Goal: Transaction & Acquisition: Purchase product/service

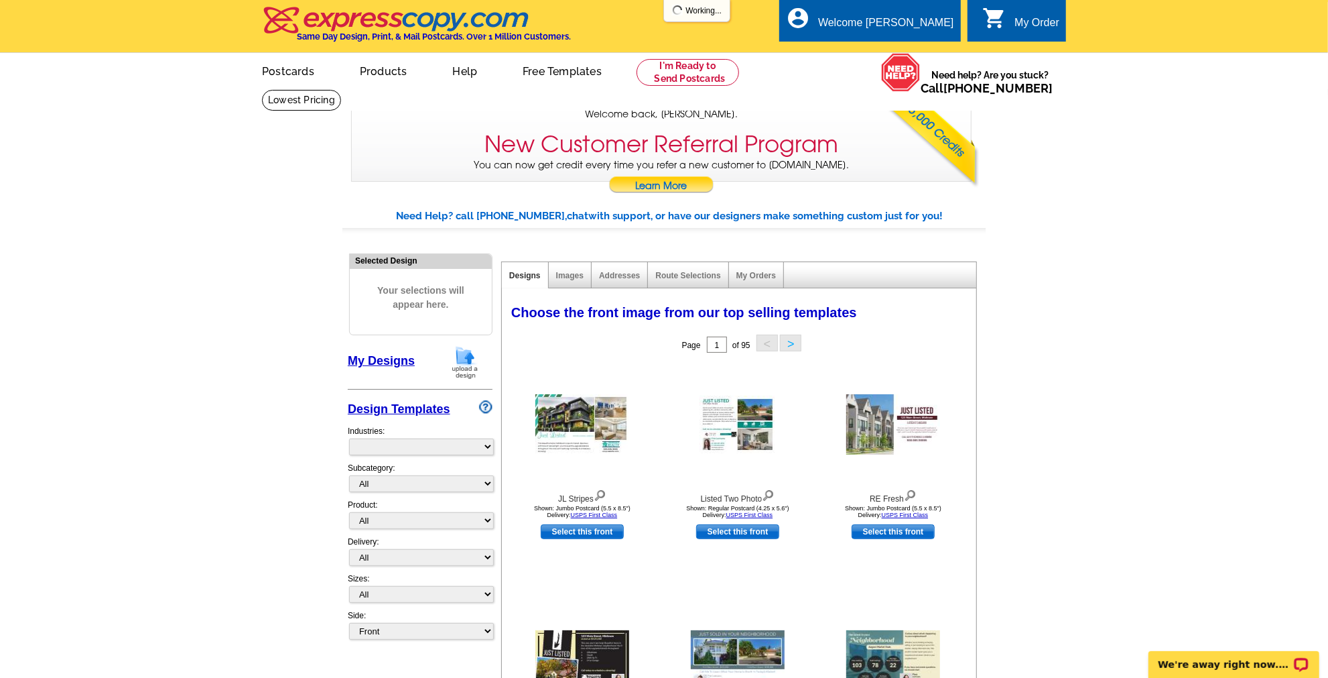
select select "785"
click at [490, 481] on select "All RE/MAX® Referrals [PERSON_NAME]® Berkshire Hathaway Home Services Century 2…" at bounding box center [421, 483] width 145 height 17
select select "807"
click at [349, 475] on select "All RE/MAX® Referrals [PERSON_NAME]® Berkshire Hathaway Home Services Century 2…" at bounding box center [421, 483] width 145 height 17
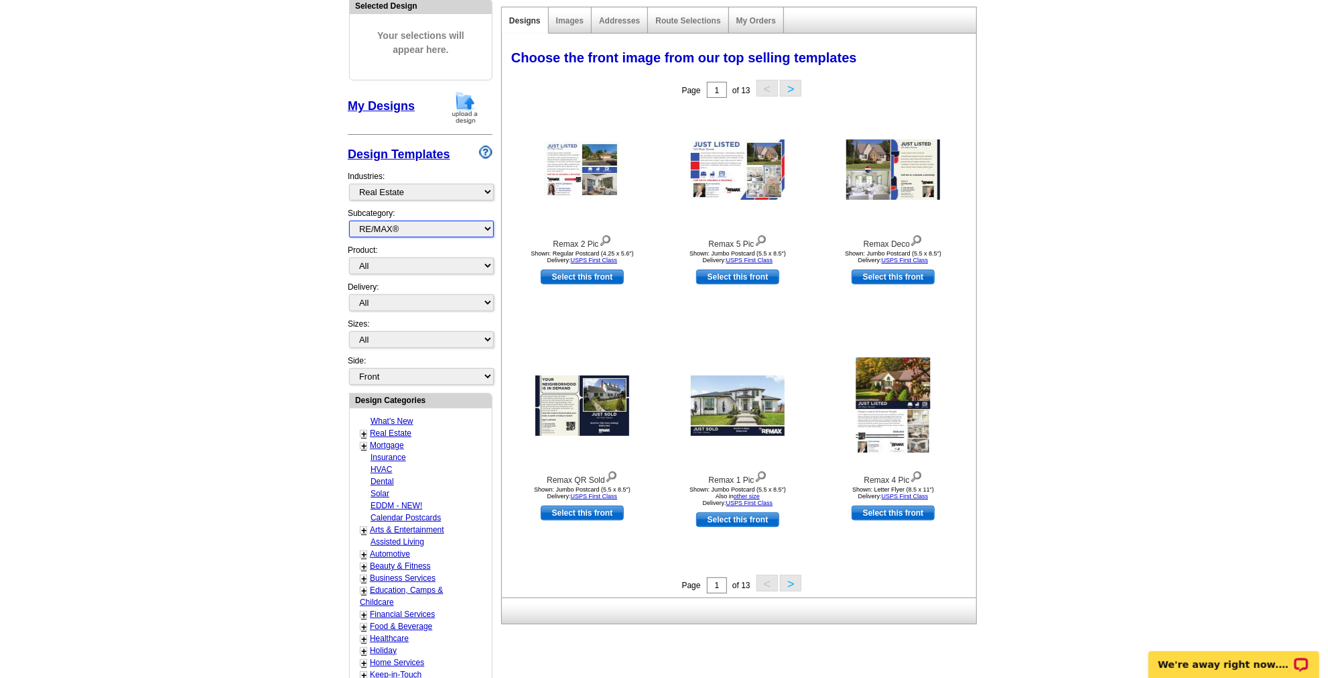
scroll to position [182, 0]
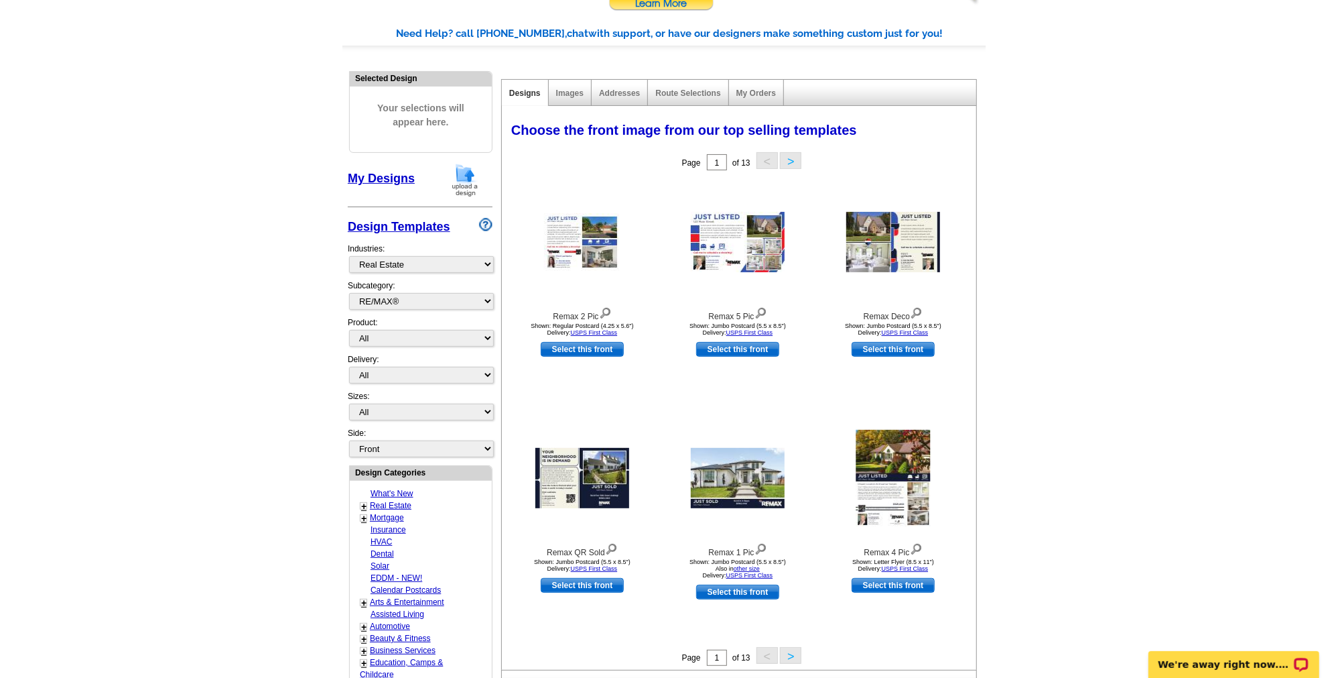
click at [786, 652] on button ">" at bounding box center [790, 655] width 21 height 17
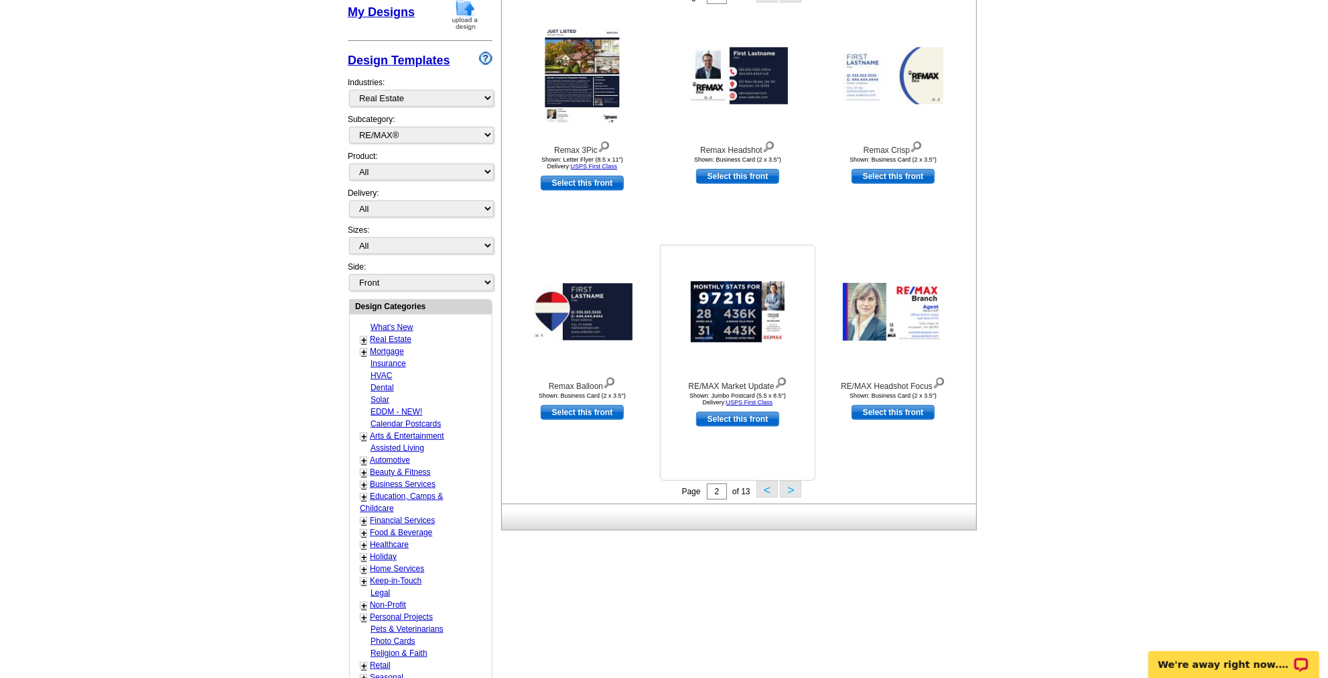
scroll to position [365, 0]
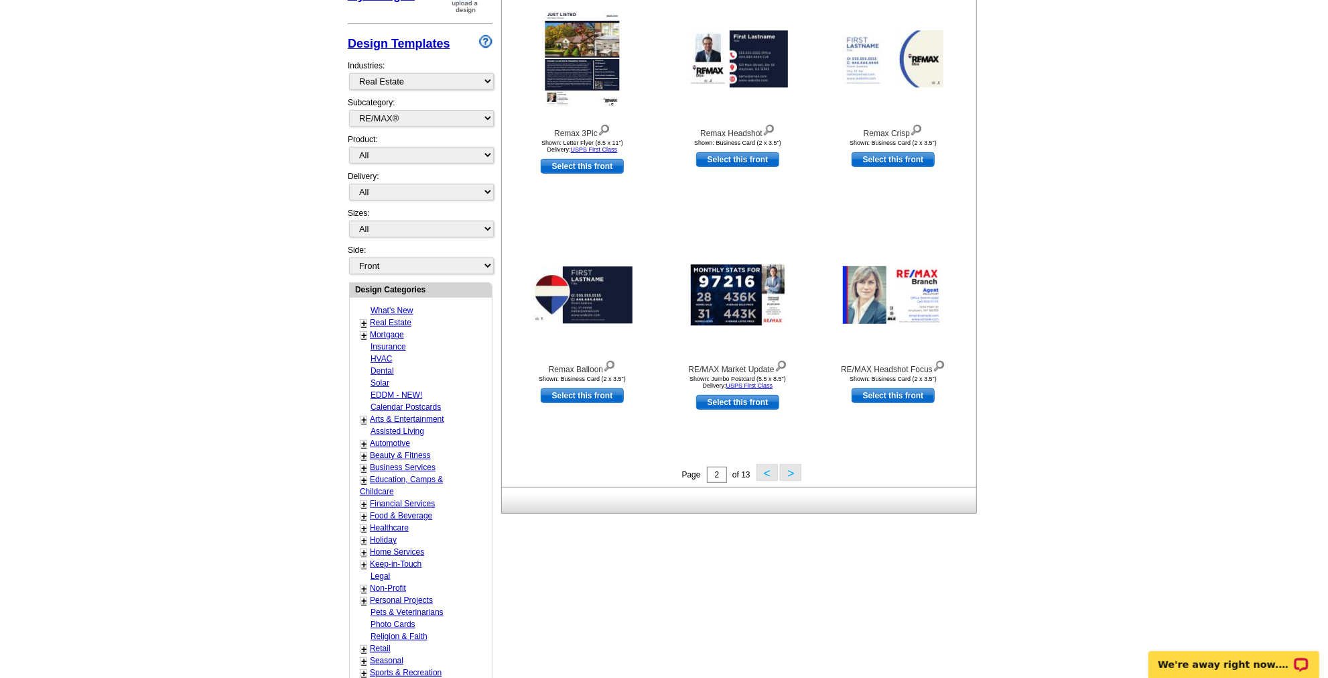
click at [788, 471] on button ">" at bounding box center [790, 472] width 21 height 17
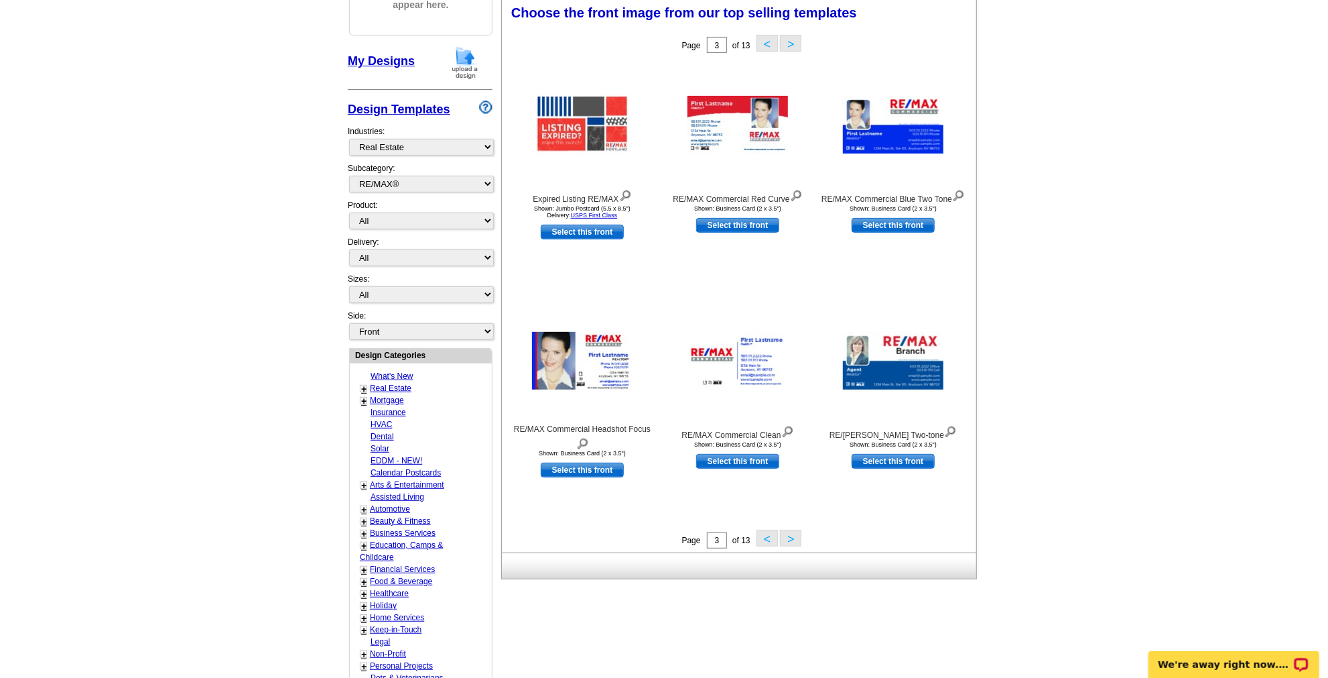
scroll to position [297, 0]
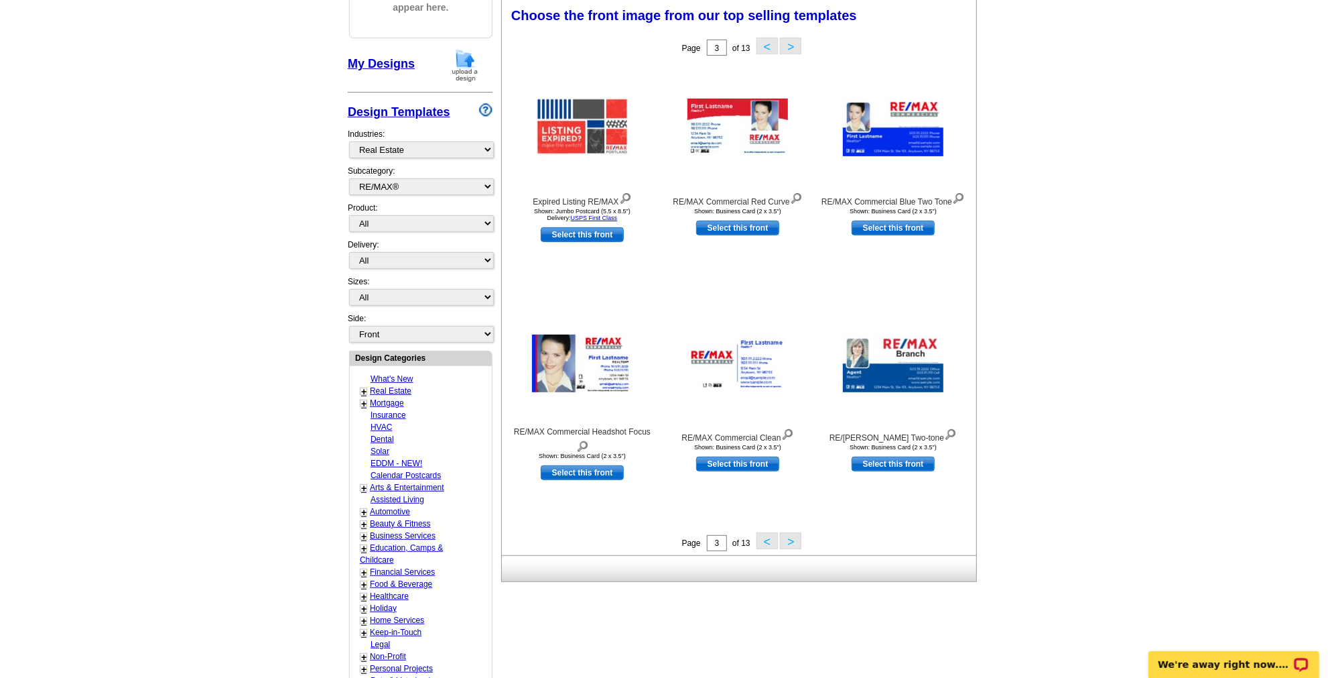
click at [798, 540] on button ">" at bounding box center [790, 540] width 21 height 17
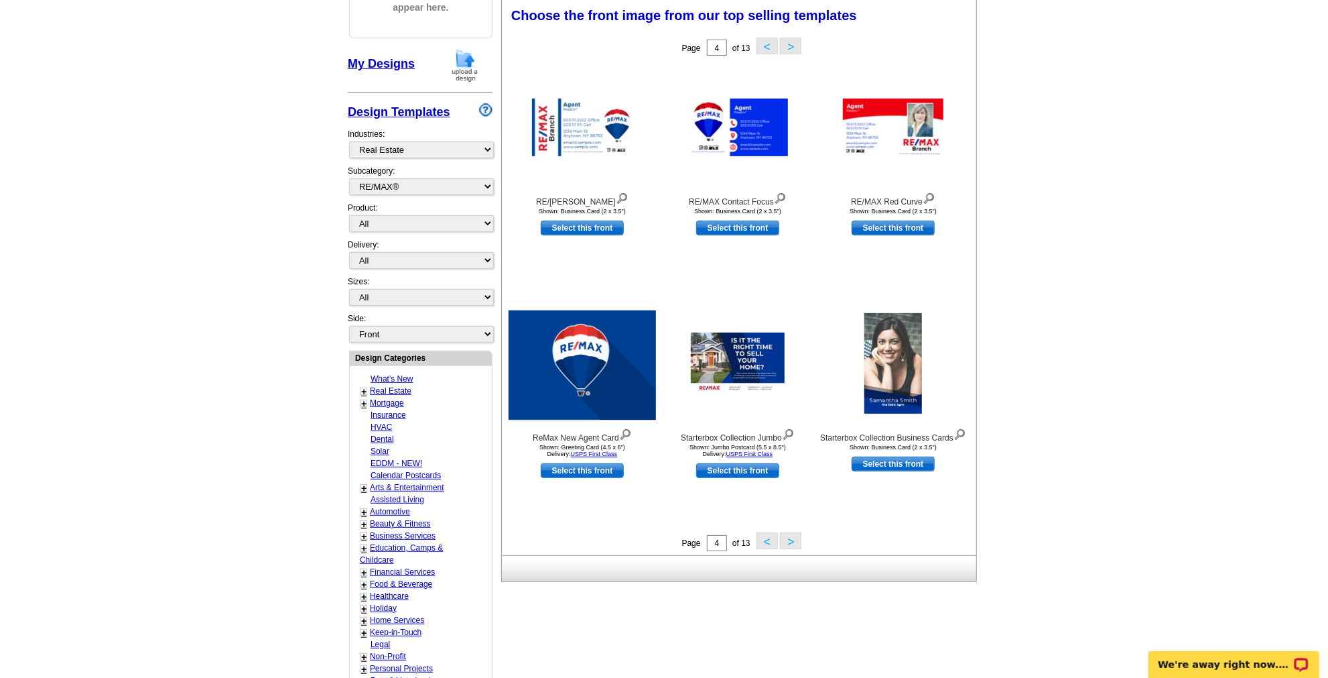
click at [798, 540] on button ">" at bounding box center [790, 540] width 21 height 17
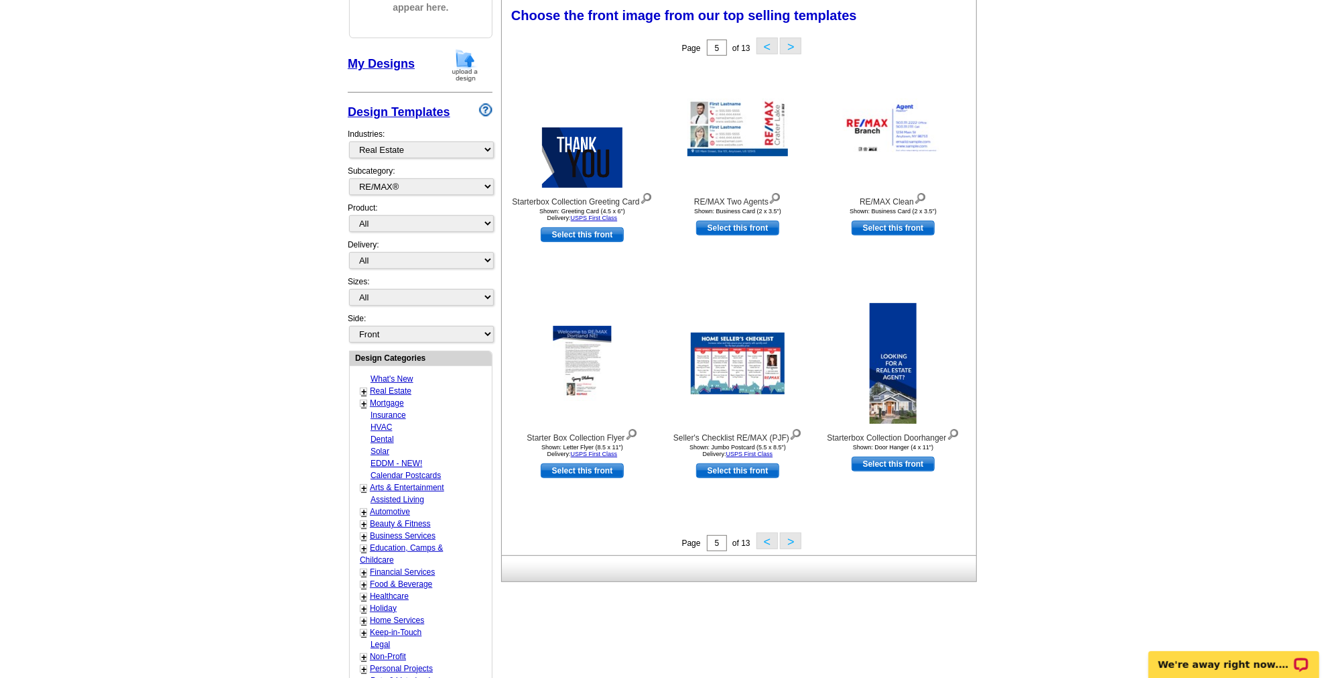
click at [798, 540] on button ">" at bounding box center [790, 540] width 21 height 17
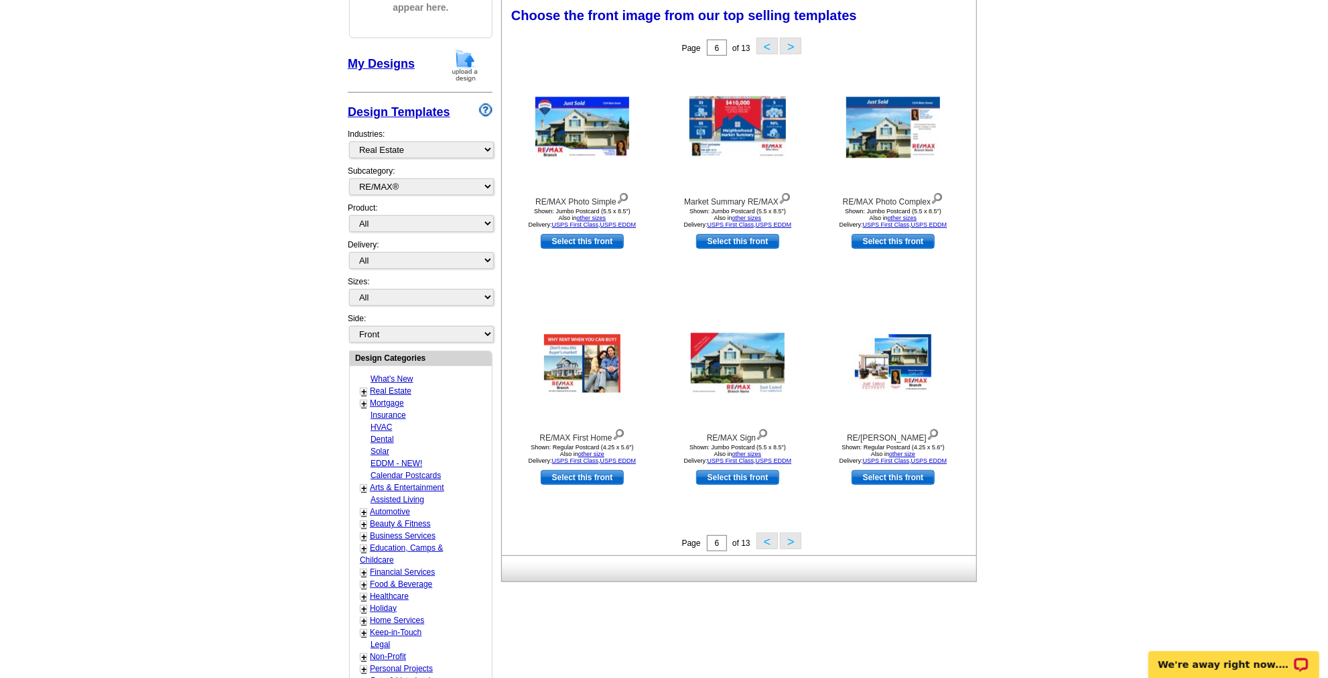
click at [798, 540] on button ">" at bounding box center [790, 540] width 21 height 17
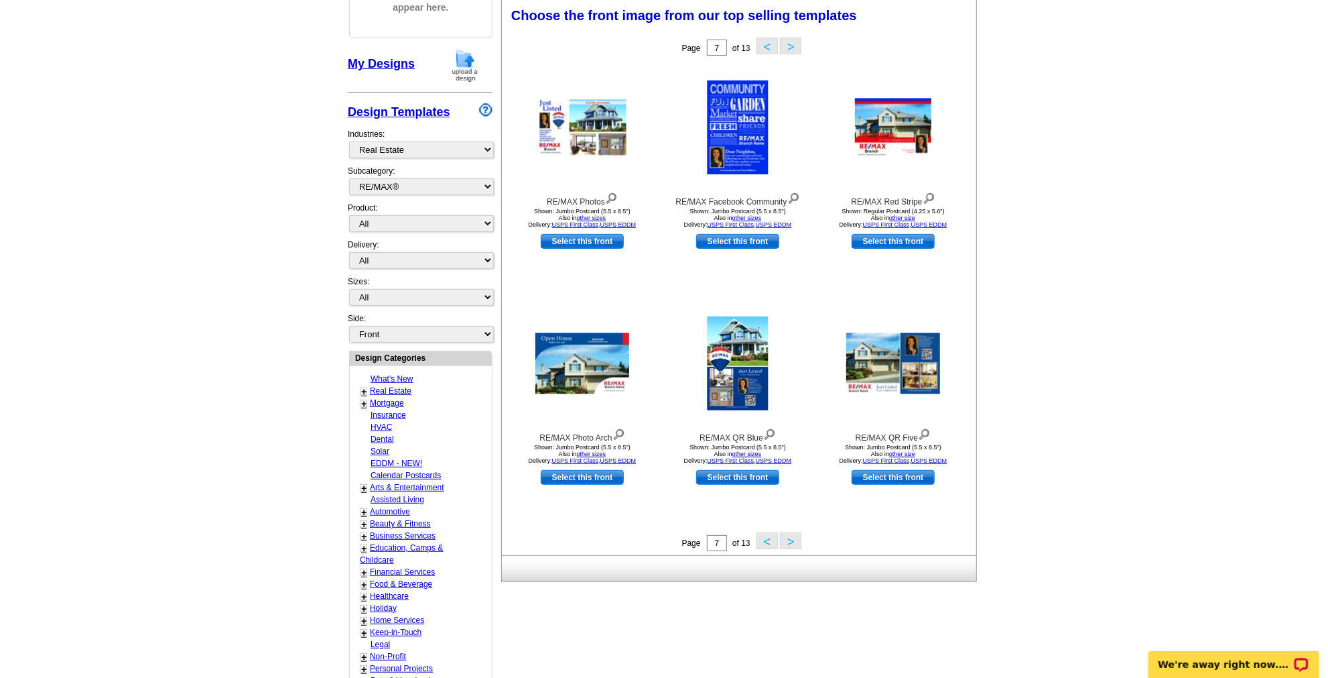
click at [798, 540] on button ">" at bounding box center [790, 540] width 21 height 17
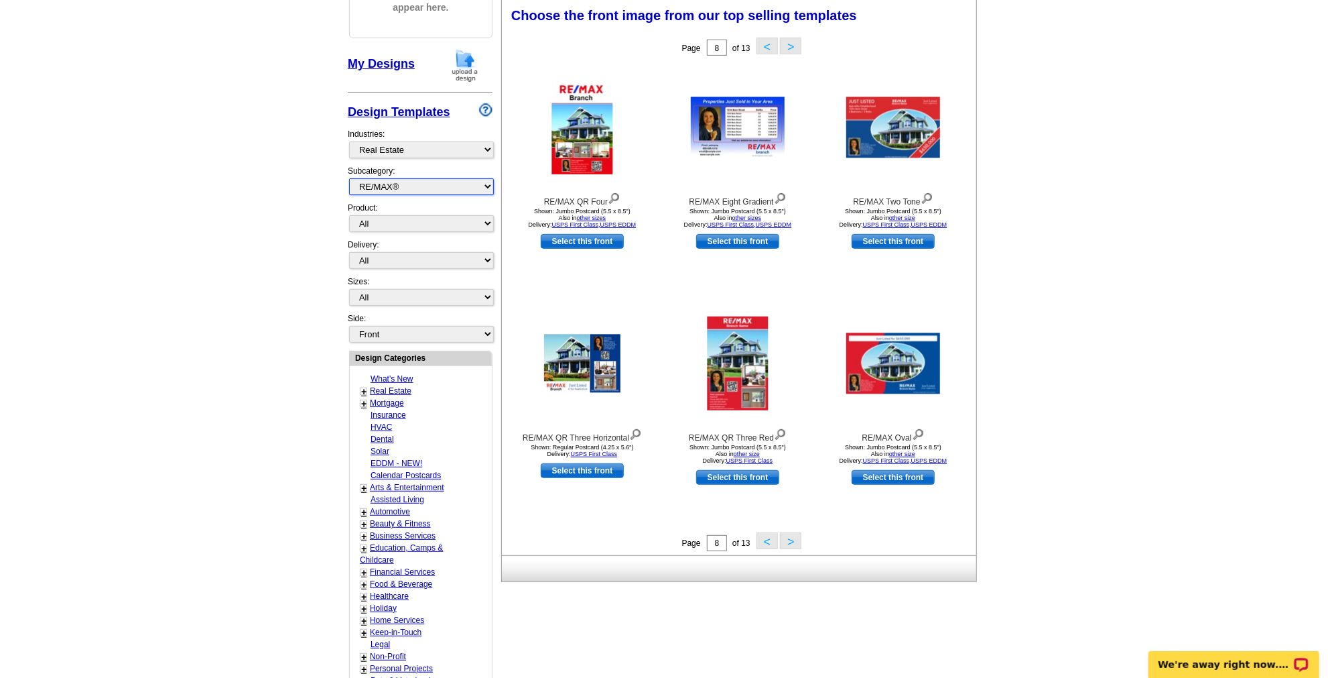
click at [483, 182] on select "All RE/MAX® Referrals Keller Williams® Berkshire Hathaway Home Services Century…" at bounding box center [421, 186] width 145 height 17
click at [488, 223] on select "All Postcards Letters and flyers Business Cards Door Hangers Greeting Cards" at bounding box center [421, 223] width 145 height 17
select select "1"
click at [349, 215] on select "All Postcards Letters and flyers Business Cards Door Hangers Greeting Cards" at bounding box center [421, 223] width 145 height 17
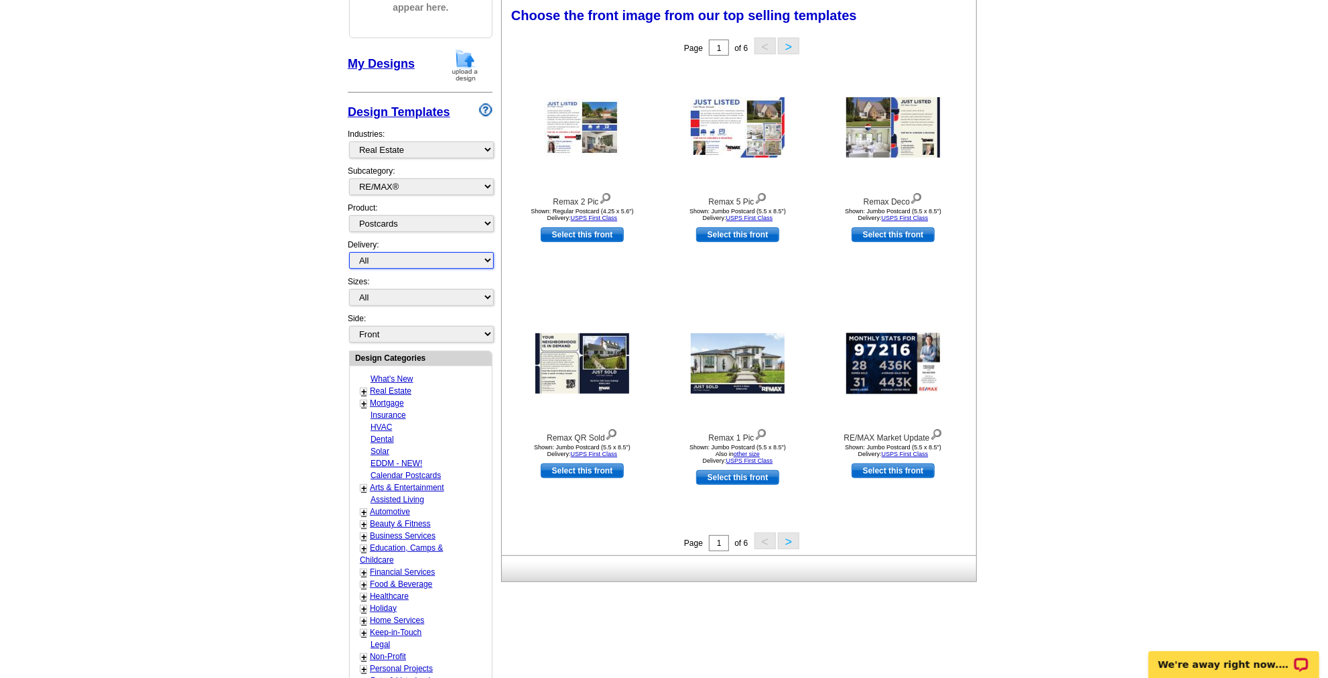
click at [490, 256] on select "All First Class Mail Shipped to Me EDDM Save 66% on Postage" at bounding box center [421, 260] width 145 height 17
click at [491, 259] on select "All First Class Mail Shipped to Me EDDM Save 66% on Postage" at bounding box center [421, 260] width 145 height 17
select select "1"
click at [349, 252] on select "All First Class Mail Shipped to Me EDDM Save 66% on Postage" at bounding box center [421, 260] width 145 height 17
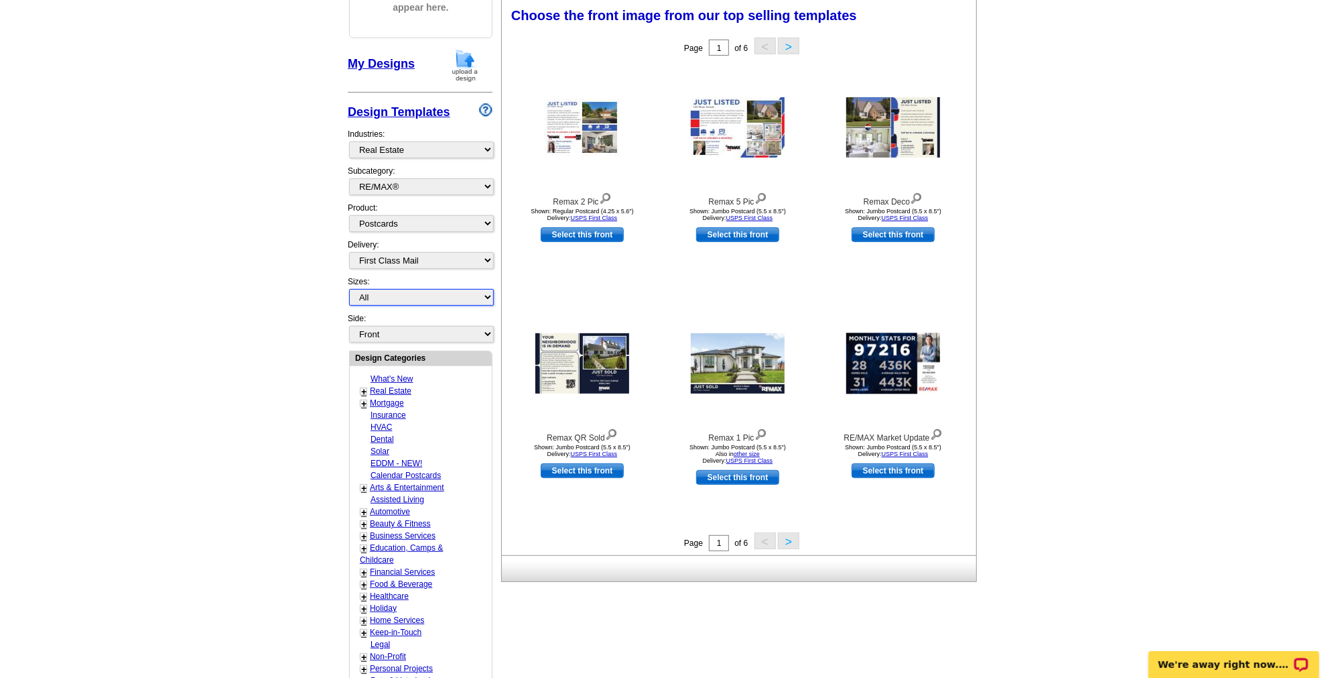
click at [489, 292] on select "All Jumbo Postcard (5.5" x 8.5") Regular Postcard (4.25" x 5.6") Panoramic Post…" at bounding box center [421, 297] width 145 height 17
select select "1"
click at [349, 289] on select "All Jumbo Postcard (5.5" x 8.5") Regular Postcard (4.25" x 5.6") Panoramic Post…" at bounding box center [421, 297] width 145 height 17
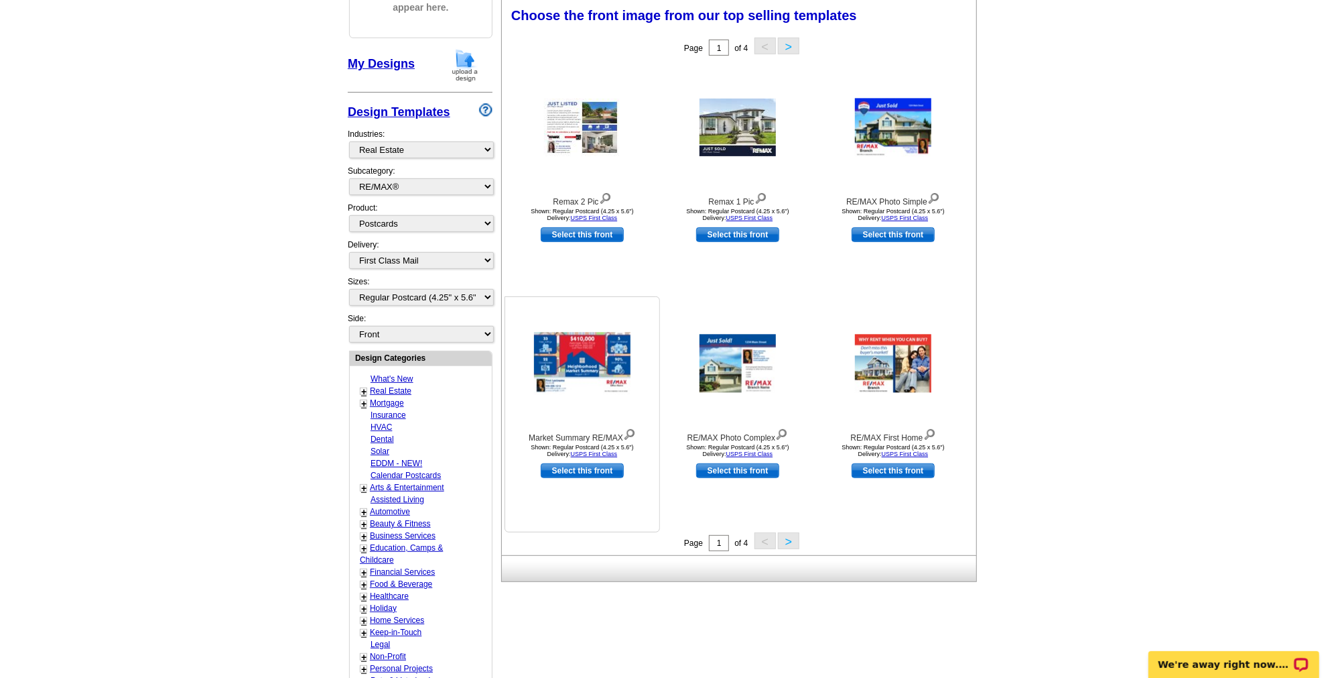
click at [595, 352] on img at bounding box center [582, 363] width 97 height 62
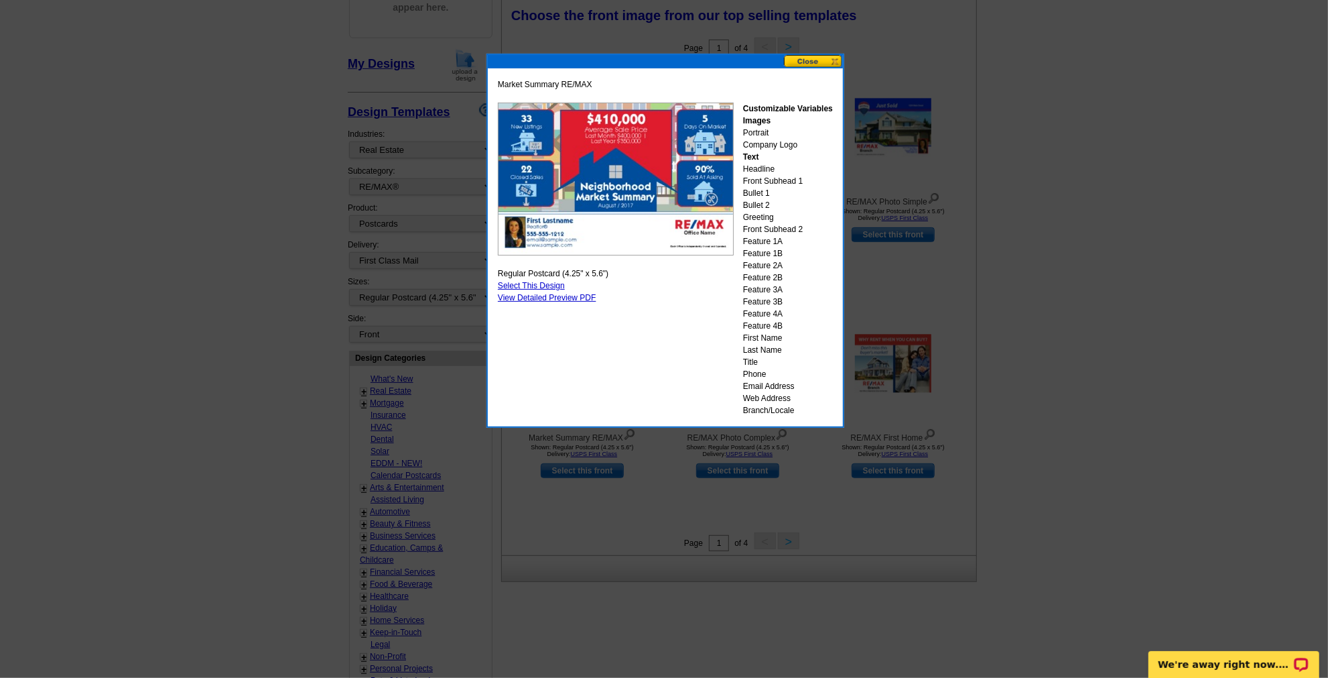
click at [552, 282] on link "Select This Design" at bounding box center [531, 285] width 67 height 9
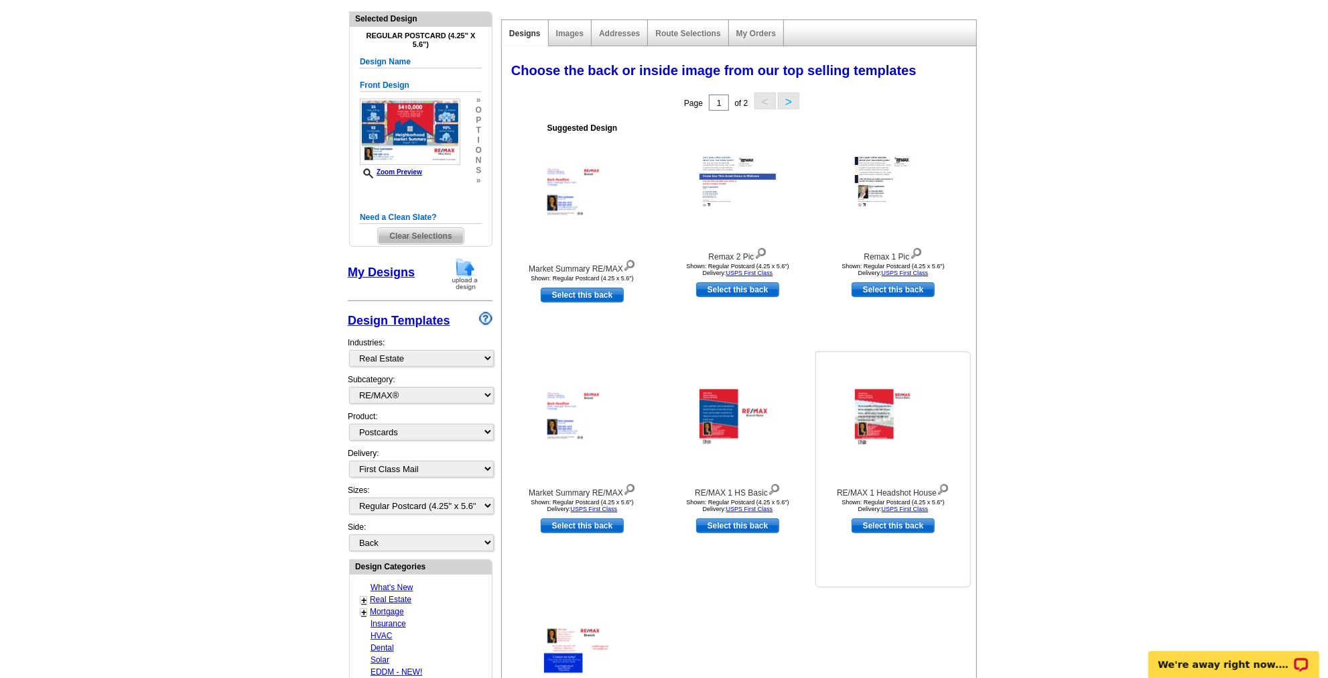
scroll to position [182, 0]
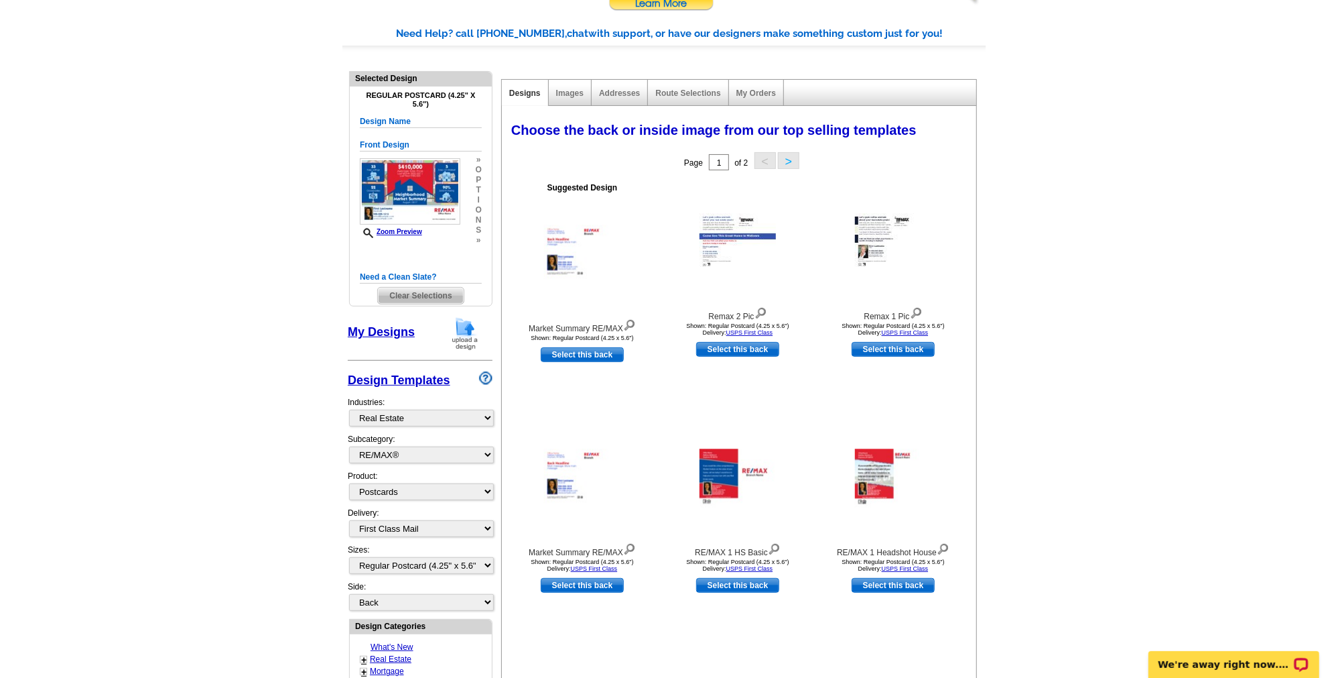
click at [790, 159] on button ">" at bounding box center [788, 160] width 21 height 17
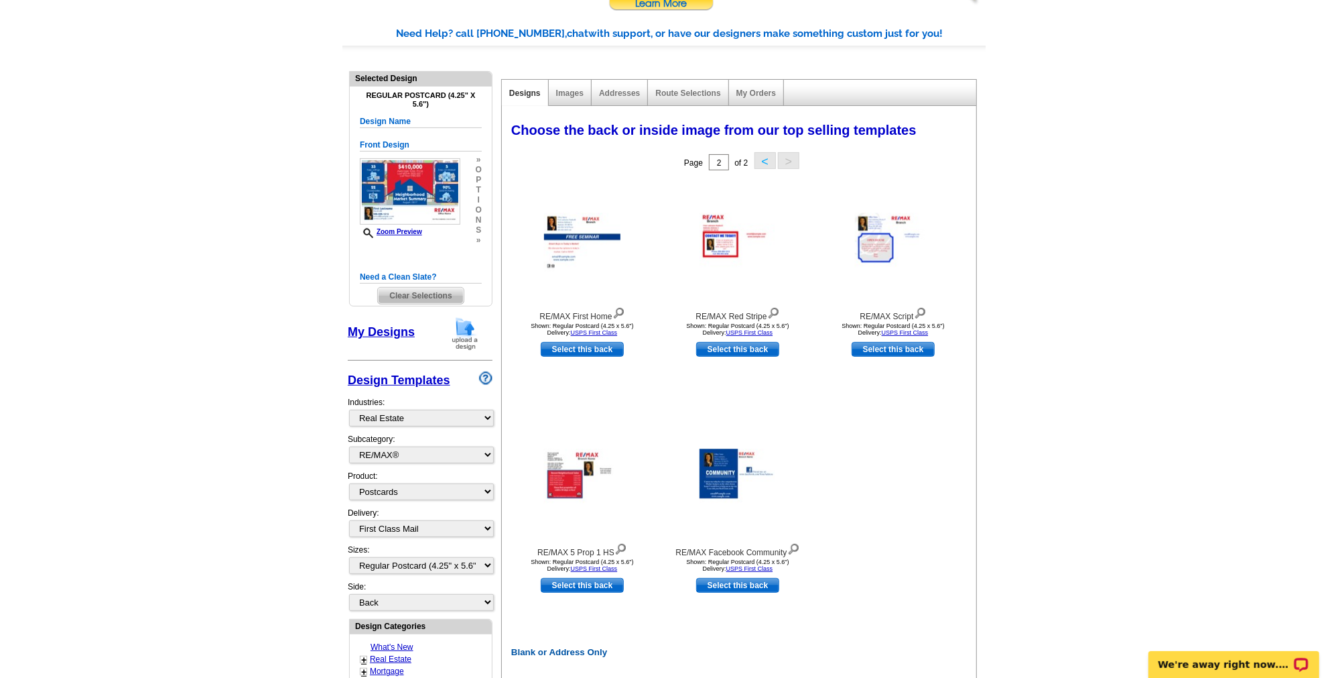
click at [763, 161] on button "<" at bounding box center [765, 160] width 21 height 17
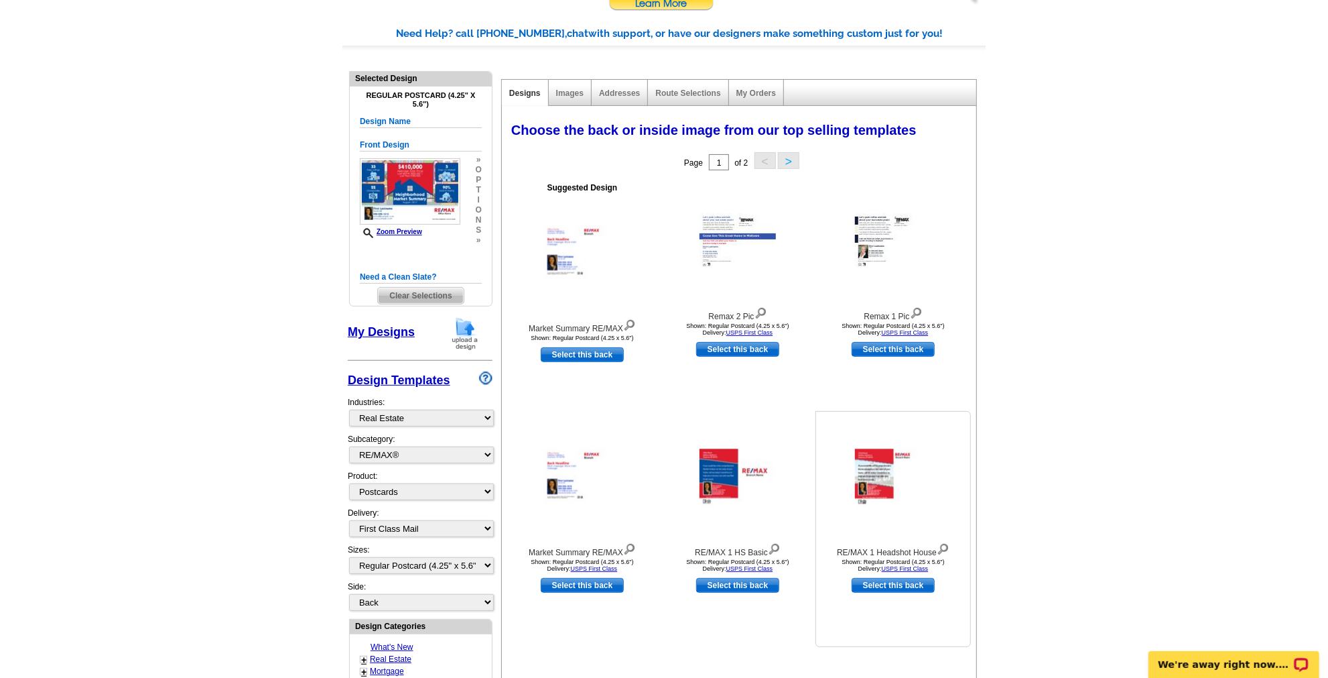
click at [895, 473] on img at bounding box center [893, 478] width 76 height 58
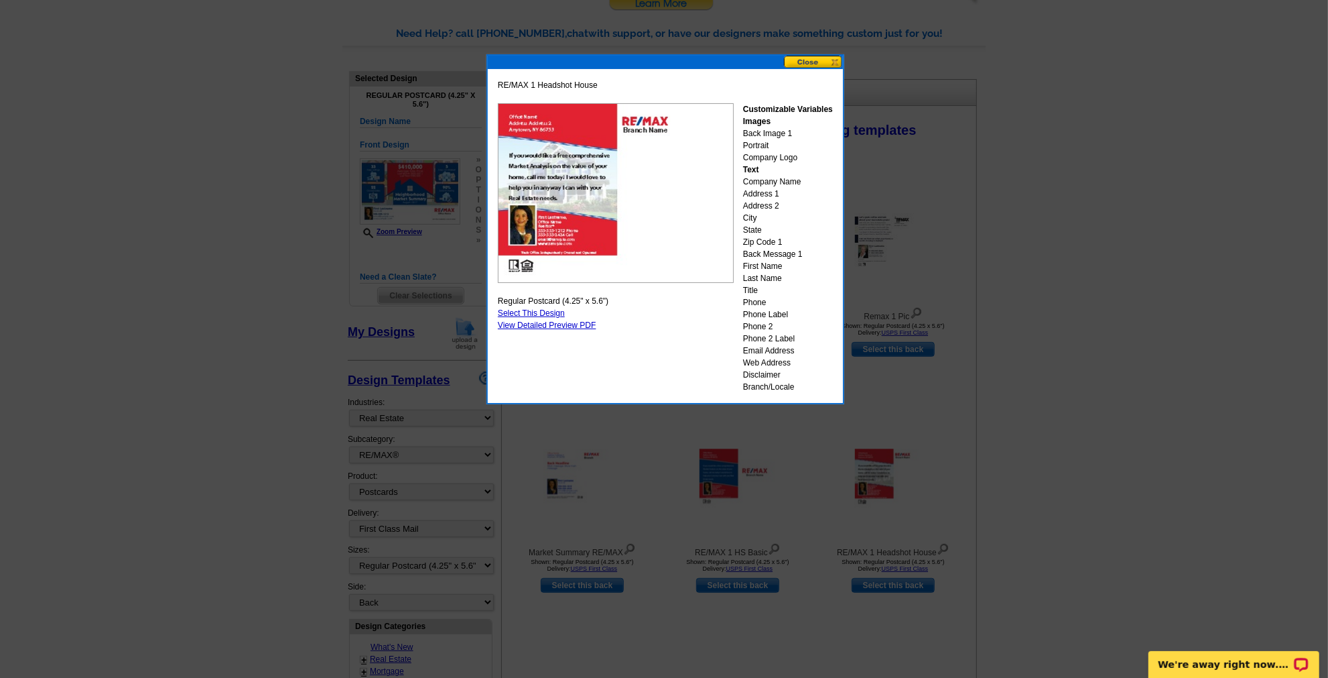
click at [554, 308] on link "Select This Design" at bounding box center [531, 312] width 67 height 9
select select "front"
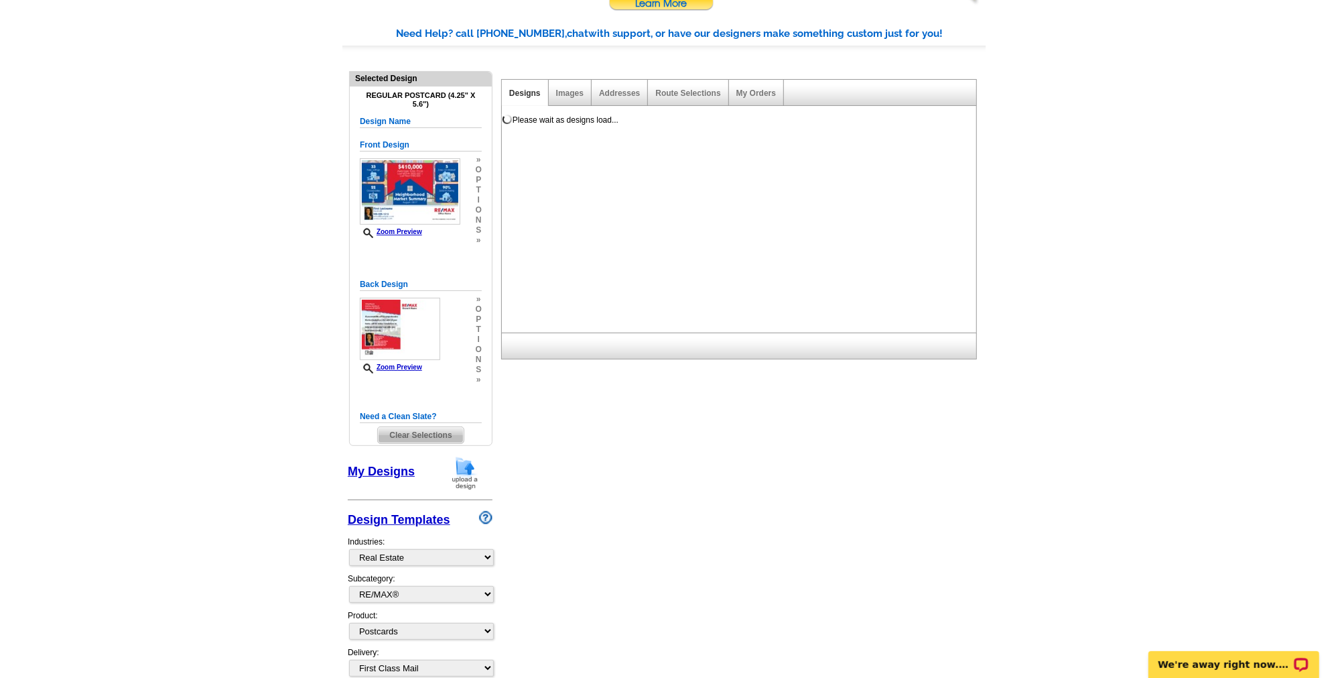
scroll to position [0, 0]
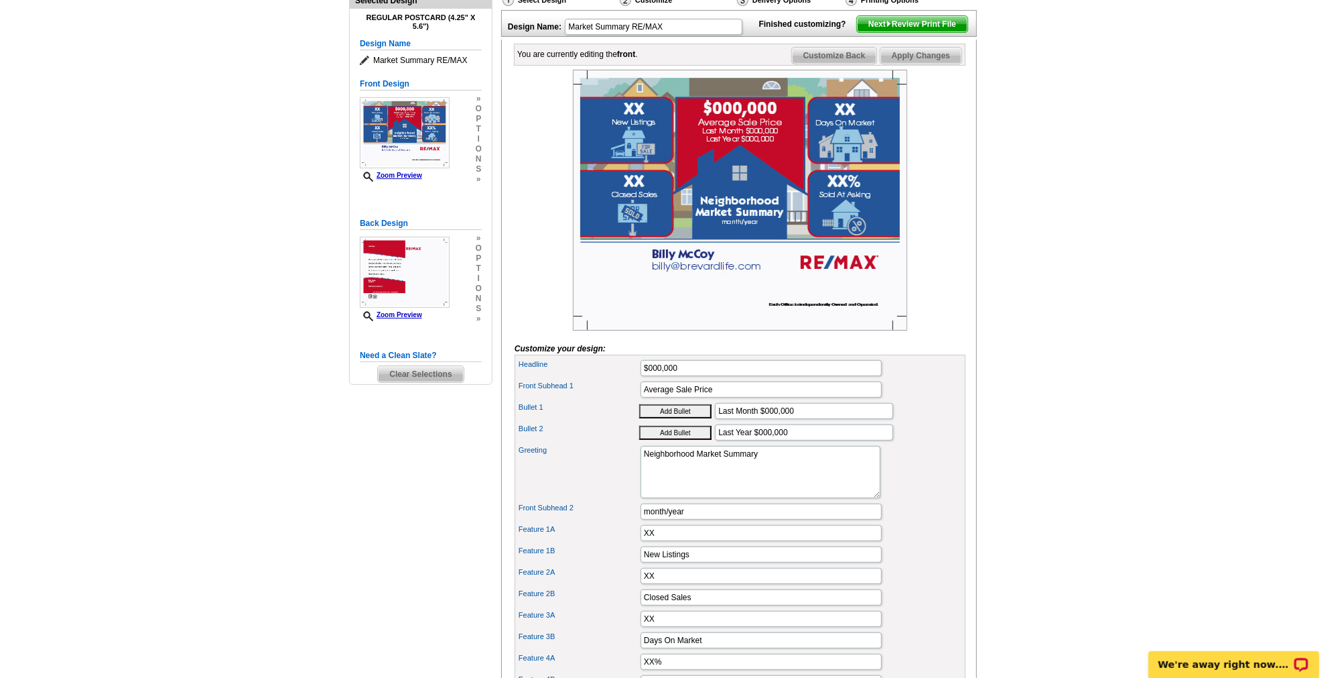
scroll to position [182, 0]
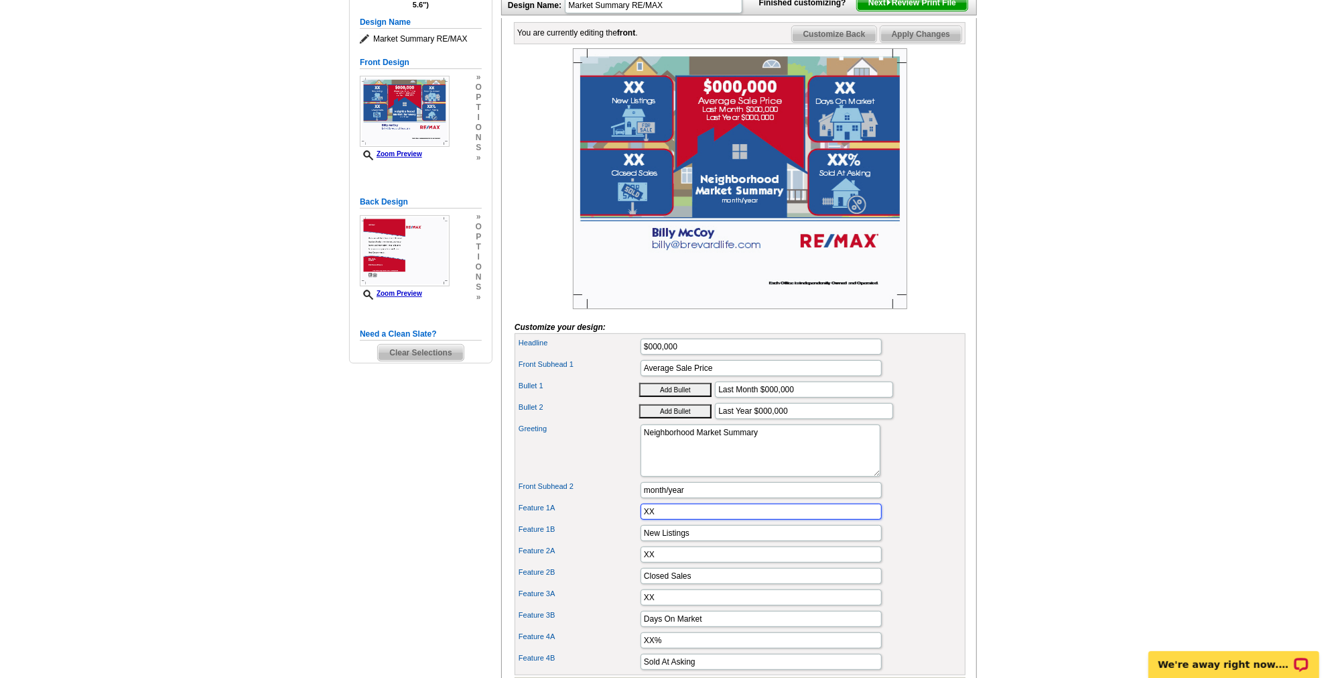
drag, startPoint x: 682, startPoint y: 523, endPoint x: 613, endPoint y: 523, distance: 69.0
click at [613, 522] on div "Feature 1A XX" at bounding box center [740, 511] width 446 height 21
type input "46"
click at [639, 383] on button "Add Bullet" at bounding box center [675, 390] width 72 height 14
type input "• Last Month $000,000"
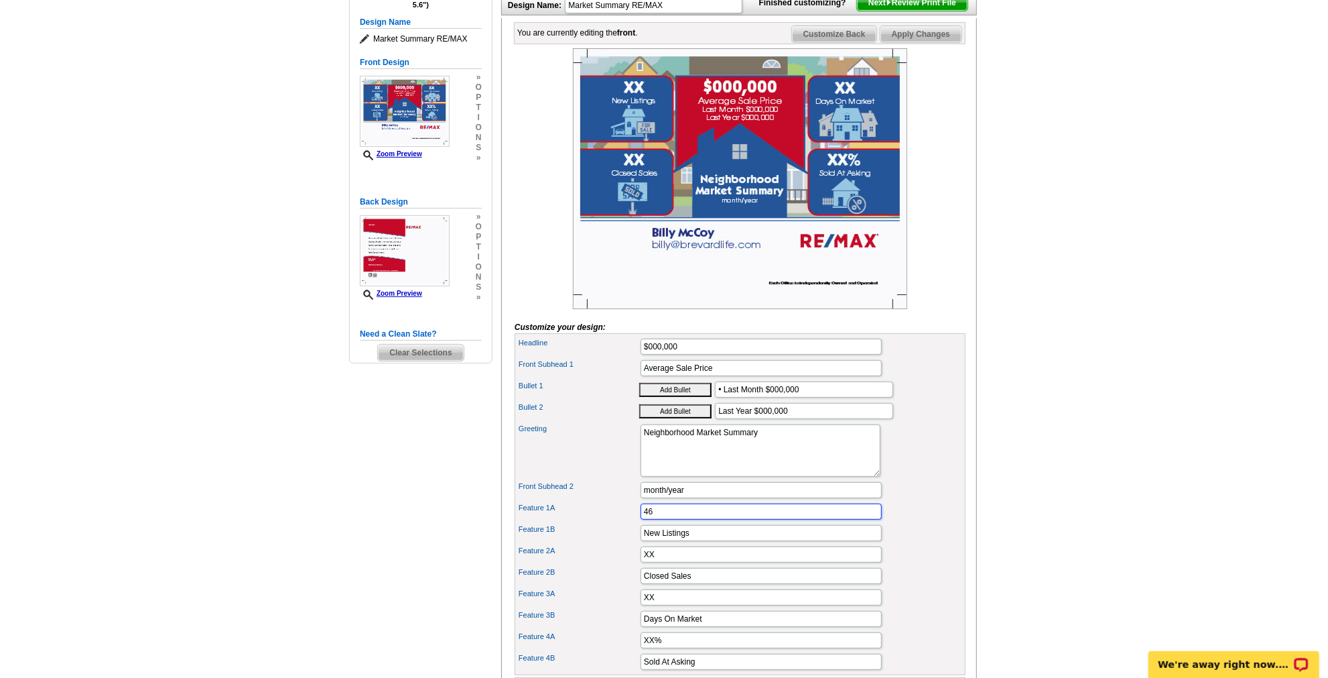
scroll to position [0, 0]
type input "46"
click at [639, 383] on button "Add Bullet" at bounding box center [675, 390] width 72 height 14
type input "• • Last Month $000,000"
drag, startPoint x: 693, startPoint y: 550, endPoint x: 640, endPoint y: 552, distance: 53.0
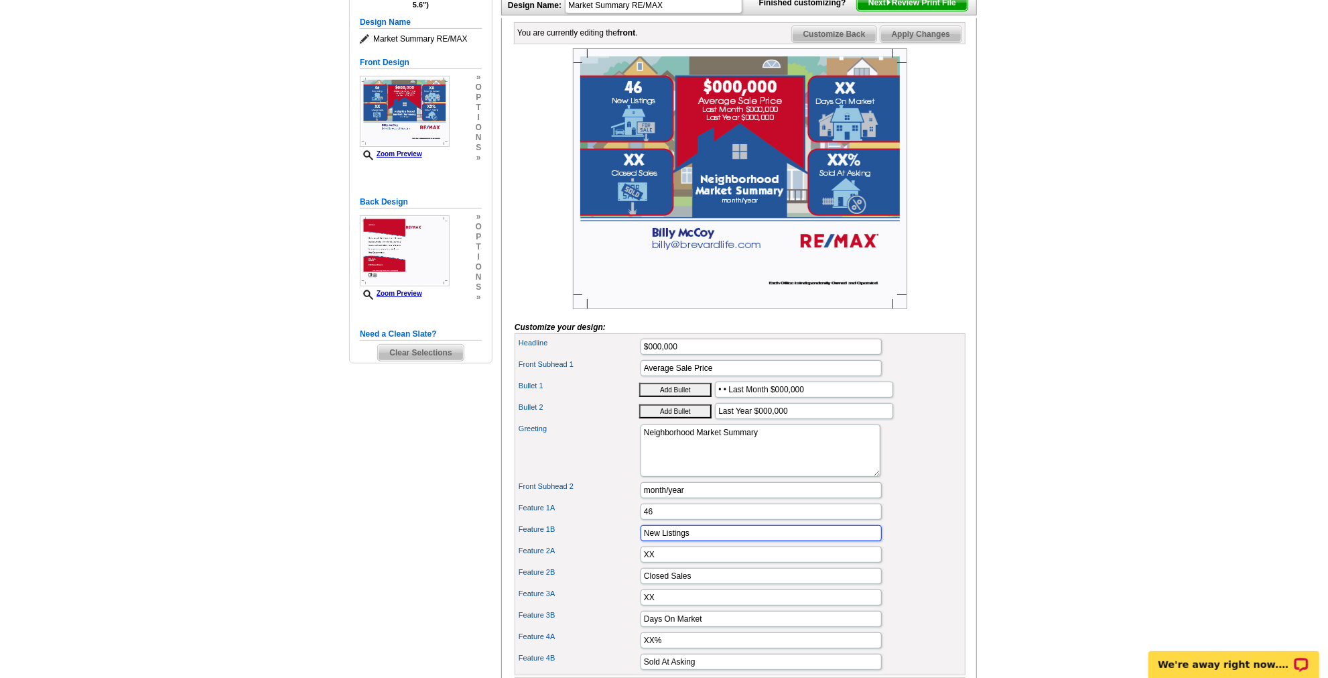
click at [641, 541] on input "New Listings" at bounding box center [761, 533] width 241 height 16
type input "Active Listings"
click at [639, 383] on button "Add Bullet" at bounding box center [675, 390] width 72 height 14
type input "• • • Last Month $000,000"
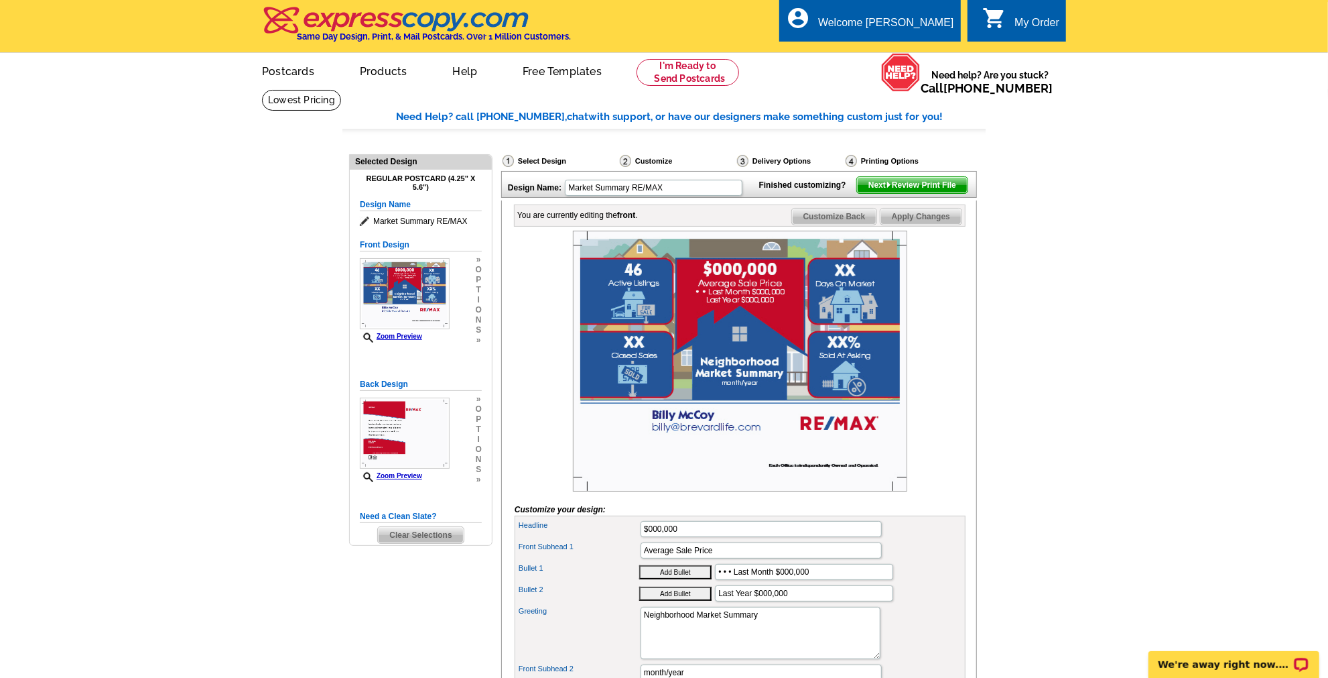
click at [643, 361] on img at bounding box center [740, 361] width 334 height 261
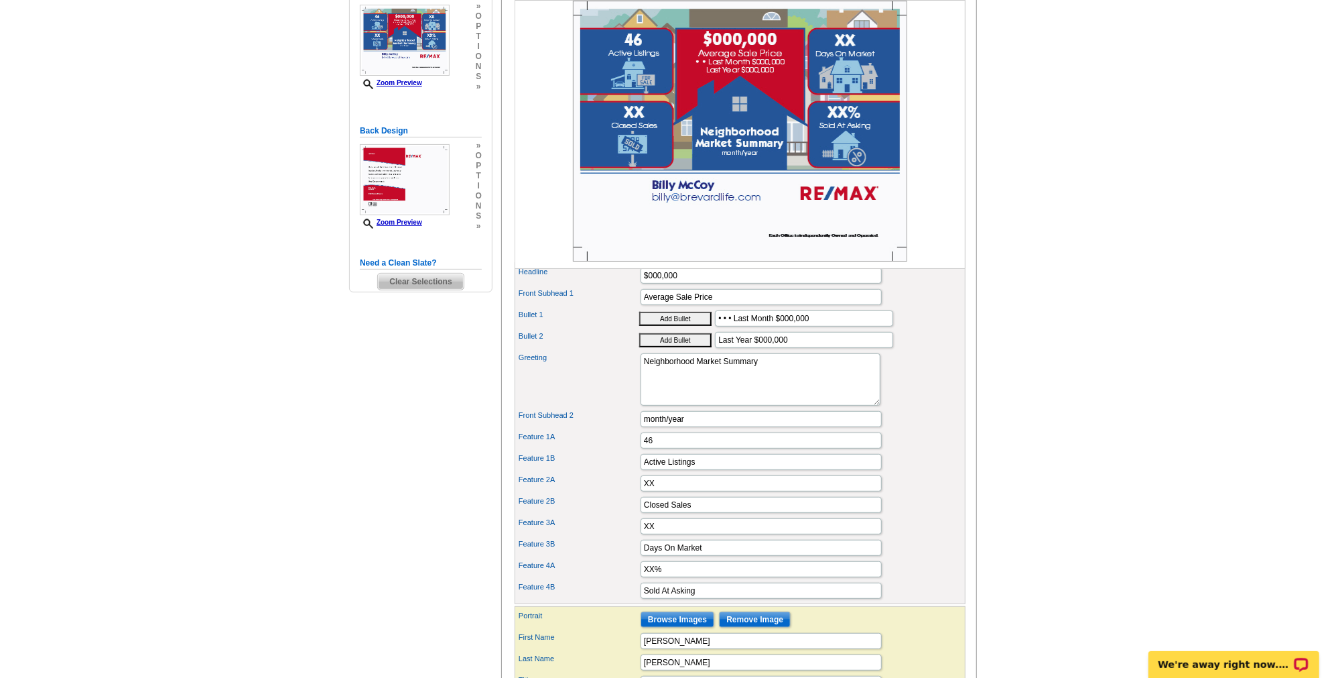
scroll to position [304, 0]
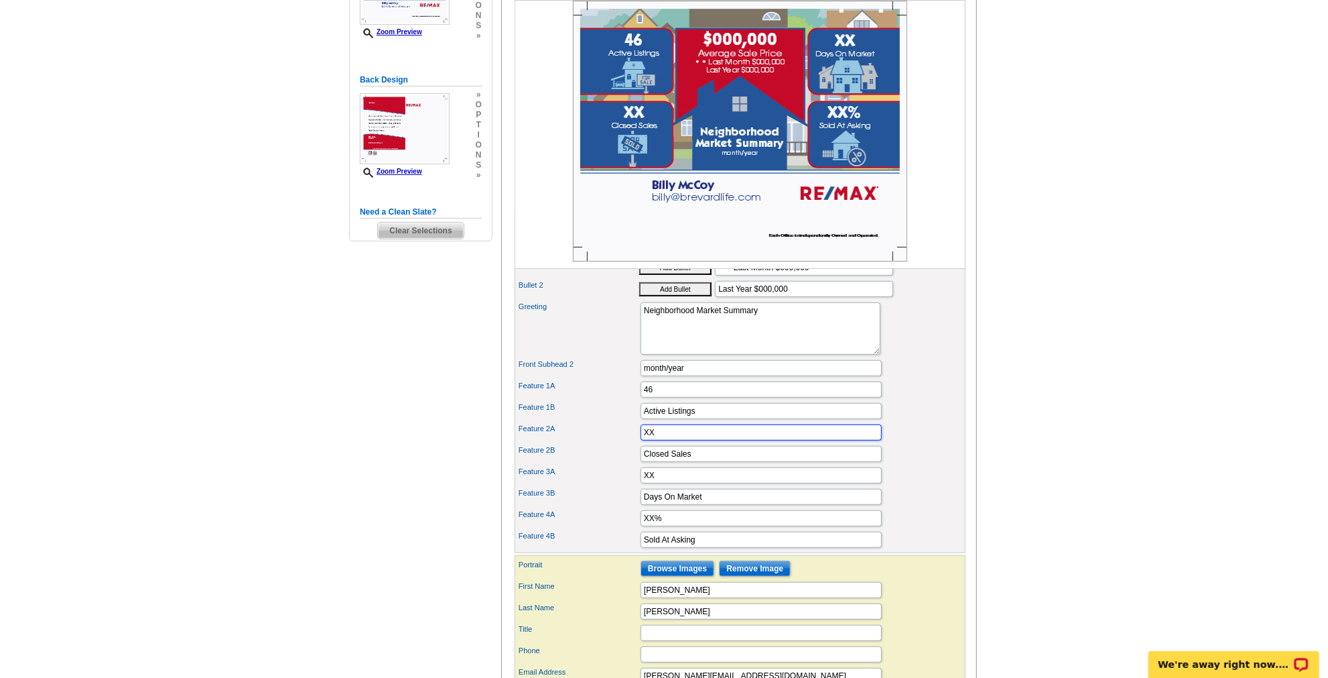
drag, startPoint x: 664, startPoint y: 445, endPoint x: 611, endPoint y: 441, distance: 53.1
click at [605, 443] on div "Feature 2A XX" at bounding box center [740, 432] width 446 height 21
type input "14"
click at [701, 462] on input "Closed Sales" at bounding box center [761, 454] width 241 height 16
type input "Closed Sales In September"
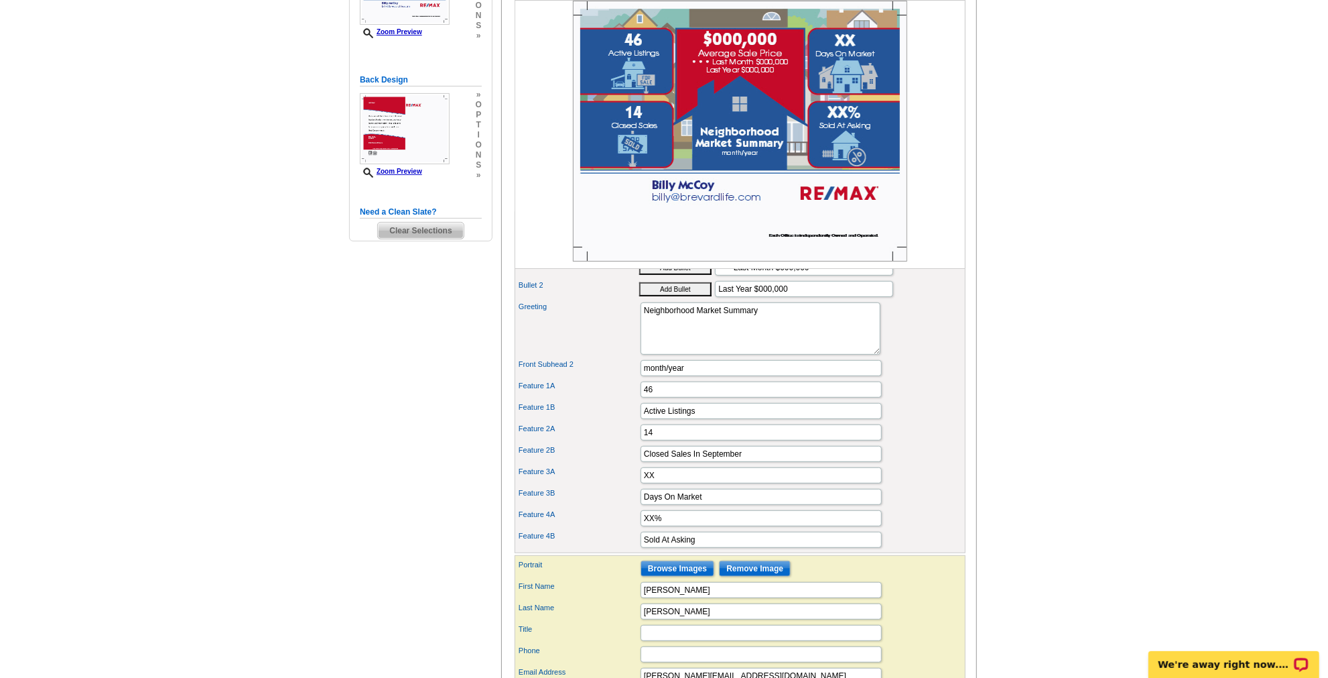
click at [912, 400] on div "Feature 1A 46" at bounding box center [740, 389] width 446 height 21
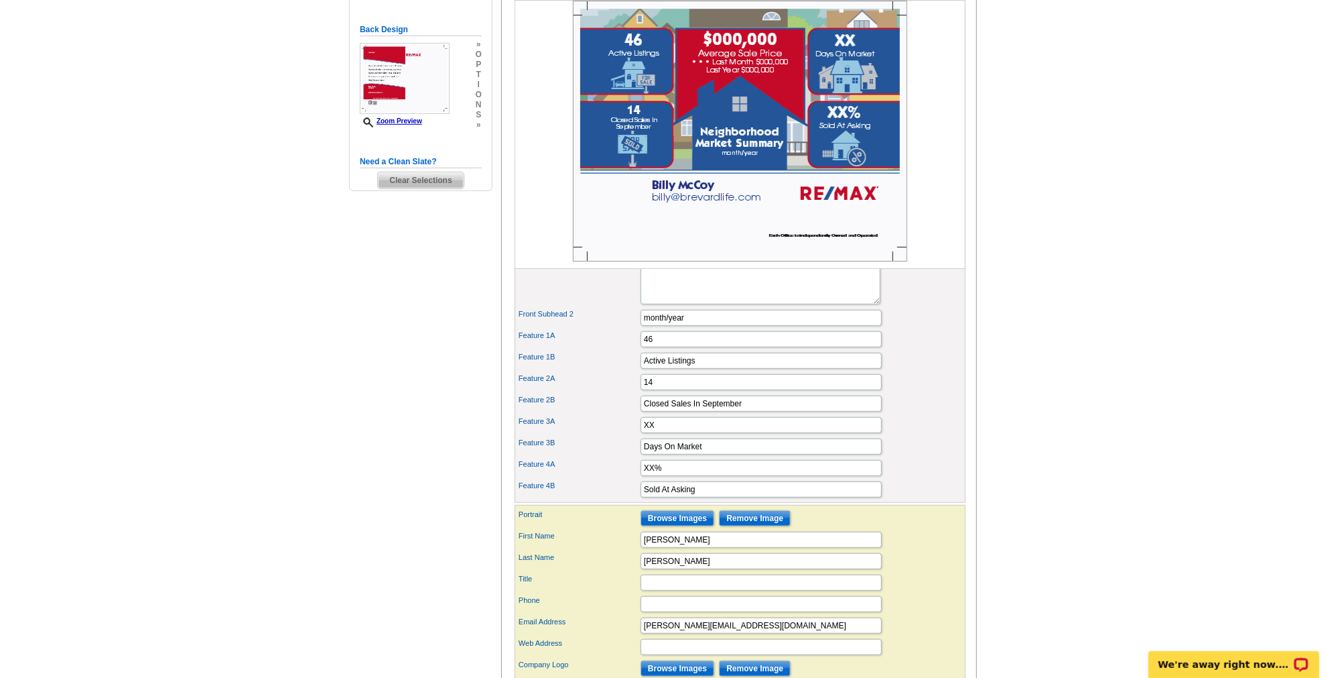
scroll to position [365, 0]
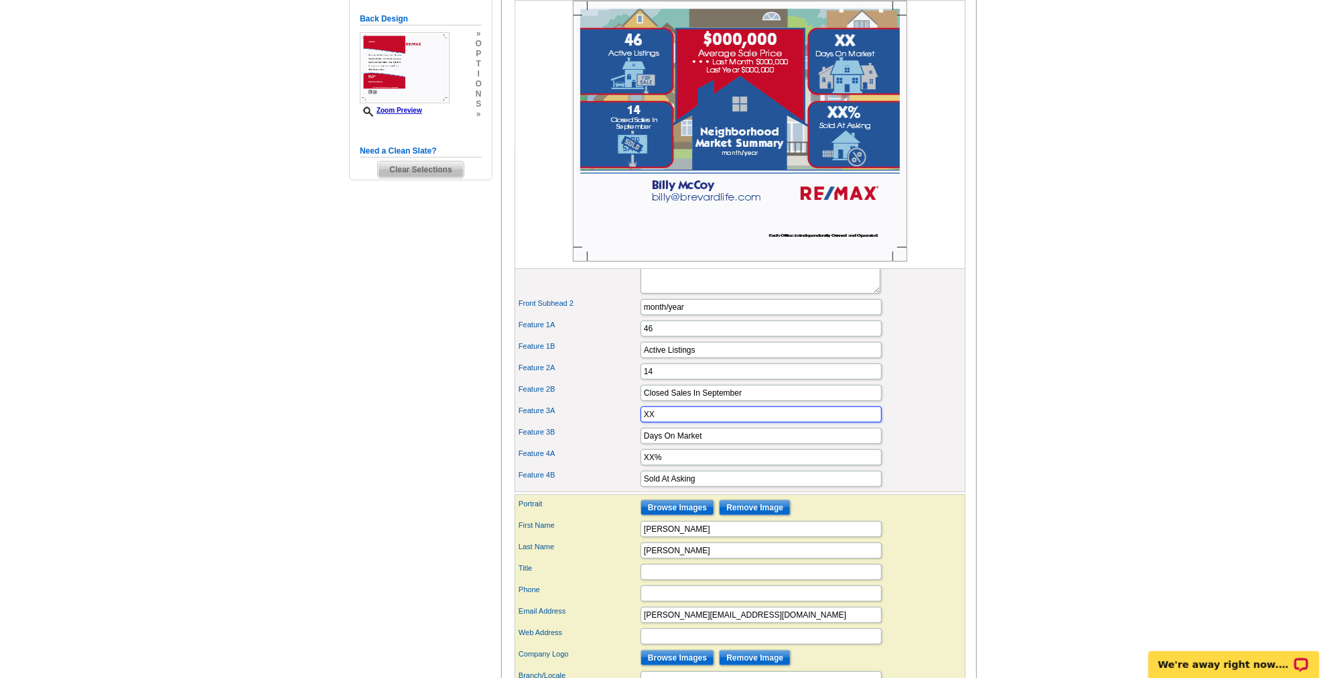
drag, startPoint x: 671, startPoint y: 422, endPoint x: 597, endPoint y: 428, distance: 74.0
click at [597, 425] on div "Feature 3A XX" at bounding box center [740, 413] width 446 height 21
type input "89"
click at [639, 200] on button "Add Bullet" at bounding box center [675, 207] width 72 height 14
type input "• • • • Last Month $000,000"
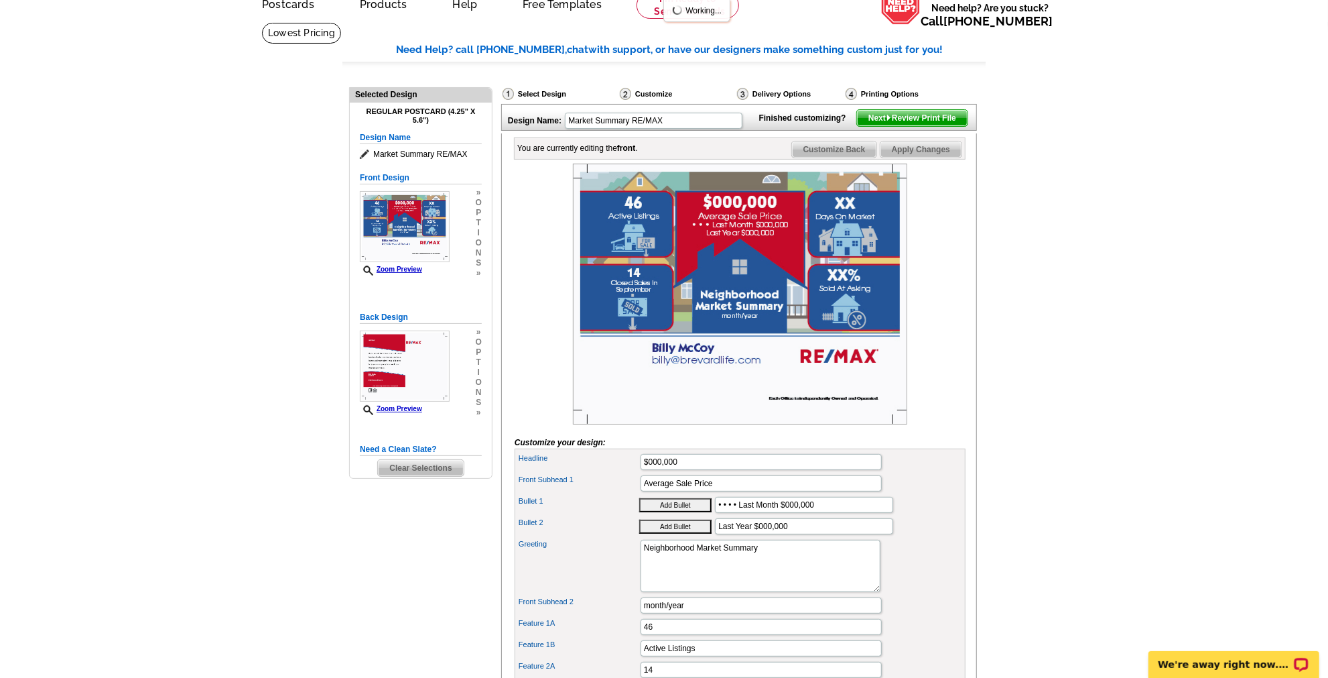
scroll to position [60, 0]
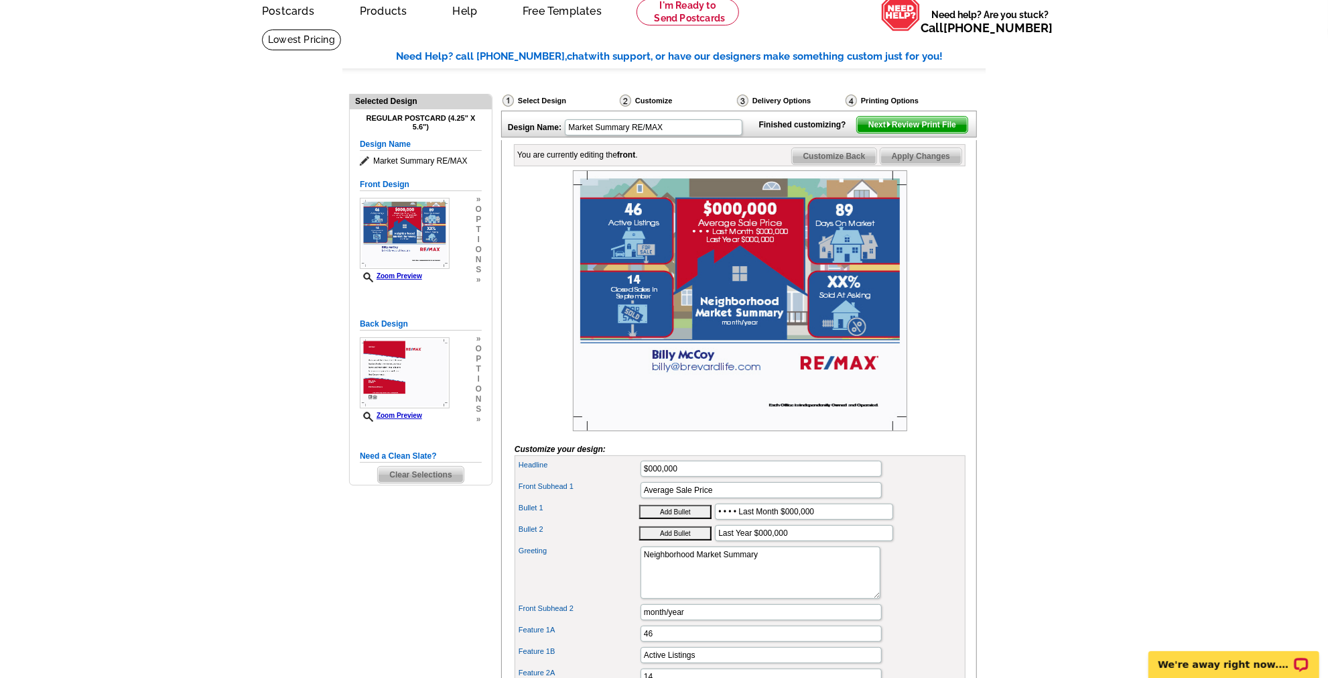
click at [850, 302] on img at bounding box center [740, 300] width 334 height 261
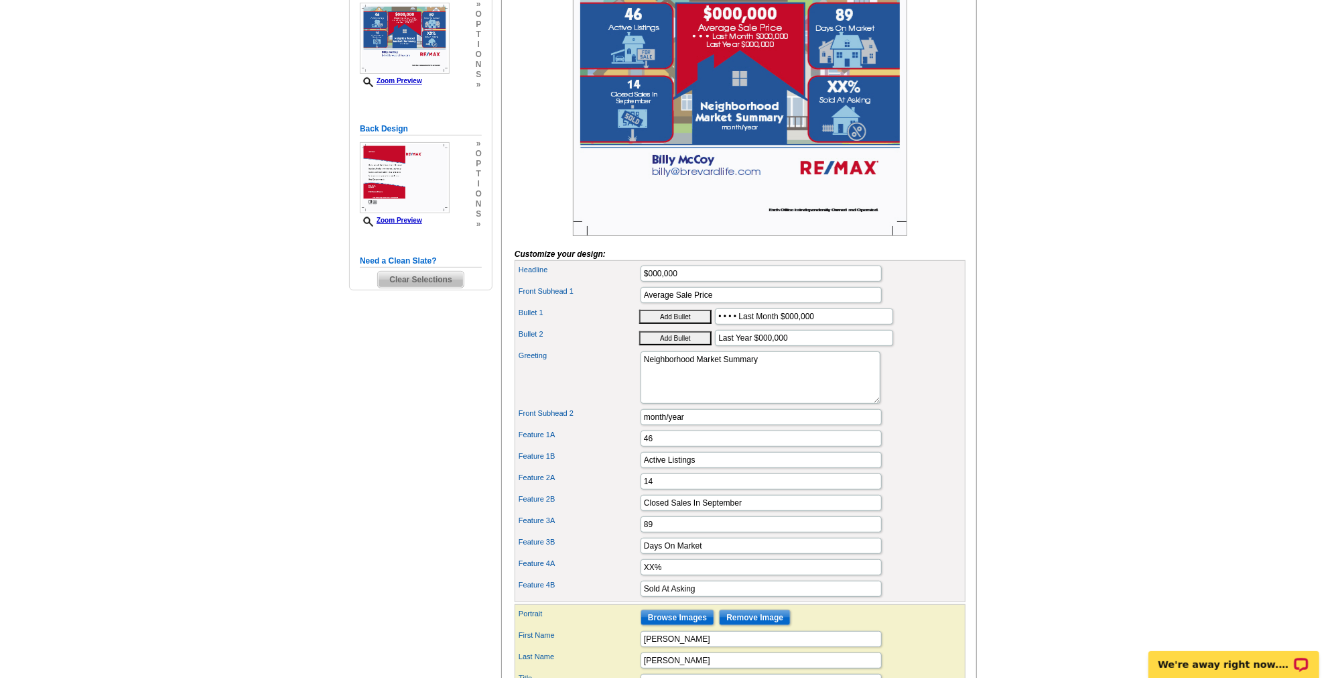
scroll to position [304, 0]
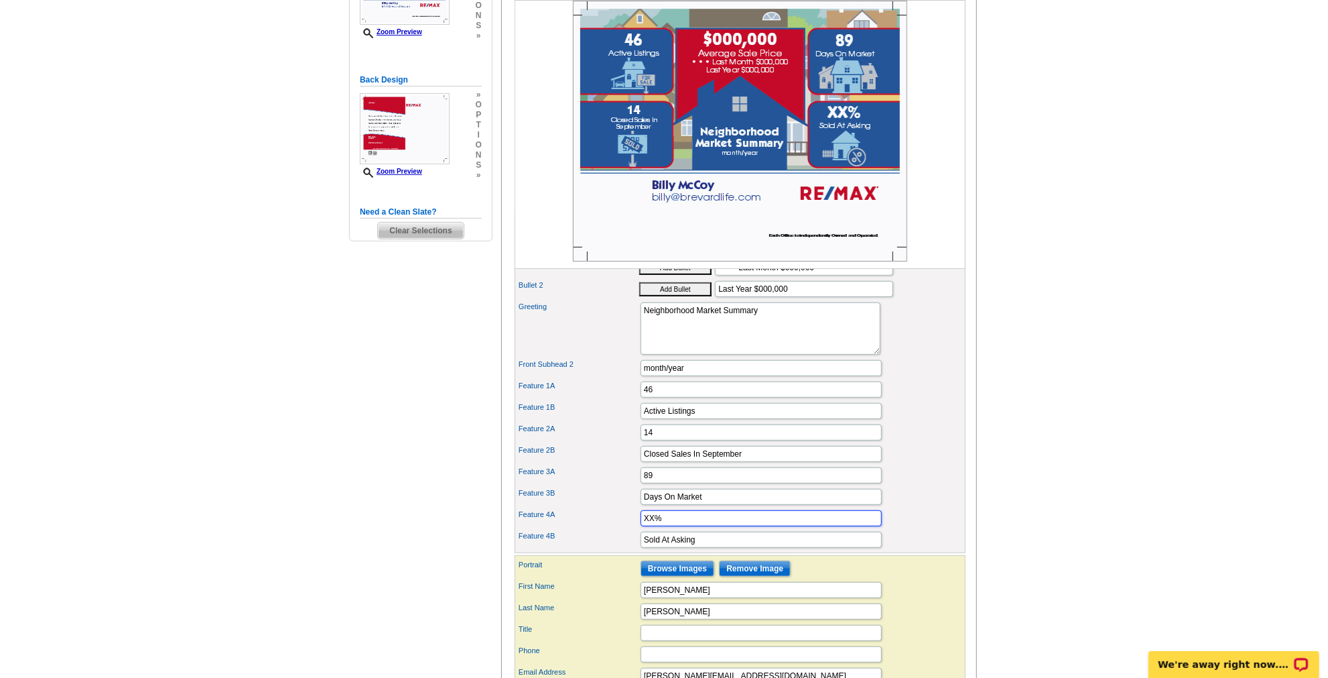
drag, startPoint x: 654, startPoint y: 528, endPoint x: 613, endPoint y: 531, distance: 41.0
click at [613, 529] on div "Feature 4A XX%" at bounding box center [740, 517] width 446 height 21
type input "97%"
click at [920, 324] on div "Greeting Neighborhood Market Summary" at bounding box center [740, 329] width 446 height 58
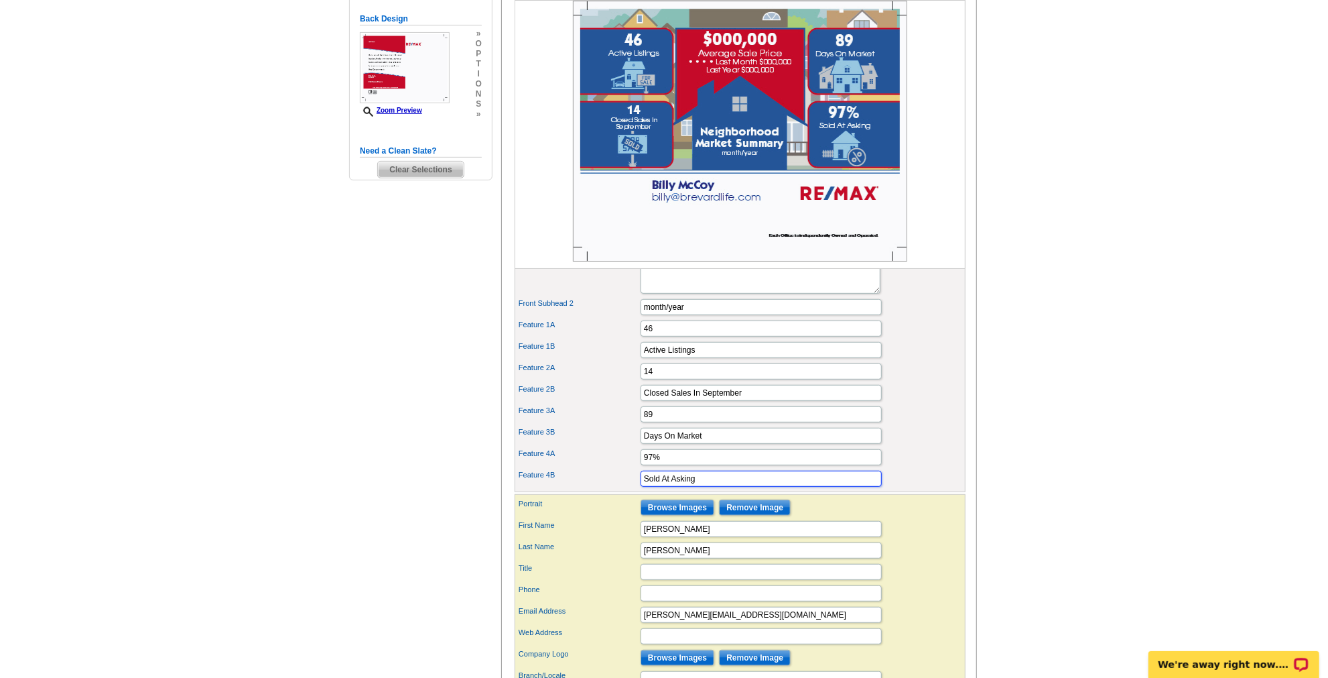
drag, startPoint x: 698, startPoint y: 489, endPoint x: 637, endPoint y: 491, distance: 61.0
click at [637, 489] on div "Feature 4B Sold At Asking" at bounding box center [740, 478] width 446 height 21
click at [662, 487] on input "Close Price to Listing Price" at bounding box center [761, 479] width 241 height 16
type input "Closed Price to Listing Price"
click at [950, 397] on div "Feature 2B Closed Sales In September" at bounding box center [740, 392] width 446 height 21
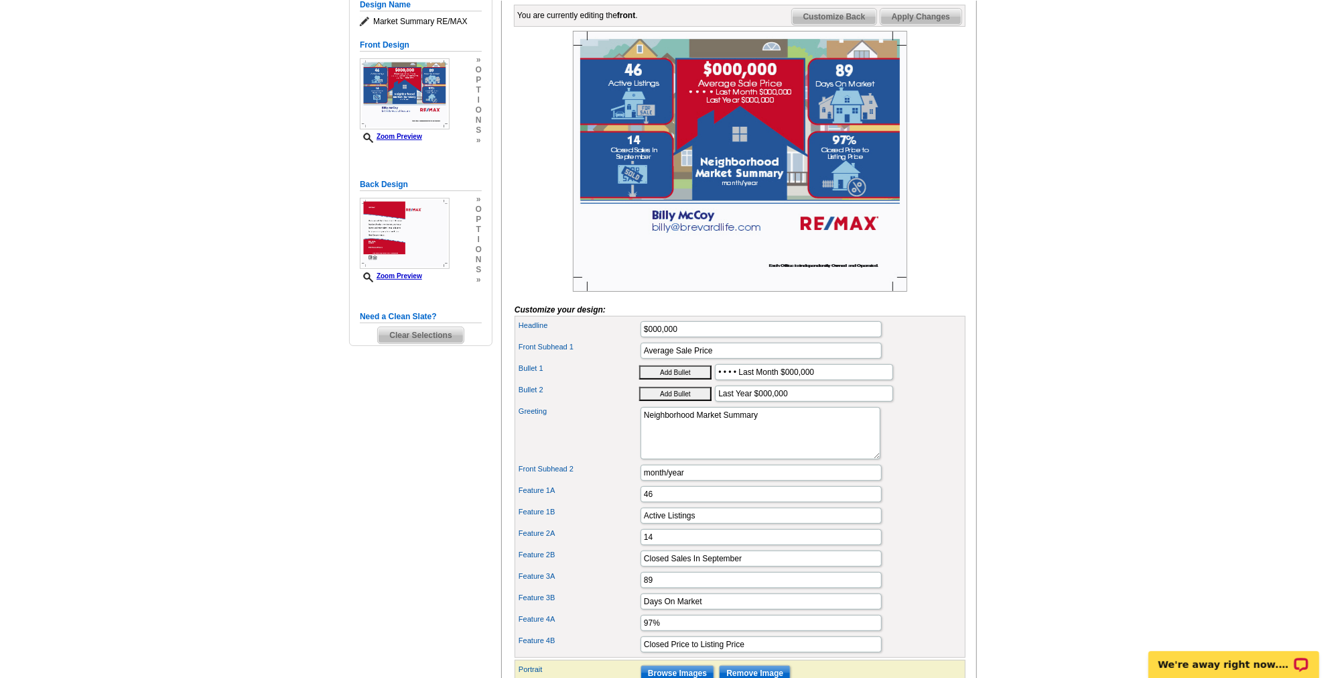
scroll to position [182, 0]
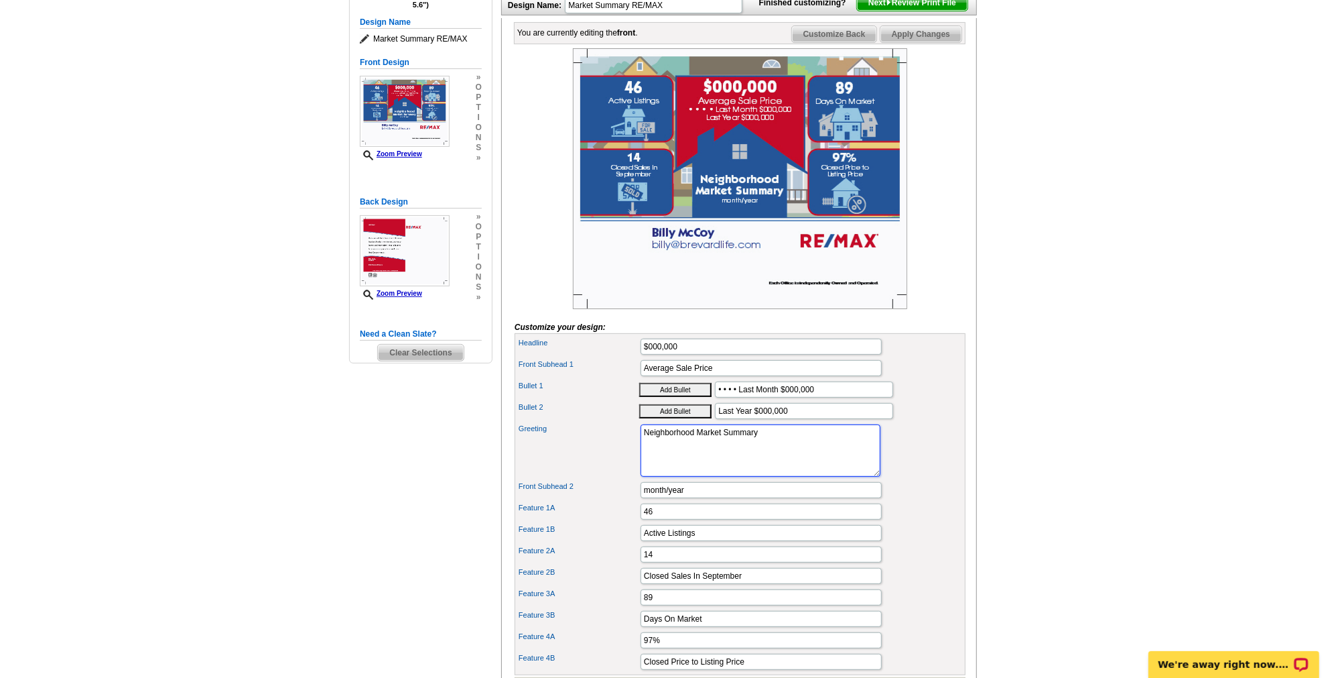
drag, startPoint x: 694, startPoint y: 446, endPoint x: 621, endPoint y: 454, distance: 74.1
click at [621, 454] on div "Greeting Neighborhood Market Summary" at bounding box center [740, 451] width 446 height 58
type textarea "Connestee Falls Market Summary"
click at [899, 451] on div "Greeting Neighborhood Market Summary" at bounding box center [740, 451] width 446 height 58
drag, startPoint x: 691, startPoint y: 506, endPoint x: 628, endPoint y: 508, distance: 63.0
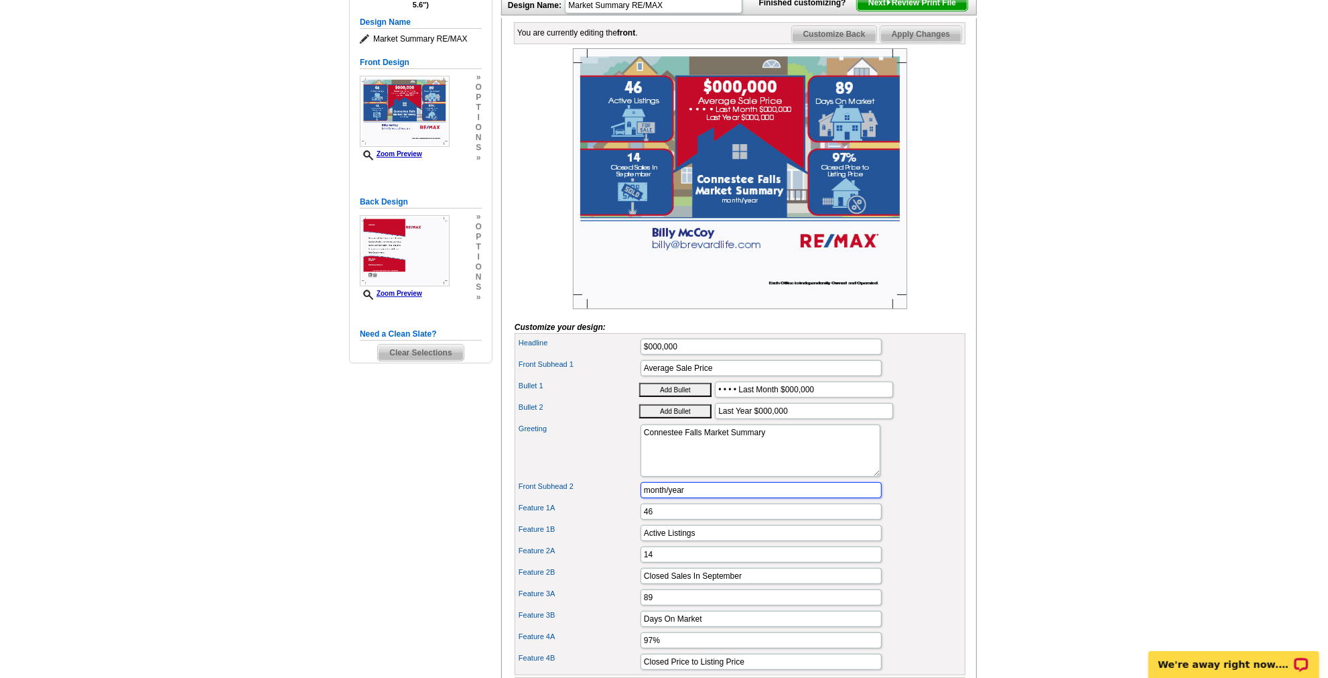
click at [628, 501] on div "Front Subhead 2 month/year" at bounding box center [740, 489] width 446 height 21
type input "September 2025"
click at [953, 565] on div "Feature 2A 14" at bounding box center [740, 554] width 446 height 21
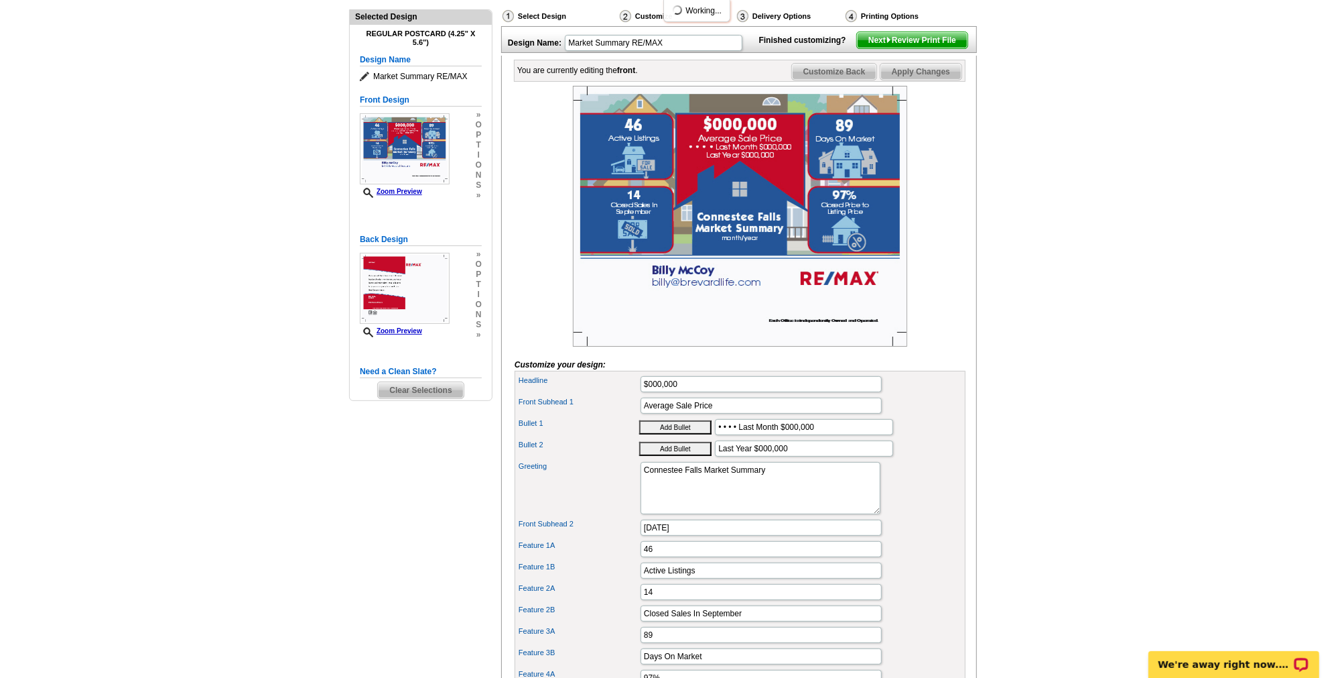
scroll to position [121, 0]
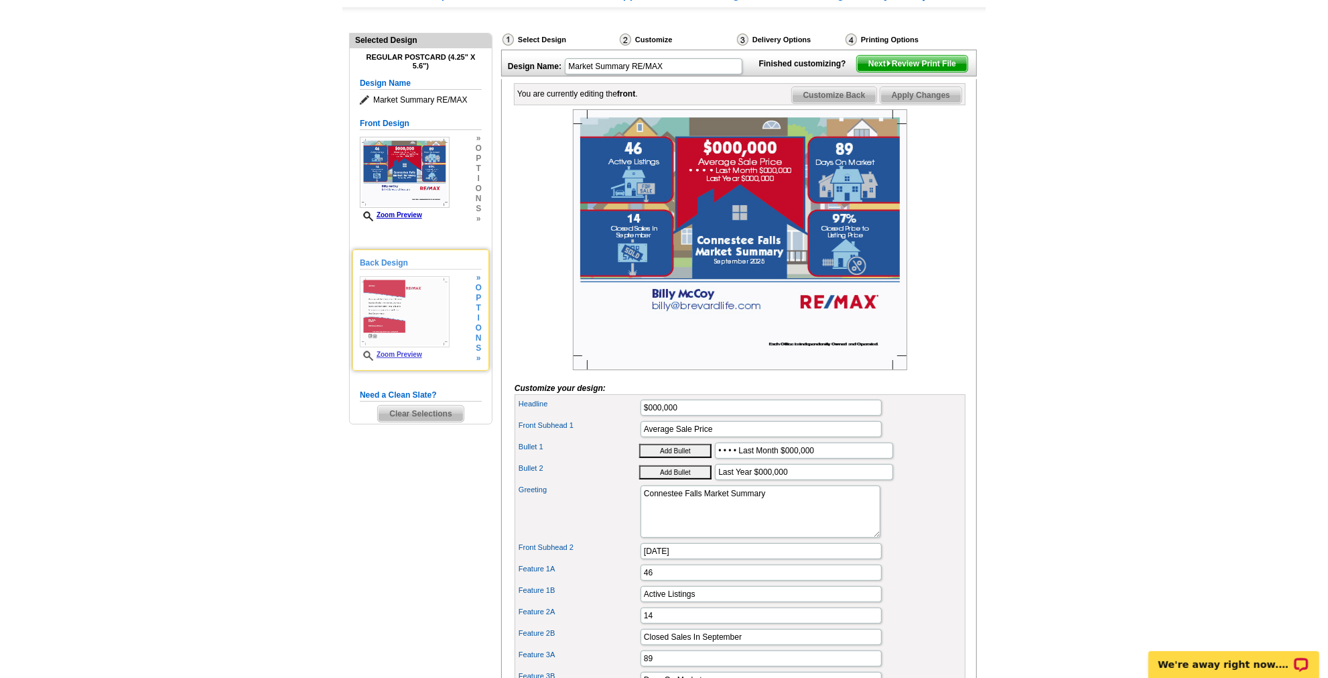
click at [440, 303] on img at bounding box center [405, 311] width 90 height 71
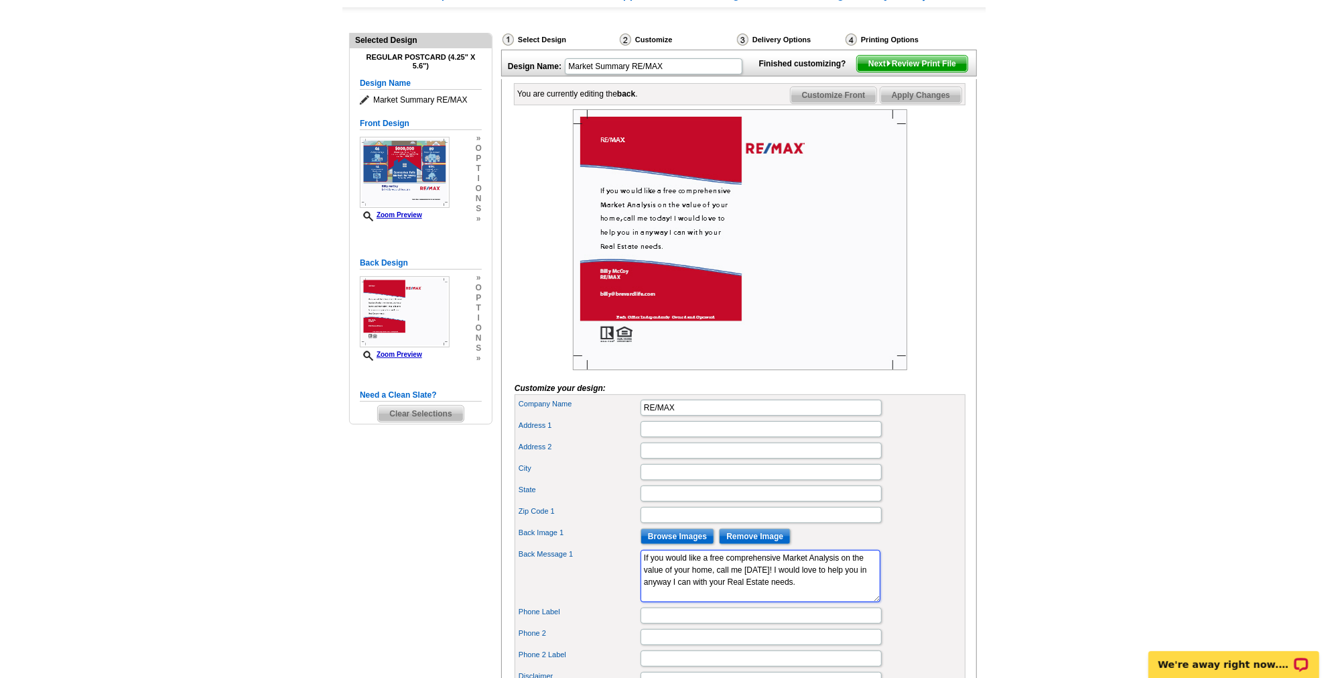
drag, startPoint x: 766, startPoint y: 580, endPoint x: 756, endPoint y: 580, distance: 10.1
click at [755, 581] on textarea "If you would like a free comprehensive Market Analysis on the value of your hom…" at bounding box center [761, 576] width 240 height 52
click at [791, 584] on textarea "If you would like a free comprehensive Market Analysis on the value of your hom…" at bounding box center [761, 576] width 240 height 52
click at [725, 595] on textarea "If you would like a free comprehensive Market Analysis on the value of your hom…" at bounding box center [761, 576] width 240 height 52
click at [738, 602] on textarea "If you would like a free comprehensive Market Analysis on the value of your hom…" at bounding box center [761, 576] width 240 height 52
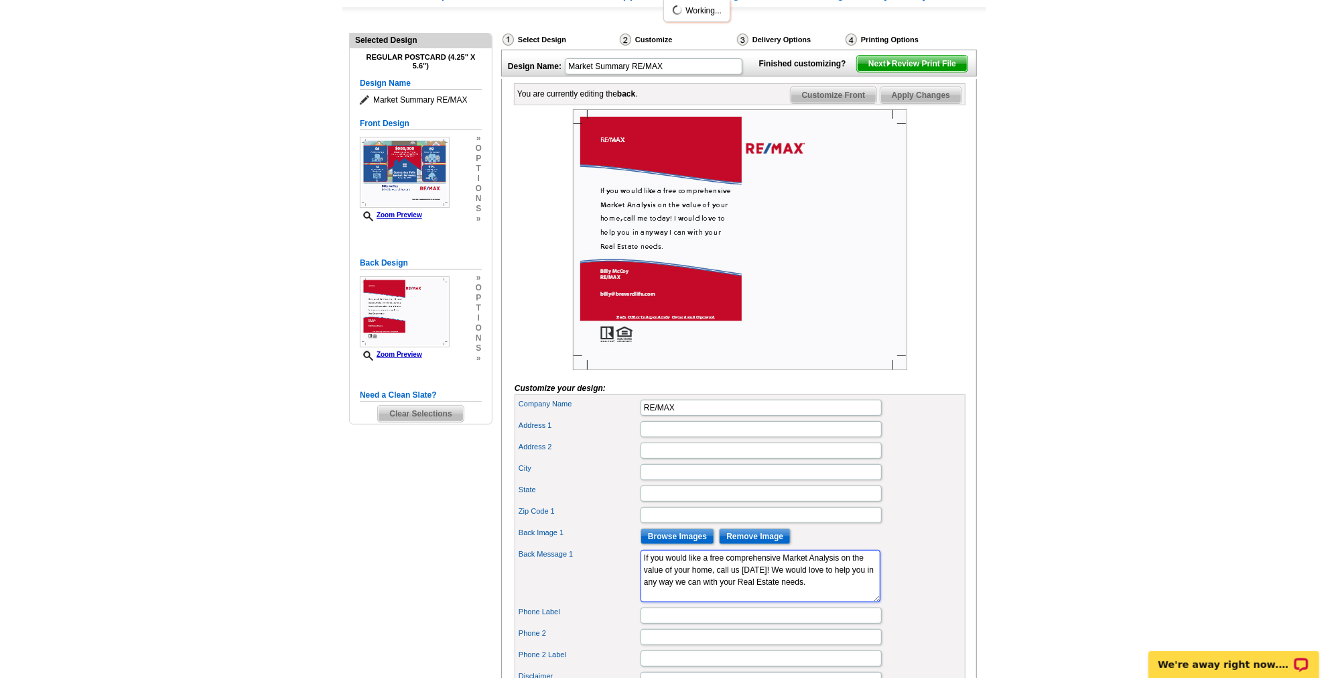
type textarea "If you would like a free comprehensive Market Analysis on the value of your hom…"
click at [898, 503] on div "State" at bounding box center [740, 493] width 446 height 21
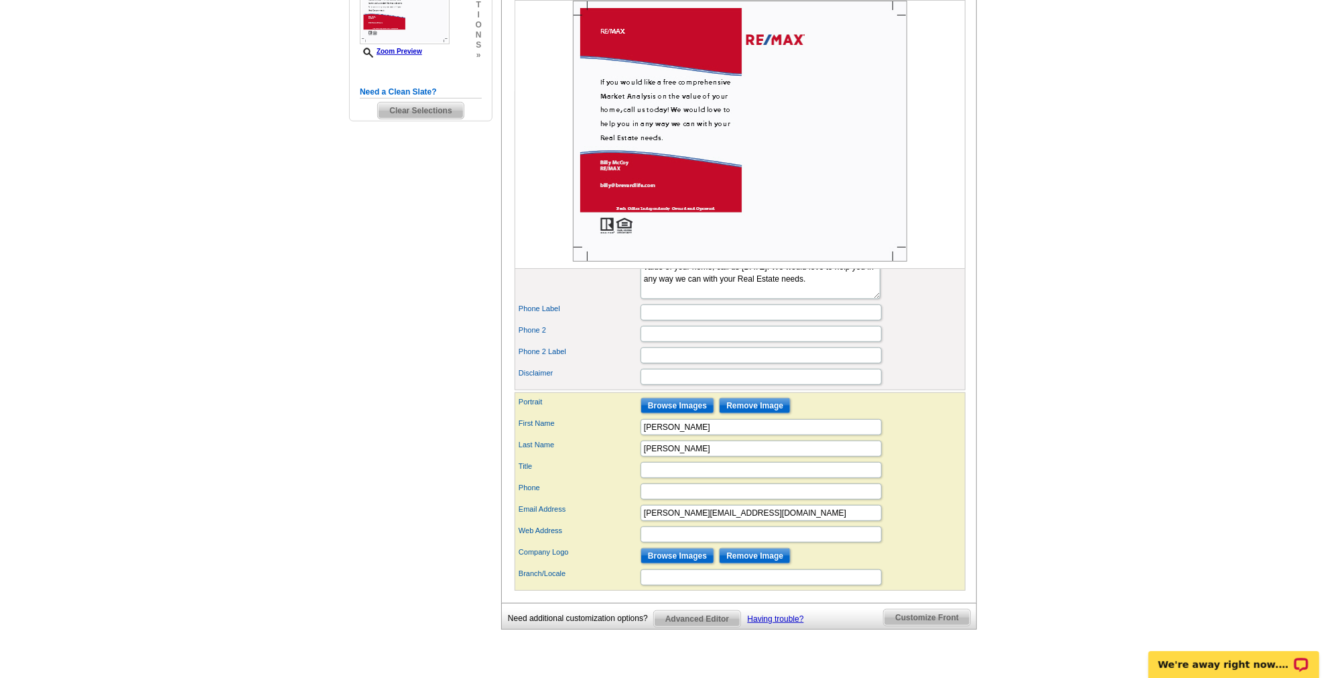
scroll to position [426, 0]
click at [680, 412] on input "Browse Images" at bounding box center [678, 403] width 74 height 16
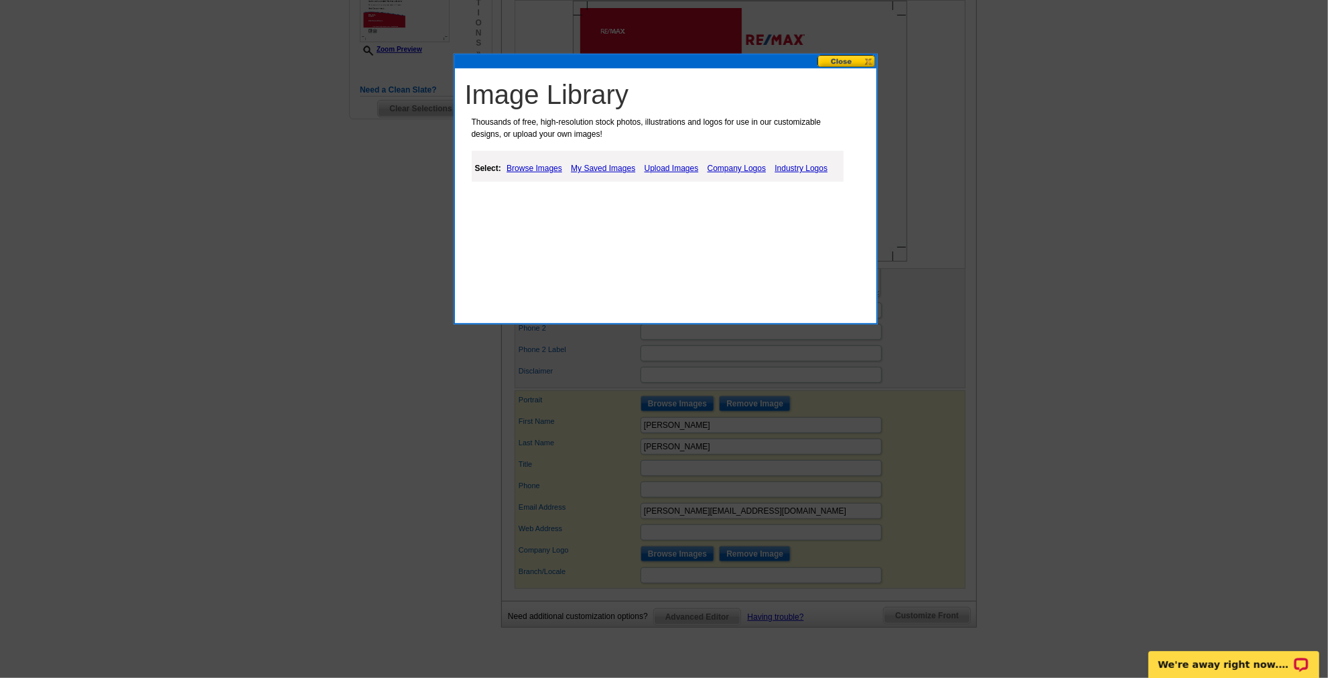
click at [523, 162] on link "Browse Images" at bounding box center [534, 168] width 62 height 16
click at [620, 166] on link "My Saved Images" at bounding box center [604, 168] width 71 height 16
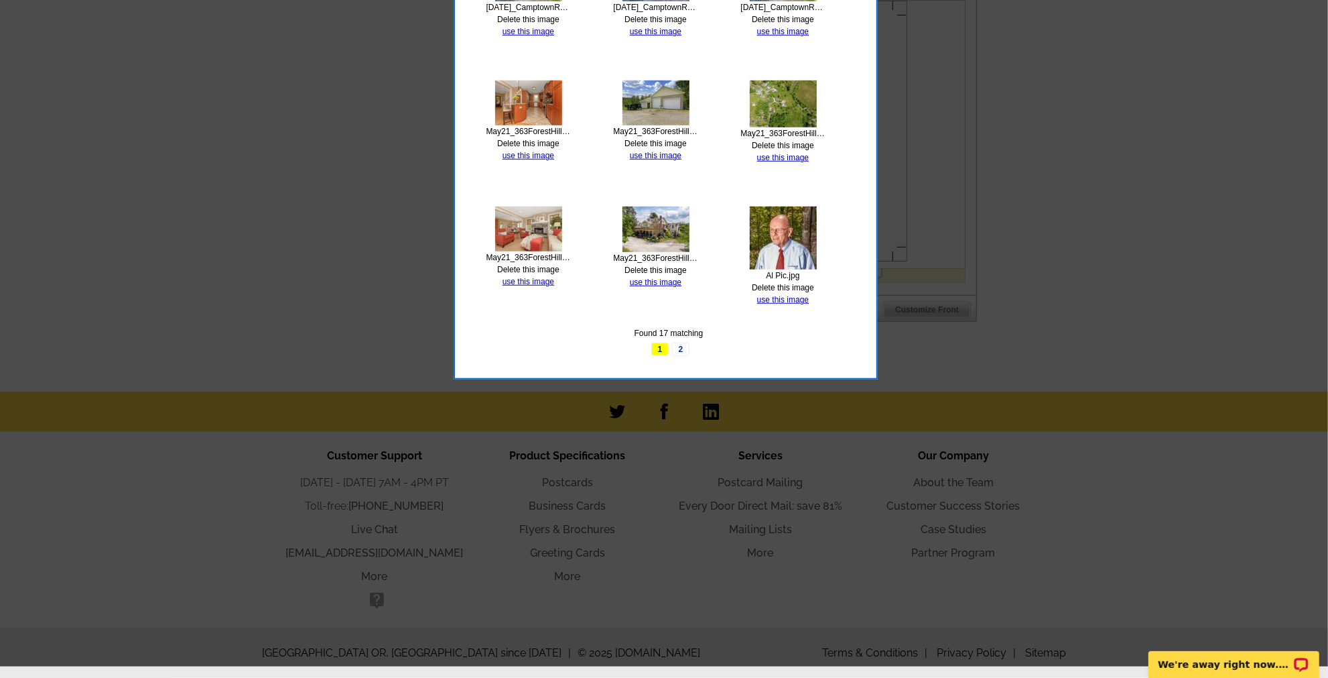
scroll to position [734, 0]
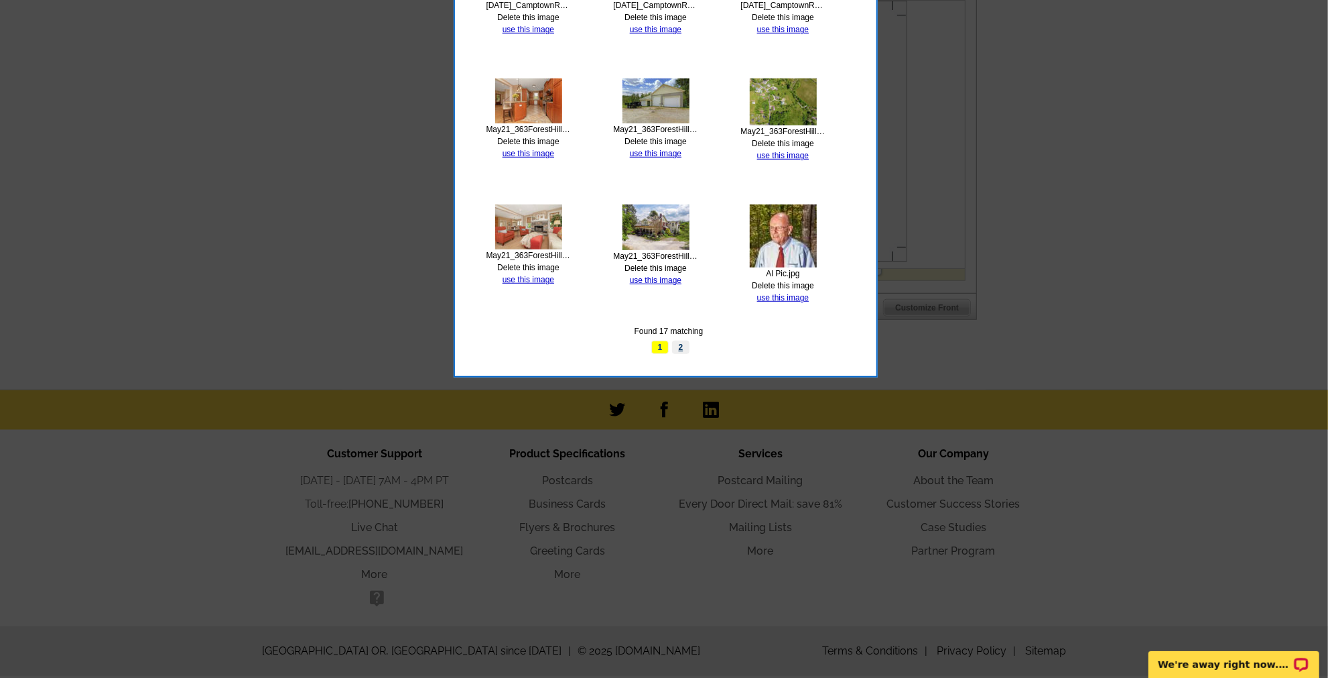
click at [682, 343] on link "2" at bounding box center [680, 346] width 17 height 13
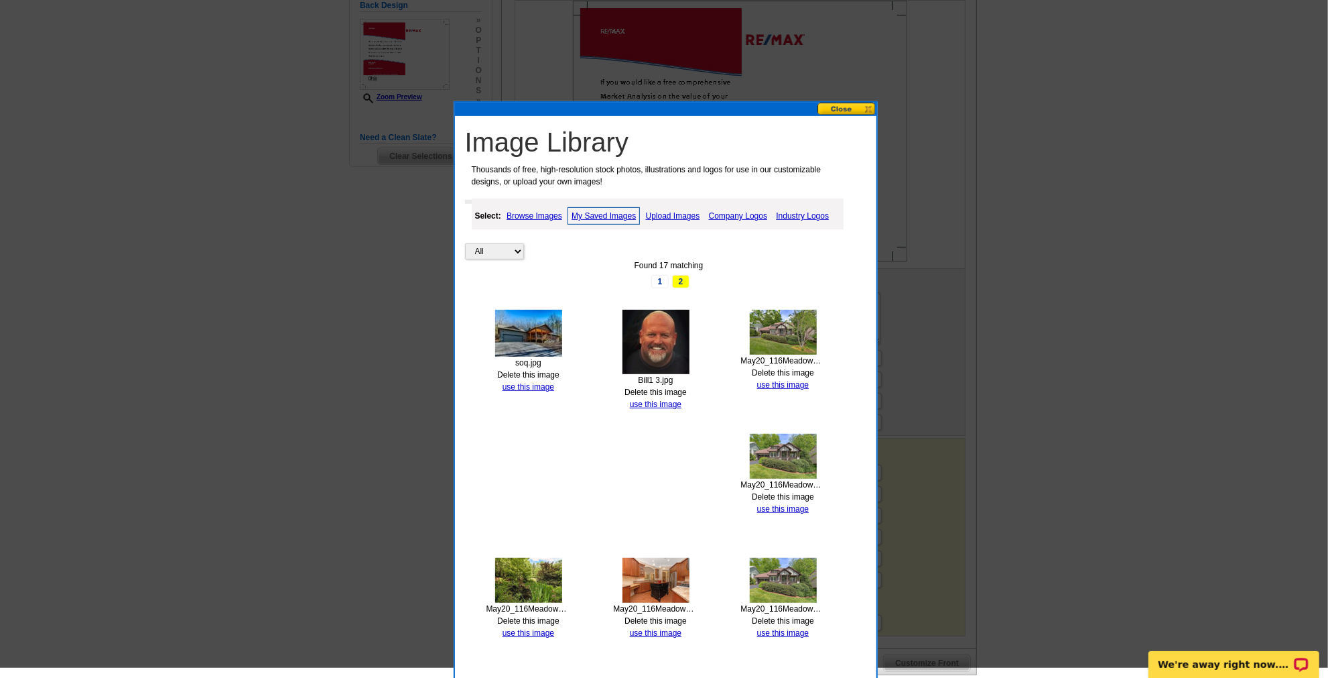
scroll to position [369, 0]
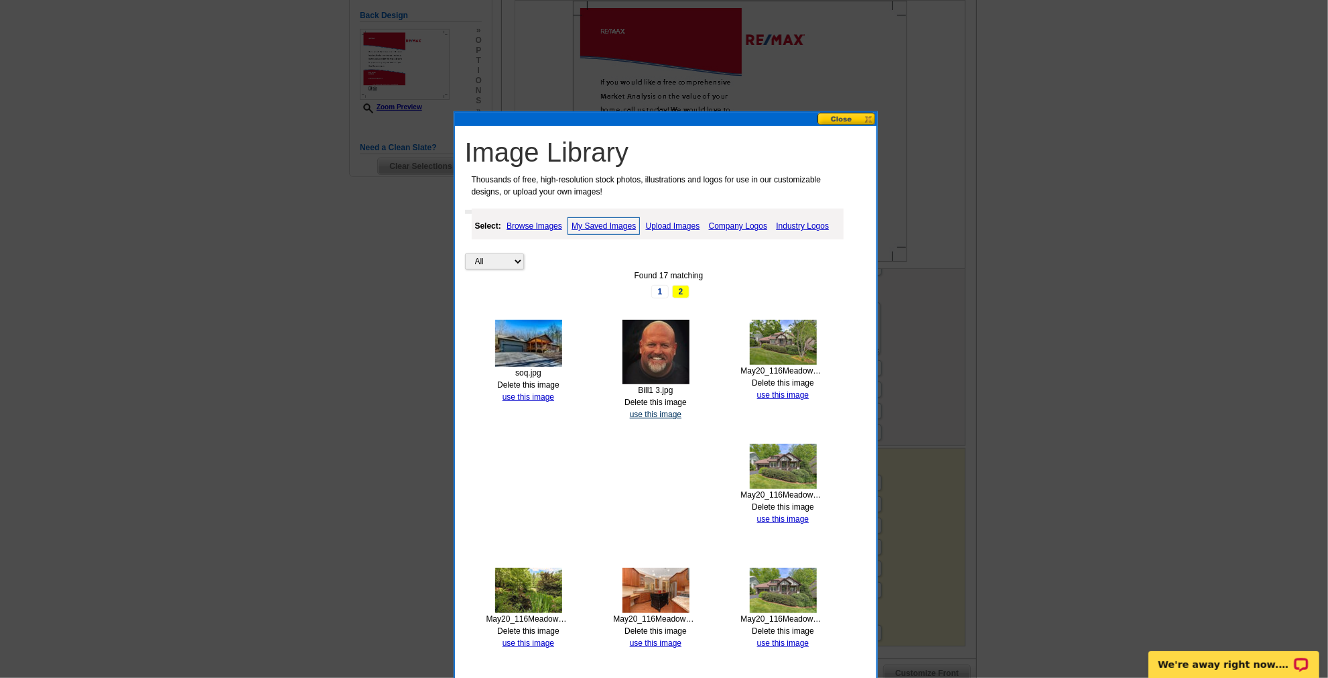
click at [670, 412] on link "use this image" at bounding box center [656, 414] width 52 height 9
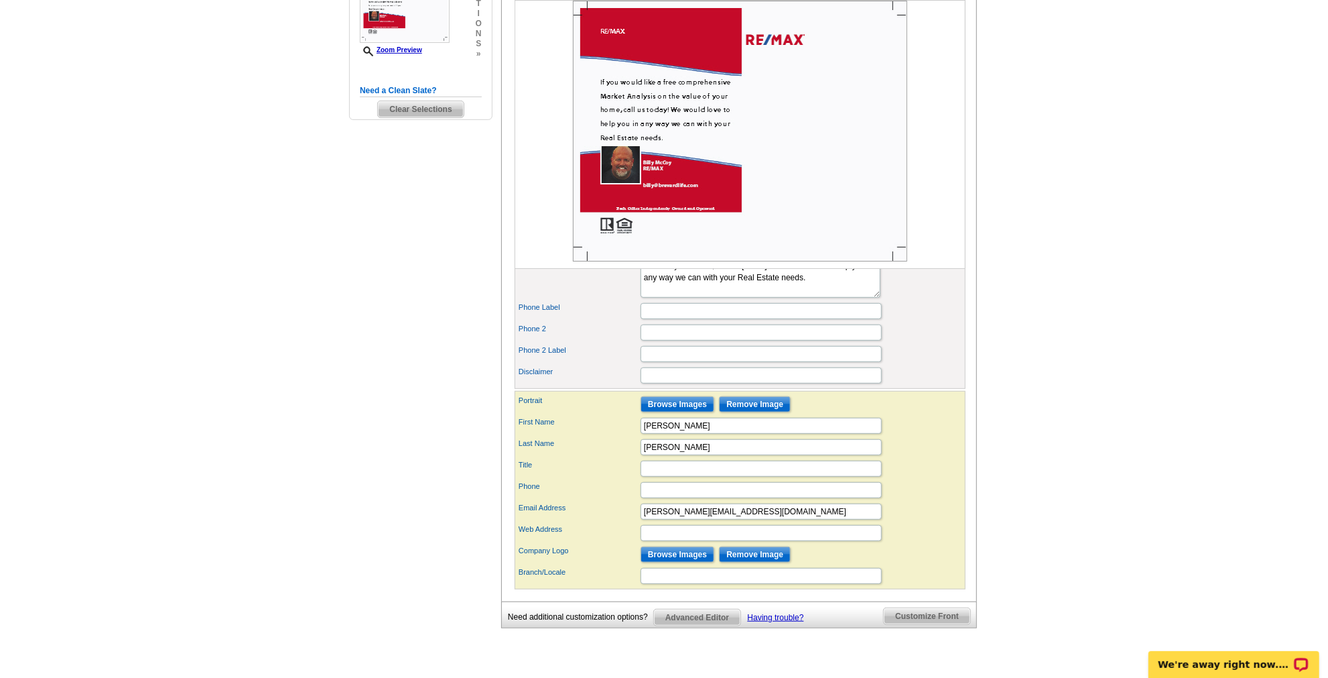
scroll to position [426, 0]
click at [684, 560] on input "Browse Images" at bounding box center [678, 554] width 74 height 16
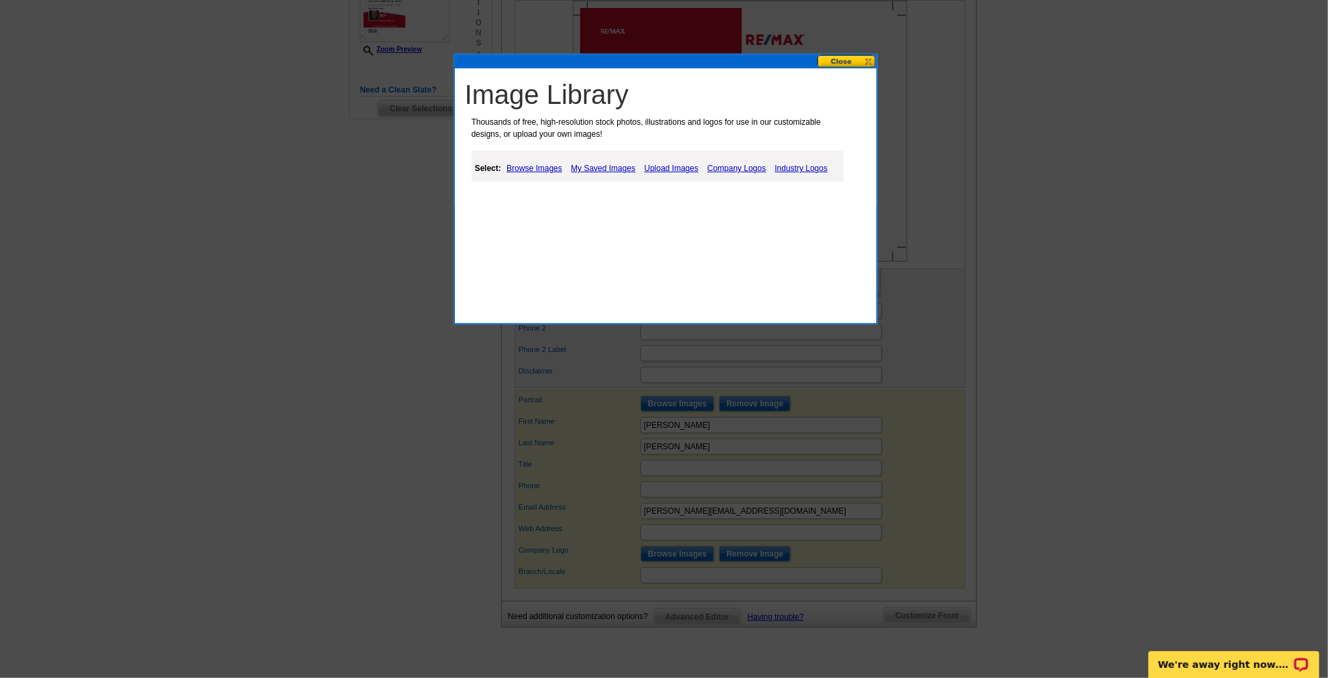
click at [597, 164] on link "My Saved Images" at bounding box center [603, 168] width 71 height 16
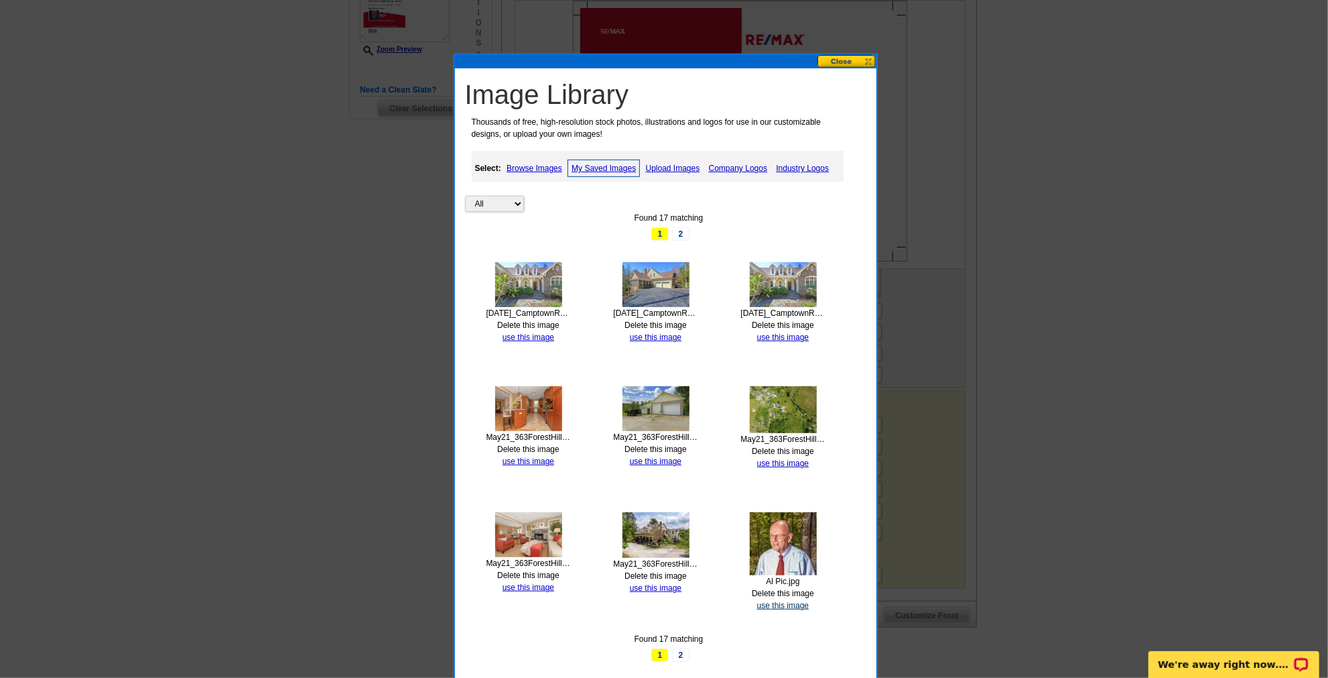
click at [775, 603] on link "use this image" at bounding box center [783, 605] width 52 height 9
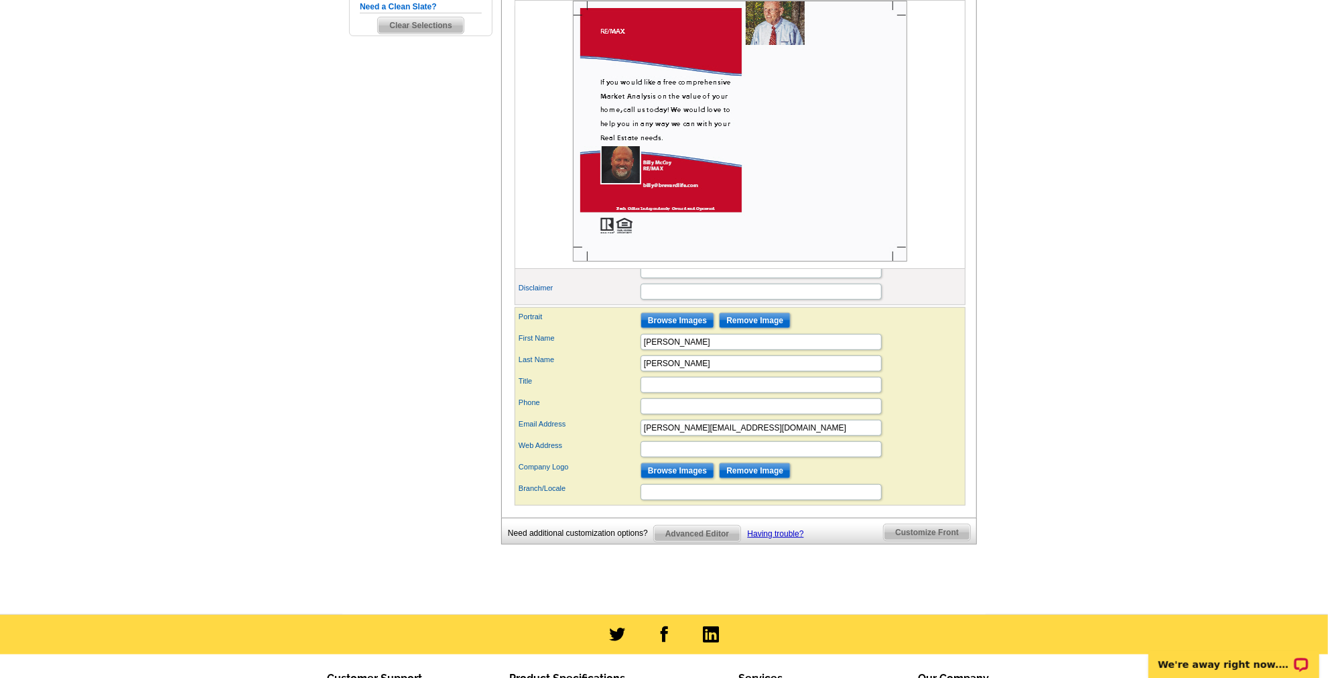
scroll to position [548, 0]
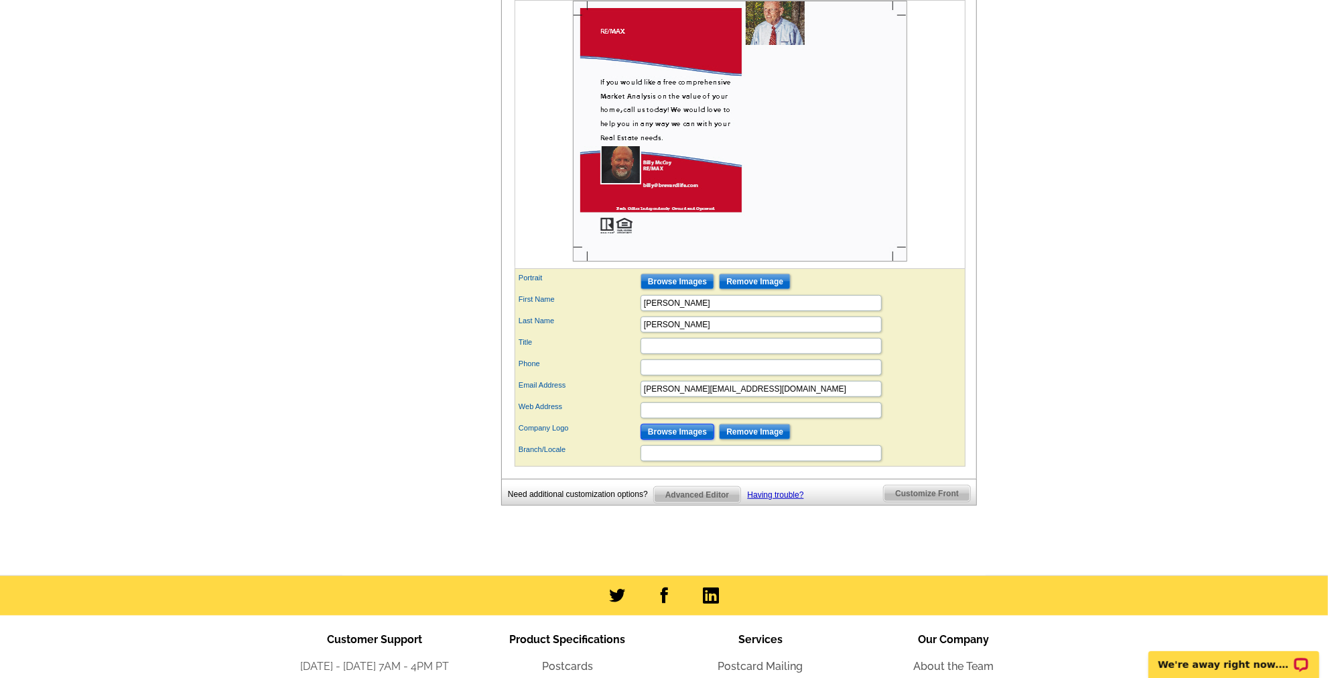
click at [700, 433] on input "Browse Images" at bounding box center [678, 432] width 74 height 16
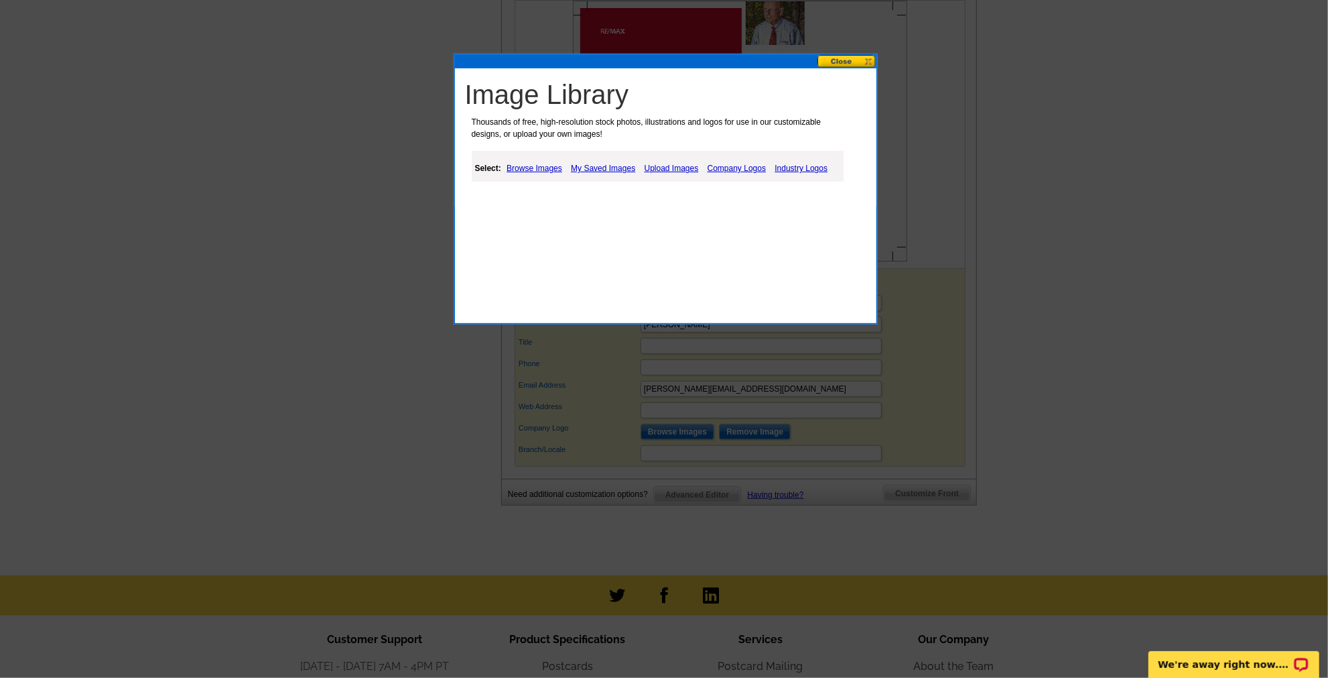
click at [617, 170] on link "My Saved Images" at bounding box center [603, 168] width 71 height 16
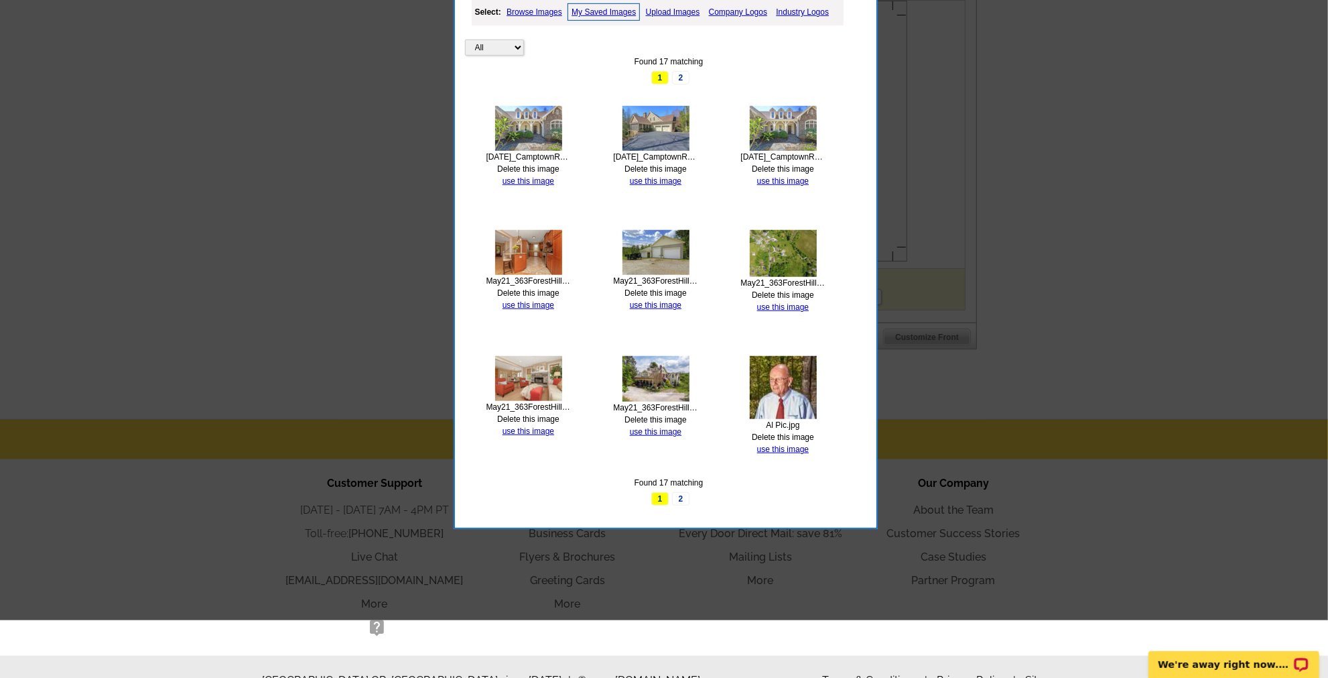
scroll to position [731, 0]
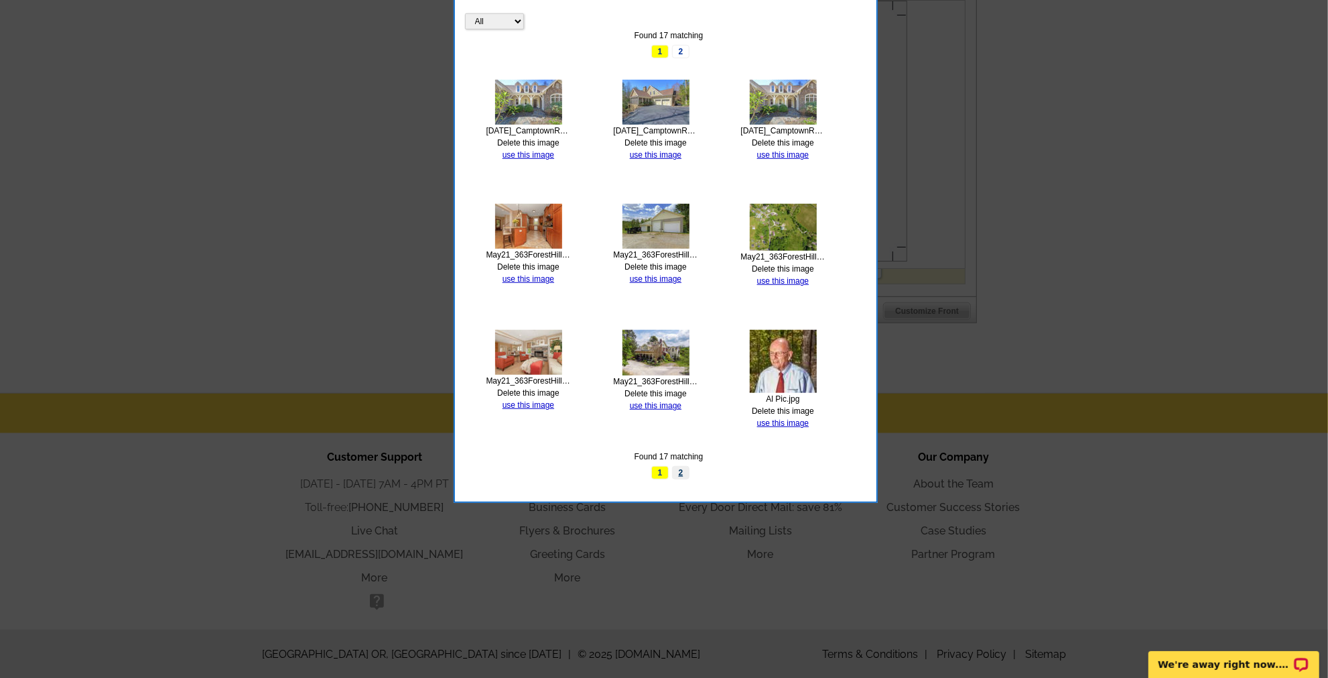
click at [682, 466] on link "2" at bounding box center [680, 472] width 17 height 13
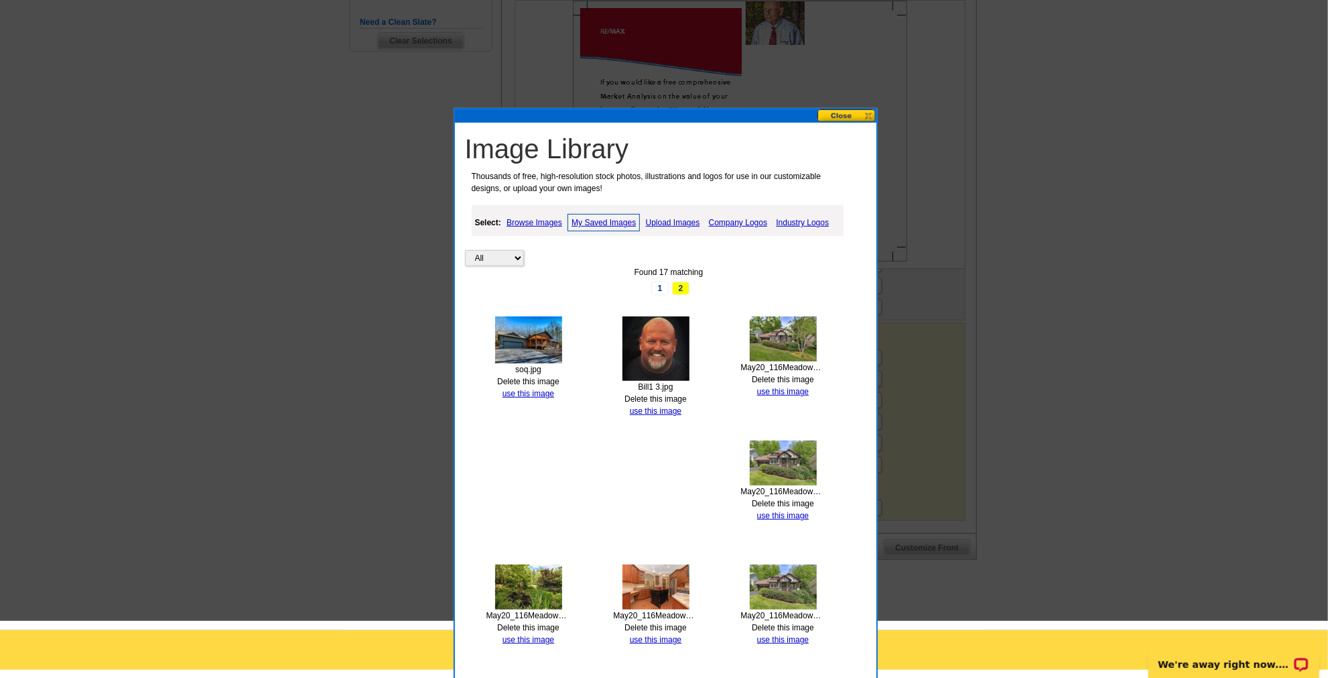
scroll to position [365, 0]
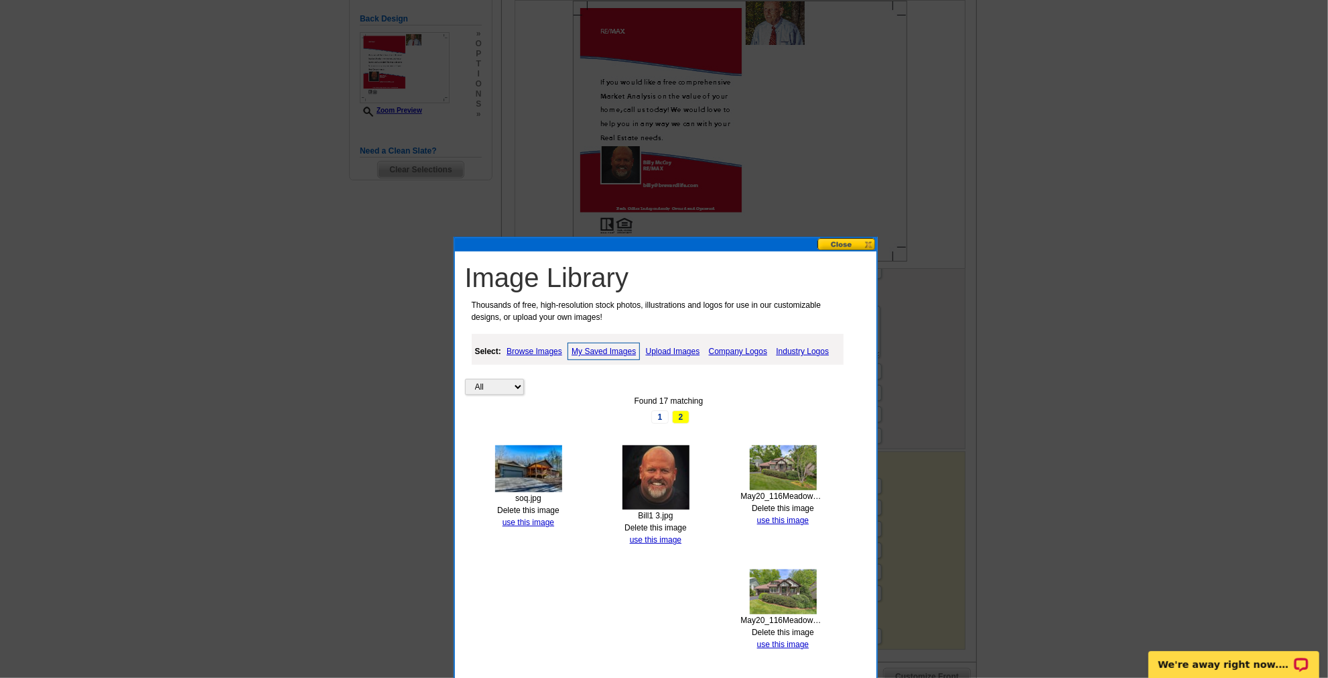
click at [536, 347] on link "Browse Images" at bounding box center [534, 351] width 62 height 16
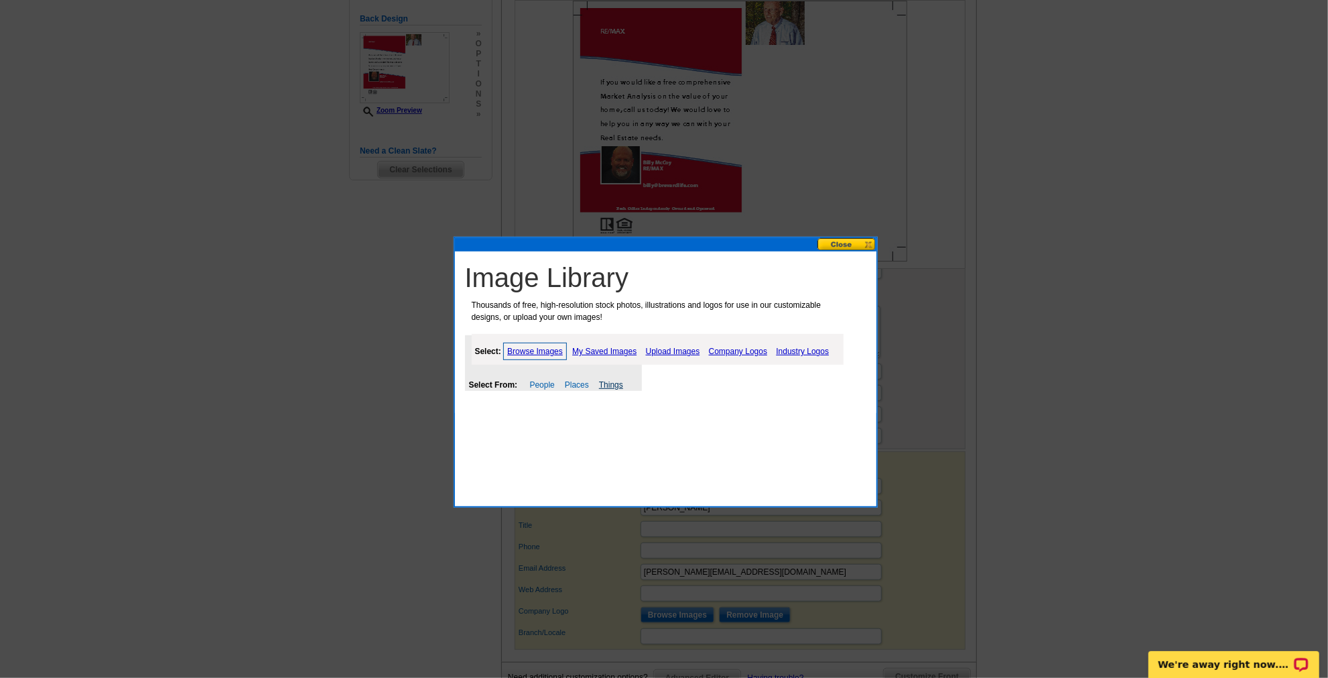
click at [610, 384] on link "Things" at bounding box center [611, 384] width 24 height 9
click at [571, 387] on link "Places" at bounding box center [577, 384] width 24 height 9
click at [544, 383] on link "People" at bounding box center [542, 384] width 25 height 9
click at [554, 350] on link "Browse Images" at bounding box center [535, 351] width 64 height 17
click at [669, 347] on link "Upload Images" at bounding box center [673, 351] width 61 height 16
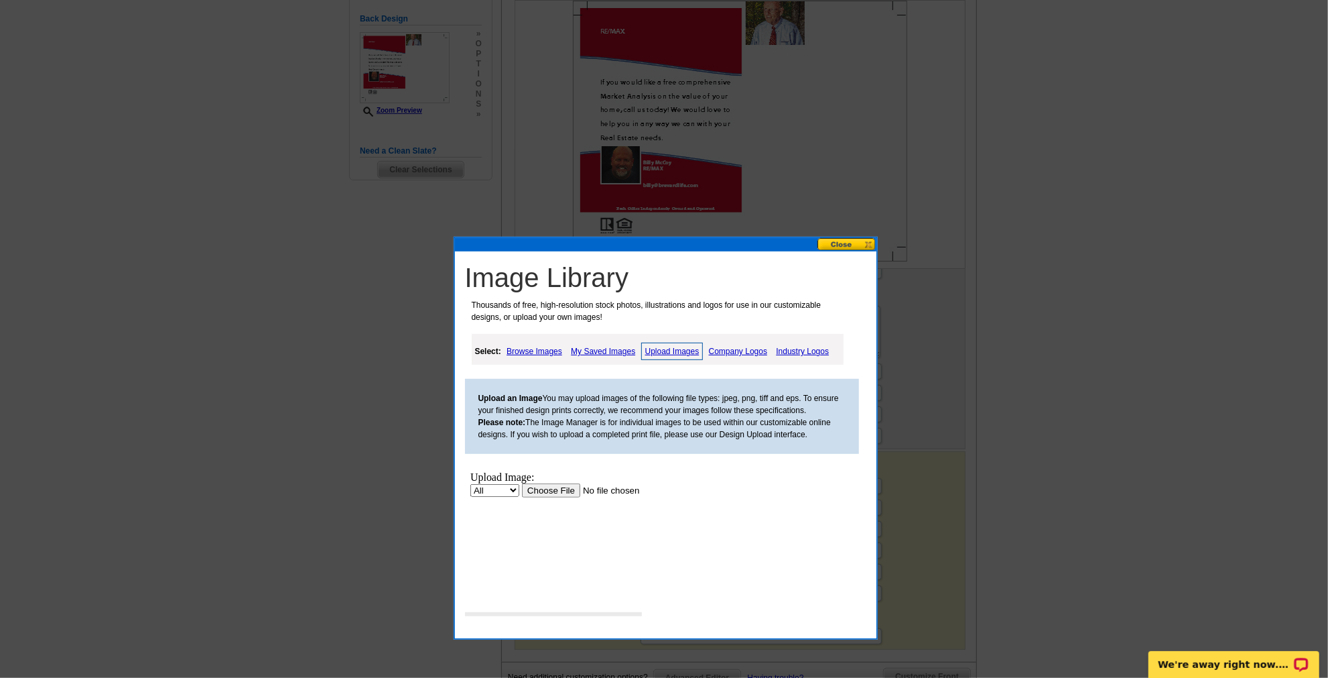
scroll to position [0, 0]
click at [721, 348] on link "Company Logos" at bounding box center [738, 351] width 65 height 16
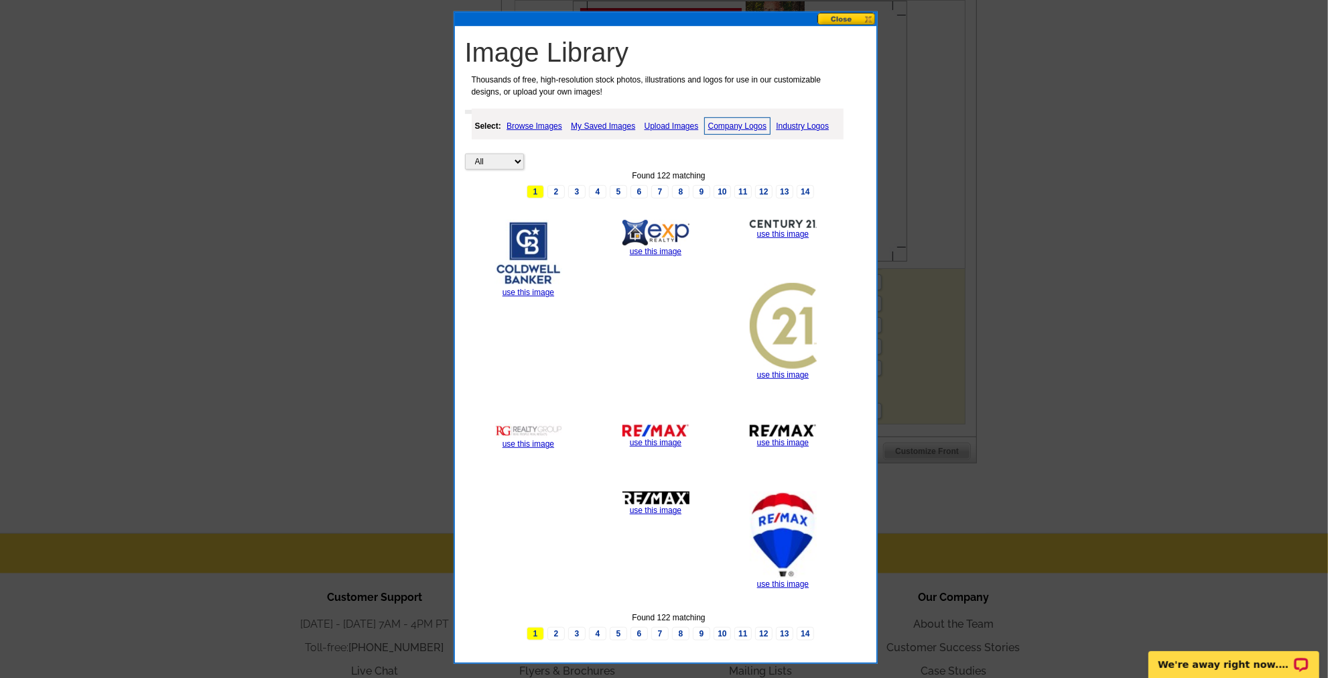
scroll to position [609, 0]
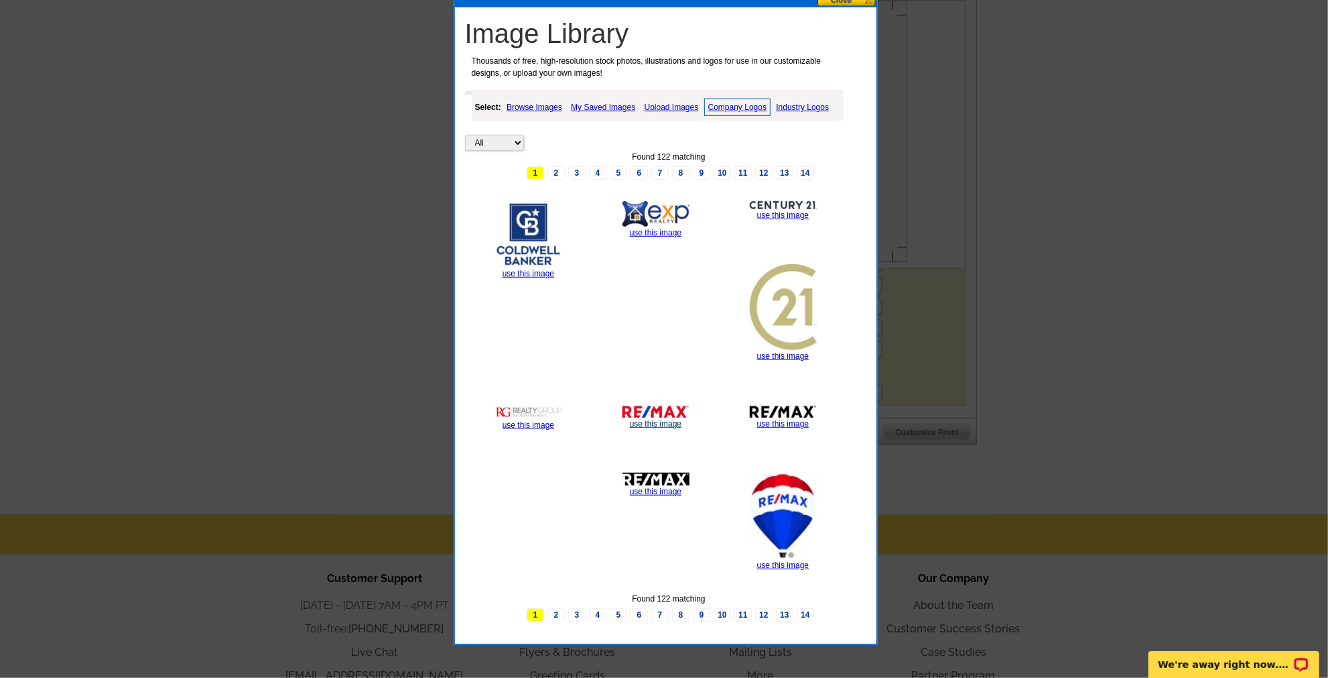
click at [667, 419] on link "use this image" at bounding box center [656, 423] width 52 height 9
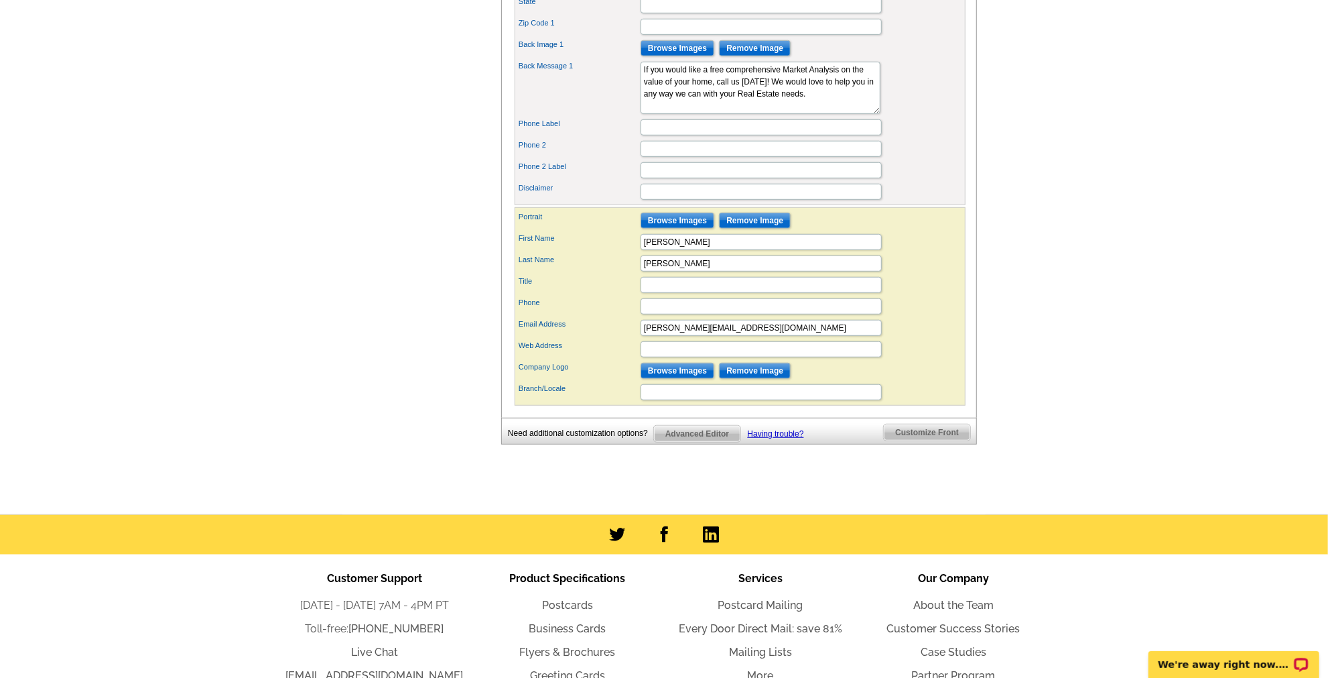
scroll to position [0, 0]
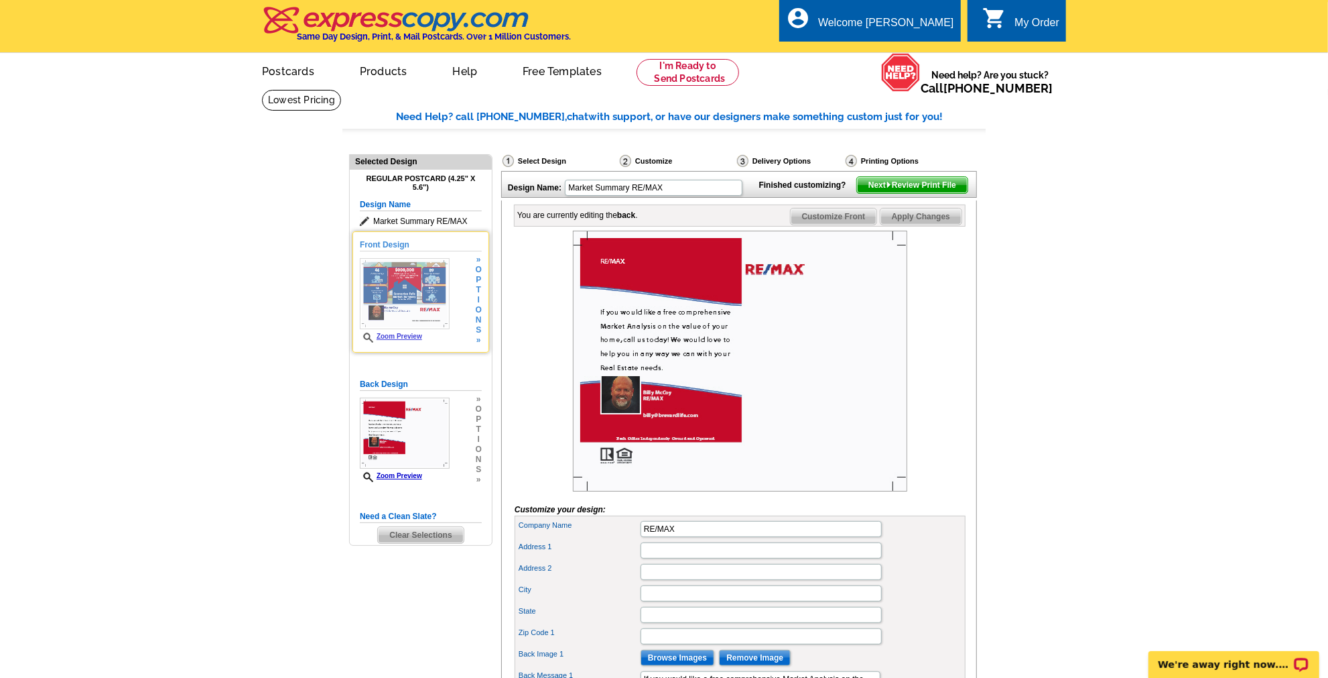
click at [414, 292] on img at bounding box center [405, 293] width 90 height 71
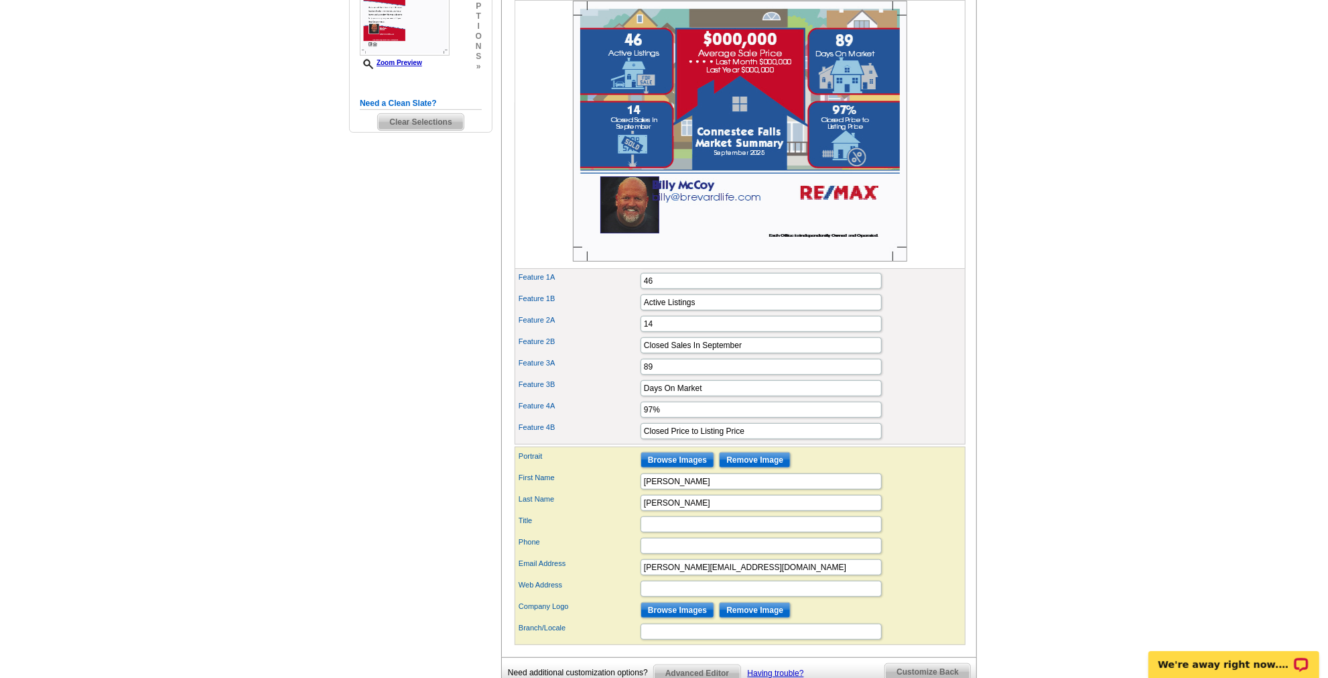
scroll to position [410, 0]
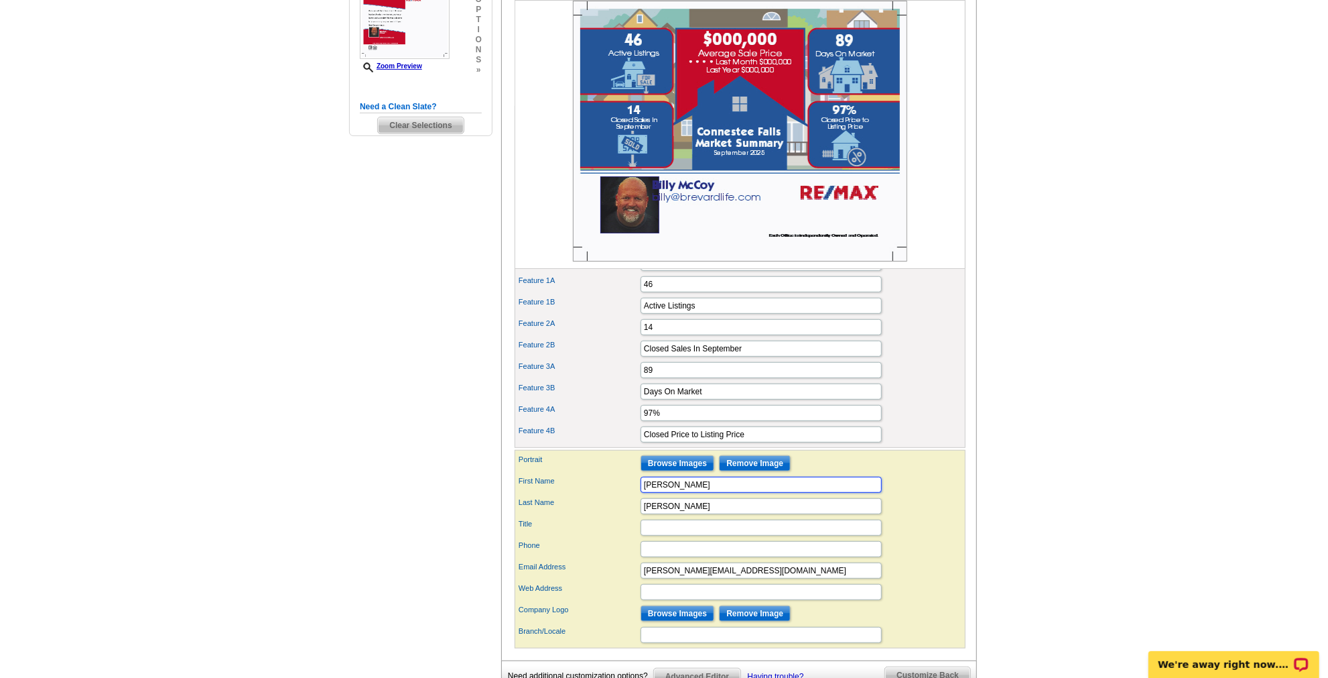
click at [643, 492] on input "[PERSON_NAME]" at bounding box center [761, 485] width 241 height 16
type input "[PERSON_NAME]"
click at [643, 512] on input "McCoy" at bounding box center [761, 506] width 241 height 16
type input "McCoy"
click at [921, 469] on div "Portrait Browse Images Remove Image" at bounding box center [740, 462] width 446 height 21
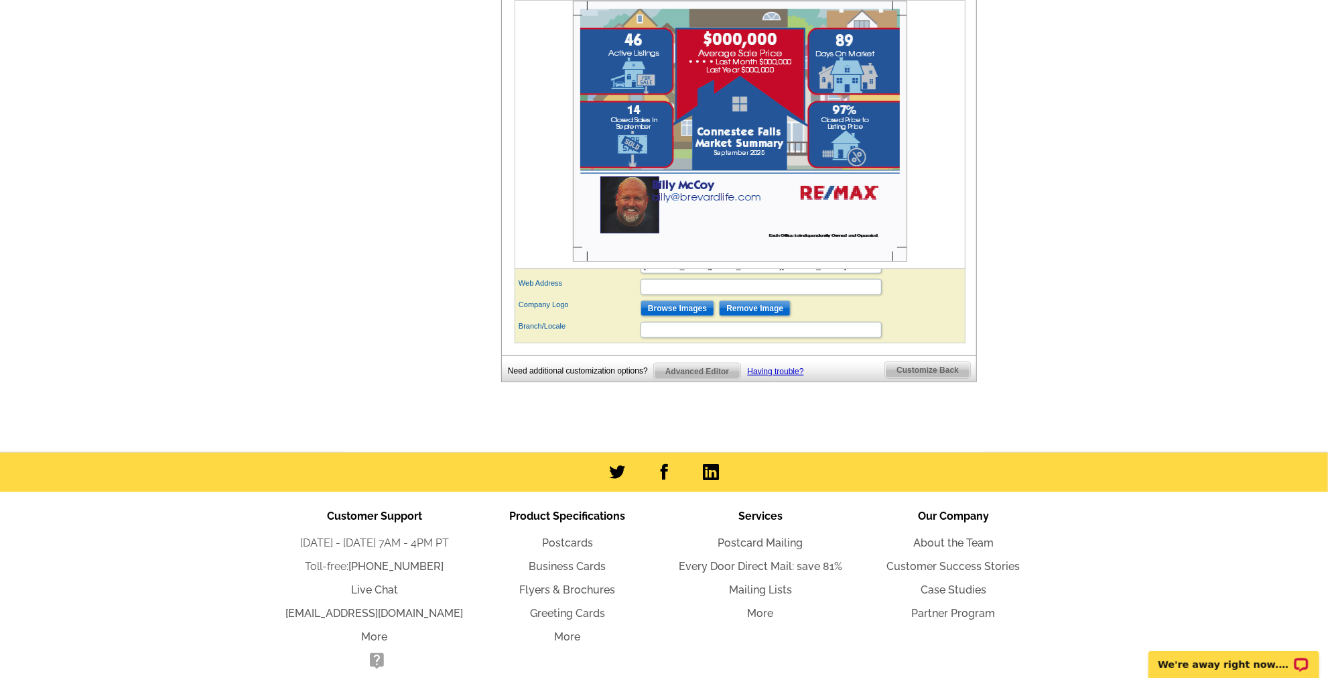
scroll to position [654, 0]
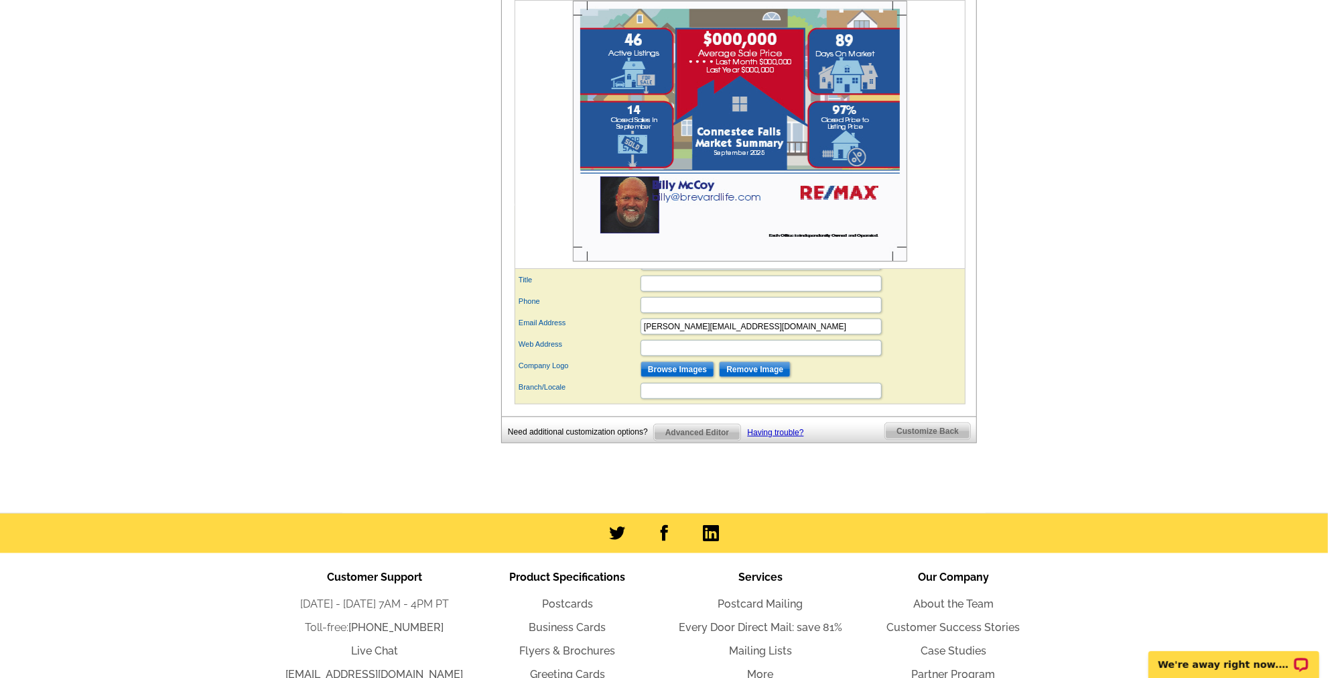
click at [712, 432] on span "Advanced Editor" at bounding box center [697, 432] width 86 height 16
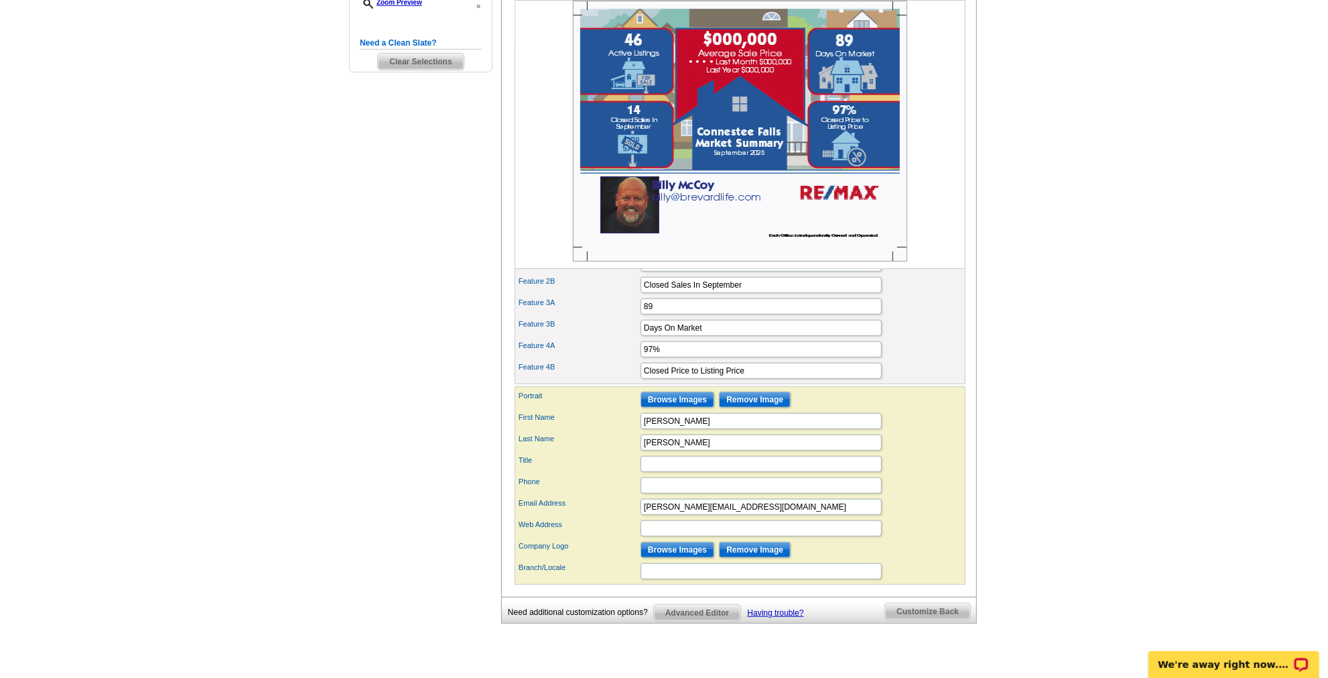
scroll to position [471, 0]
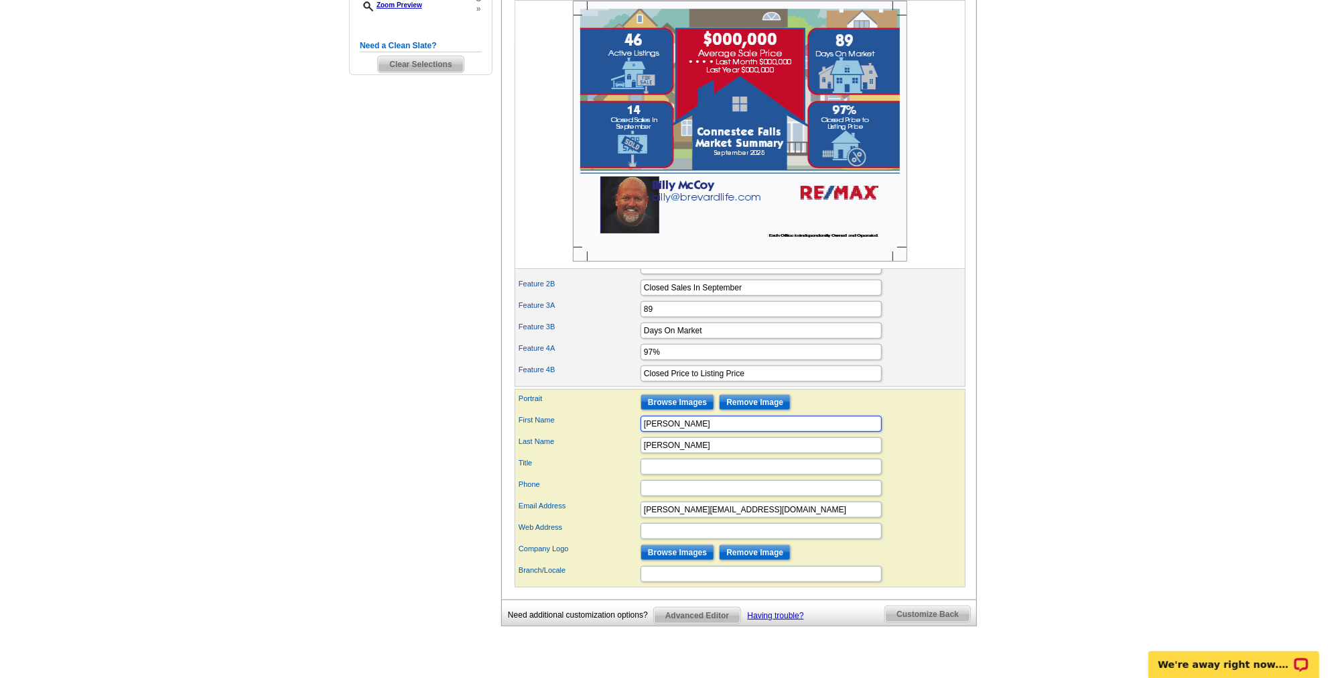
click at [649, 428] on input "[PERSON_NAME]" at bounding box center [761, 424] width 241 height 16
type input "[PERSON_NAME]"
click at [660, 450] on input "McCoy" at bounding box center [761, 445] width 241 height 16
type input "McCoy"
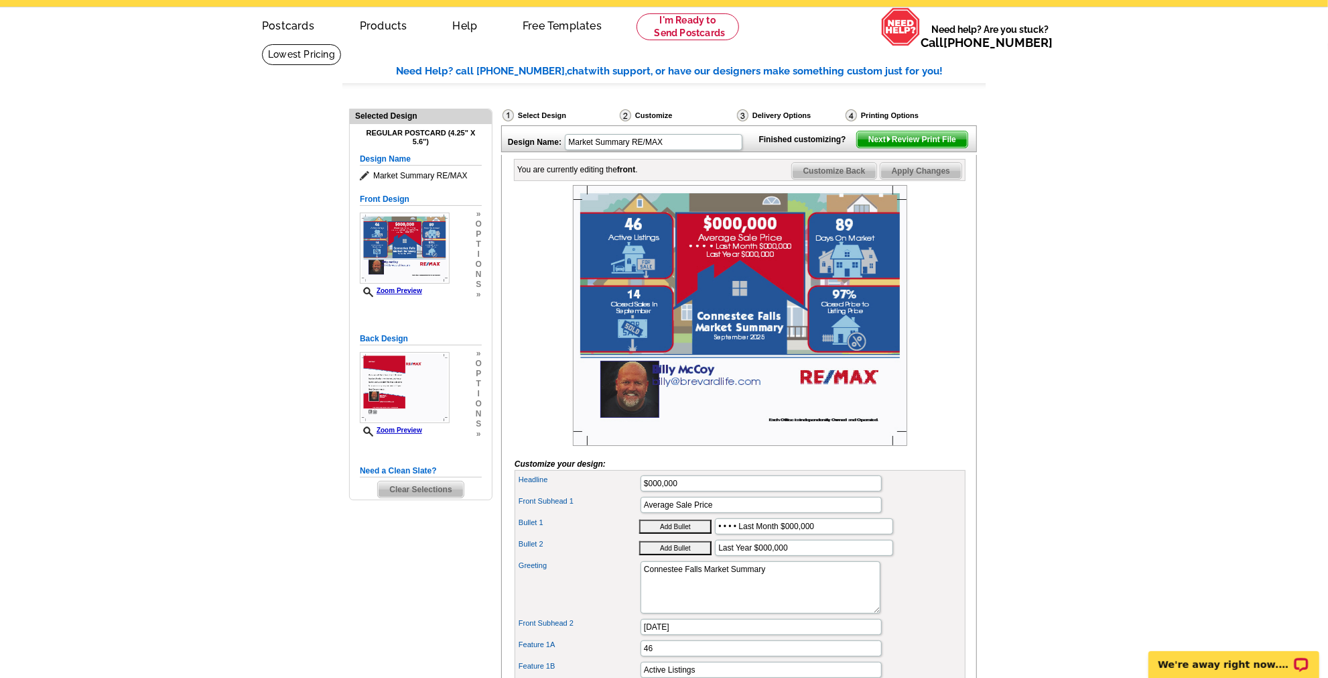
scroll to position [44, 0]
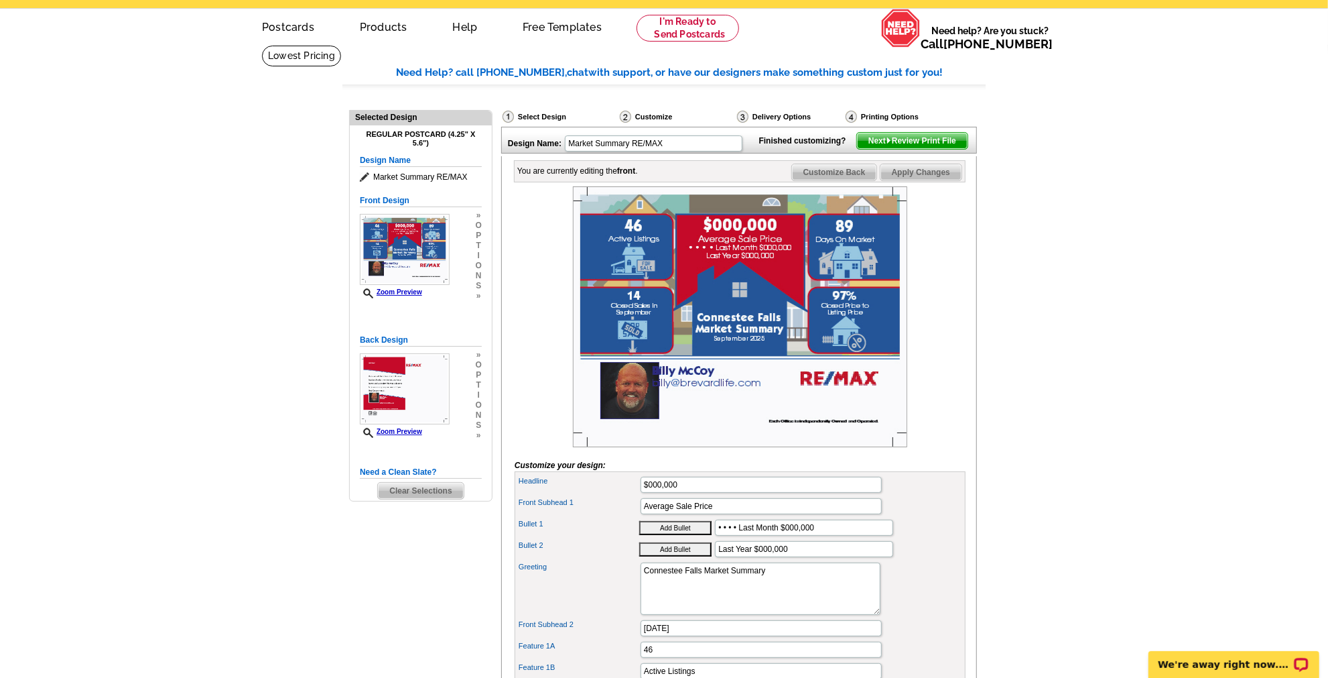
click at [777, 241] on img at bounding box center [740, 316] width 334 height 261
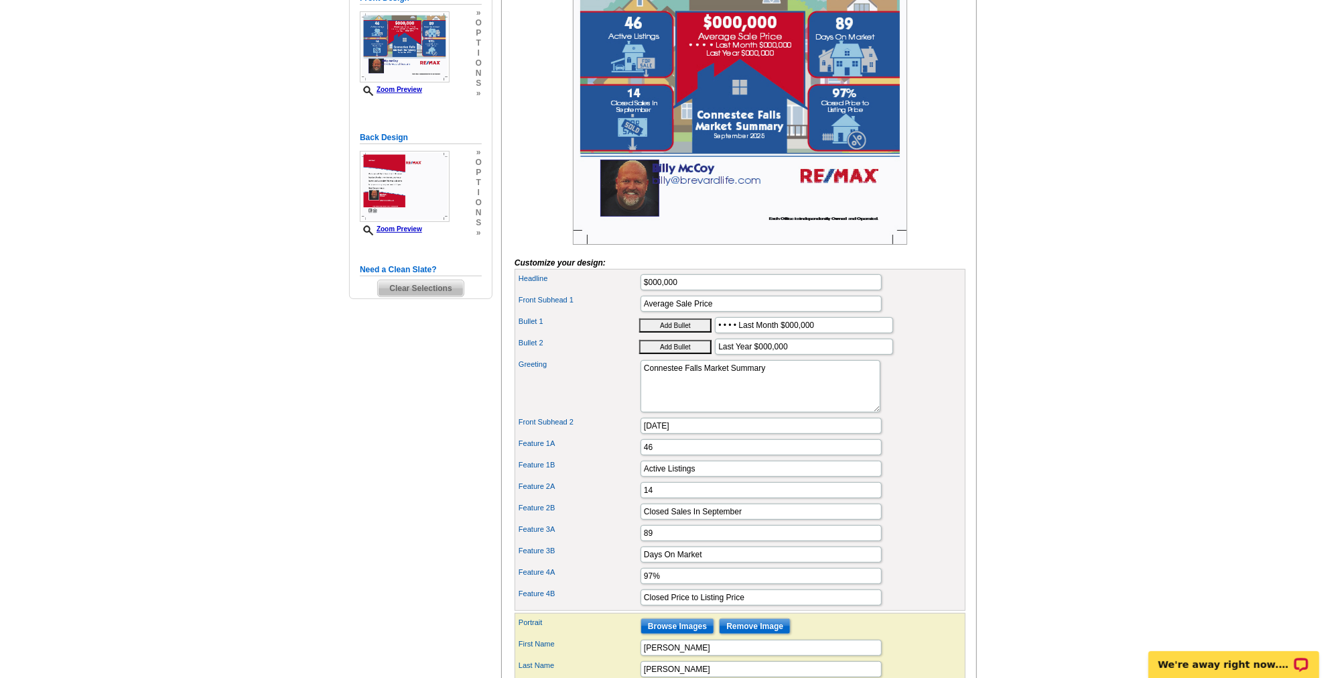
scroll to position [166, 0]
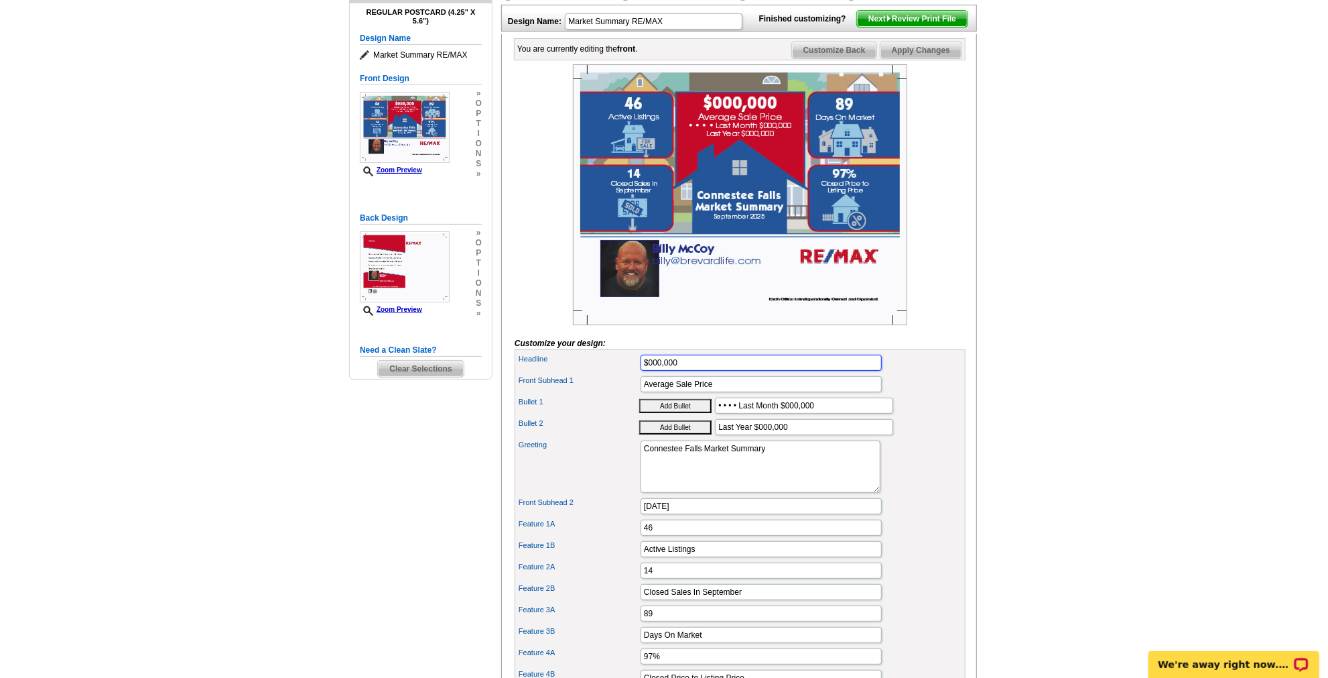
drag, startPoint x: 689, startPoint y: 382, endPoint x: 646, endPoint y: 385, distance: 43.0
click at [646, 371] on input "$000,000" at bounding box center [761, 363] width 241 height 16
type input "$311.28"
drag, startPoint x: 735, startPoint y: 404, endPoint x: 634, endPoint y: 408, distance: 101.3
click at [634, 395] on div "Front Subhead 1 Average Sale Price" at bounding box center [740, 383] width 446 height 21
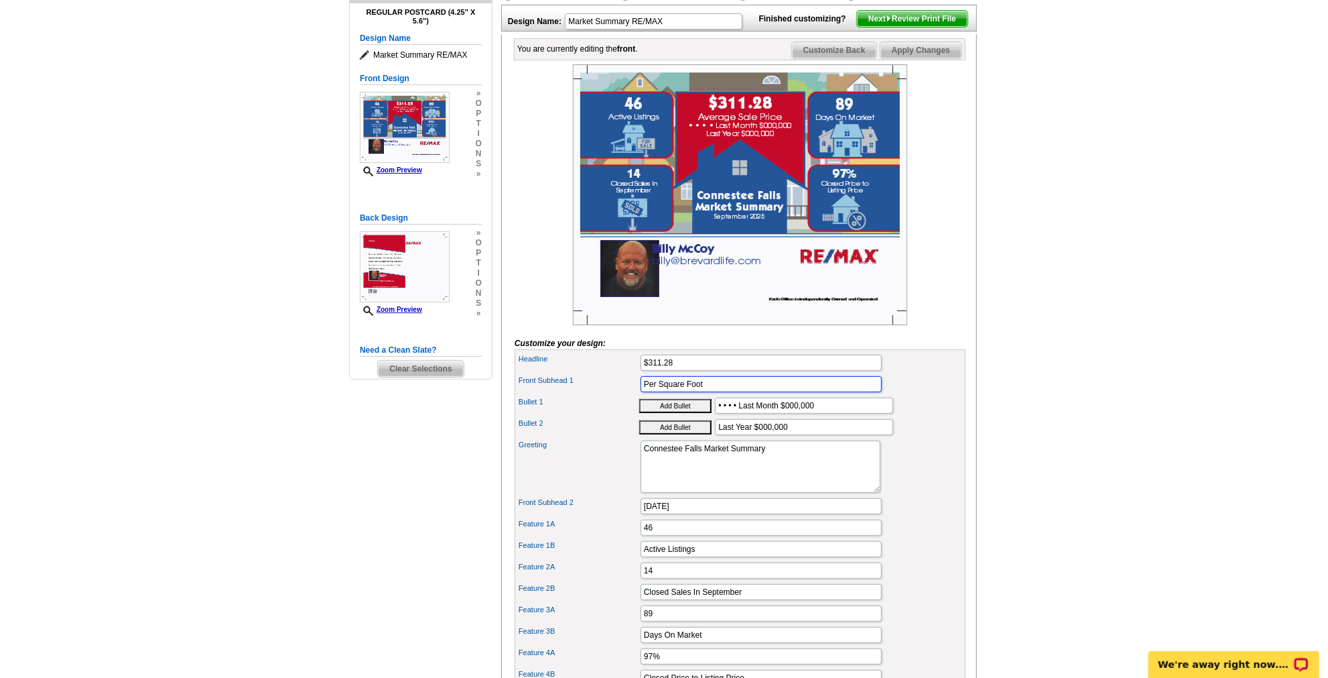
type input "Per Square Foot"
click at [908, 416] on div "Bullet 1 Add Bullet • • • • Last Month $000,000" at bounding box center [740, 405] width 446 height 21
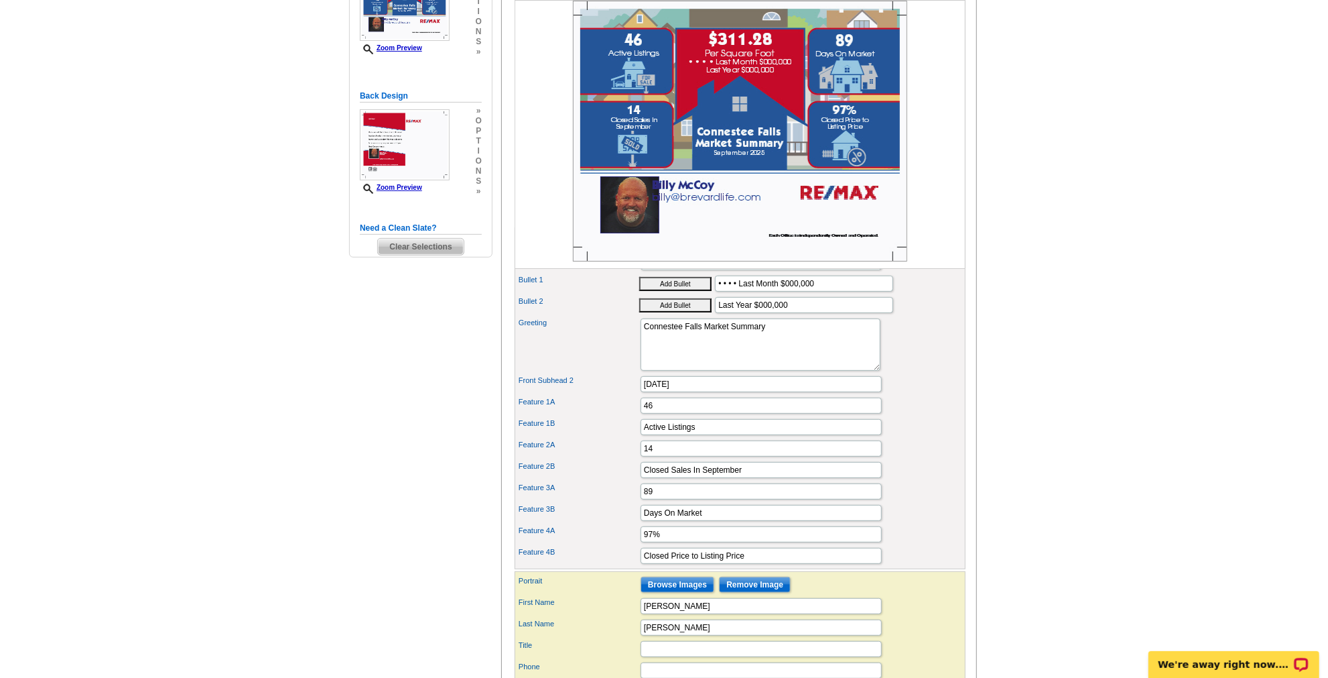
scroll to position [227, 0]
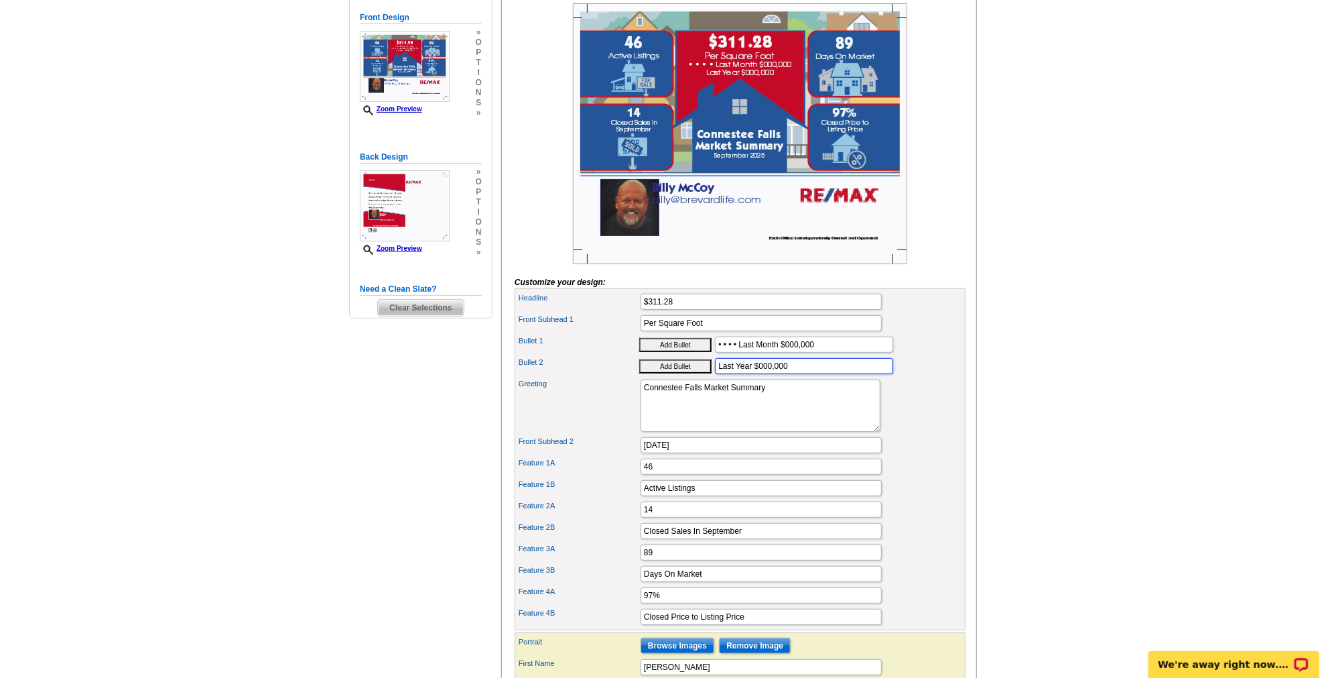
drag, startPoint x: 802, startPoint y: 378, endPoint x: 756, endPoint y: 379, distance: 46.3
click at [756, 374] on input "Last Year $000,000" at bounding box center [804, 366] width 178 height 16
type input "Last Year $290.32"
click at [878, 408] on div "Greeting Connestee Falls Market Summary" at bounding box center [740, 406] width 446 height 58
drag, startPoint x: 816, startPoint y: 358, endPoint x: 784, endPoint y: 361, distance: 32.3
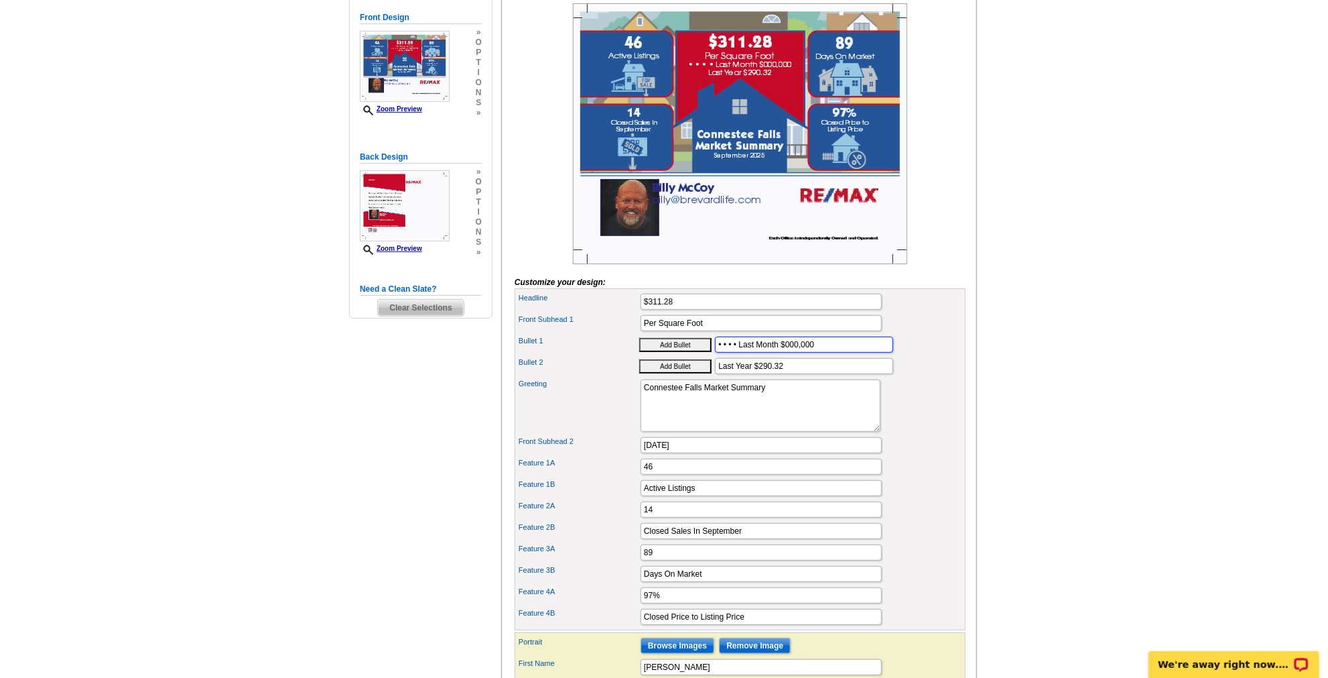
click at [784, 353] on input "• • • • Last Month $000,000" at bounding box center [804, 344] width 178 height 16
type input "• • • • Last Month $303.00"
click at [881, 398] on div "Greeting Connestee Falls Market Summary" at bounding box center [740, 406] width 446 height 58
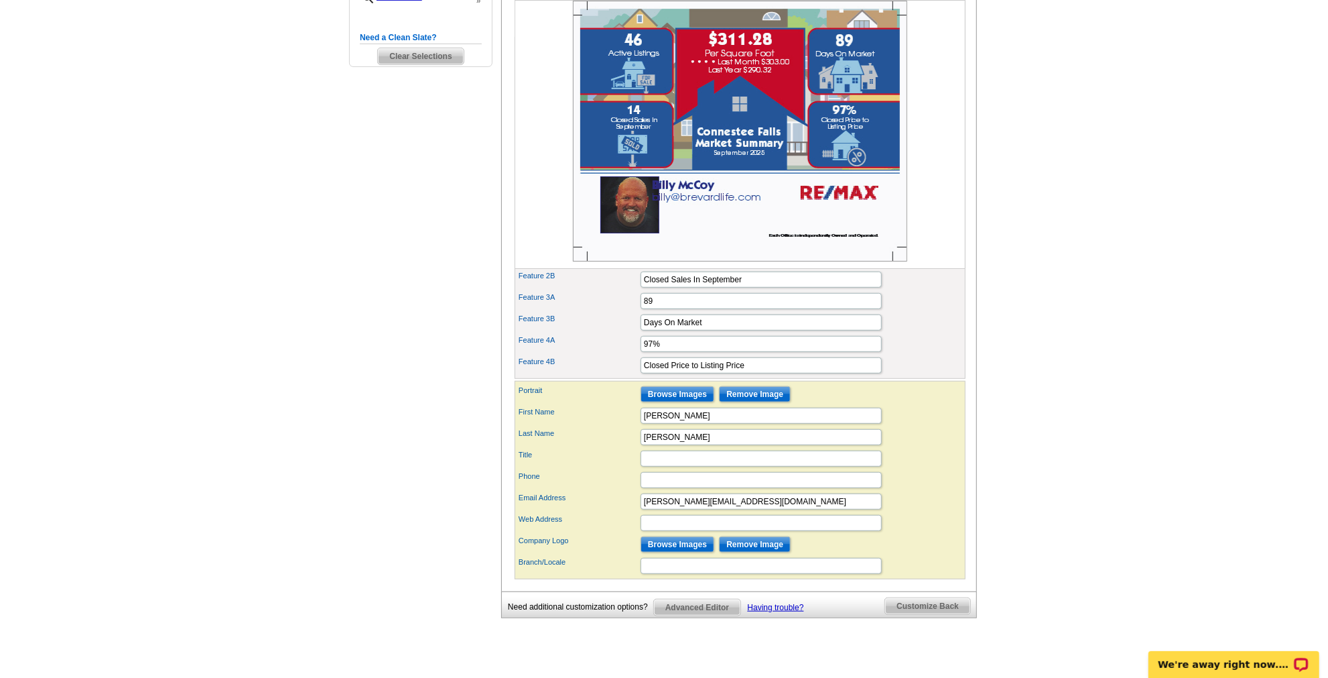
scroll to position [471, 0]
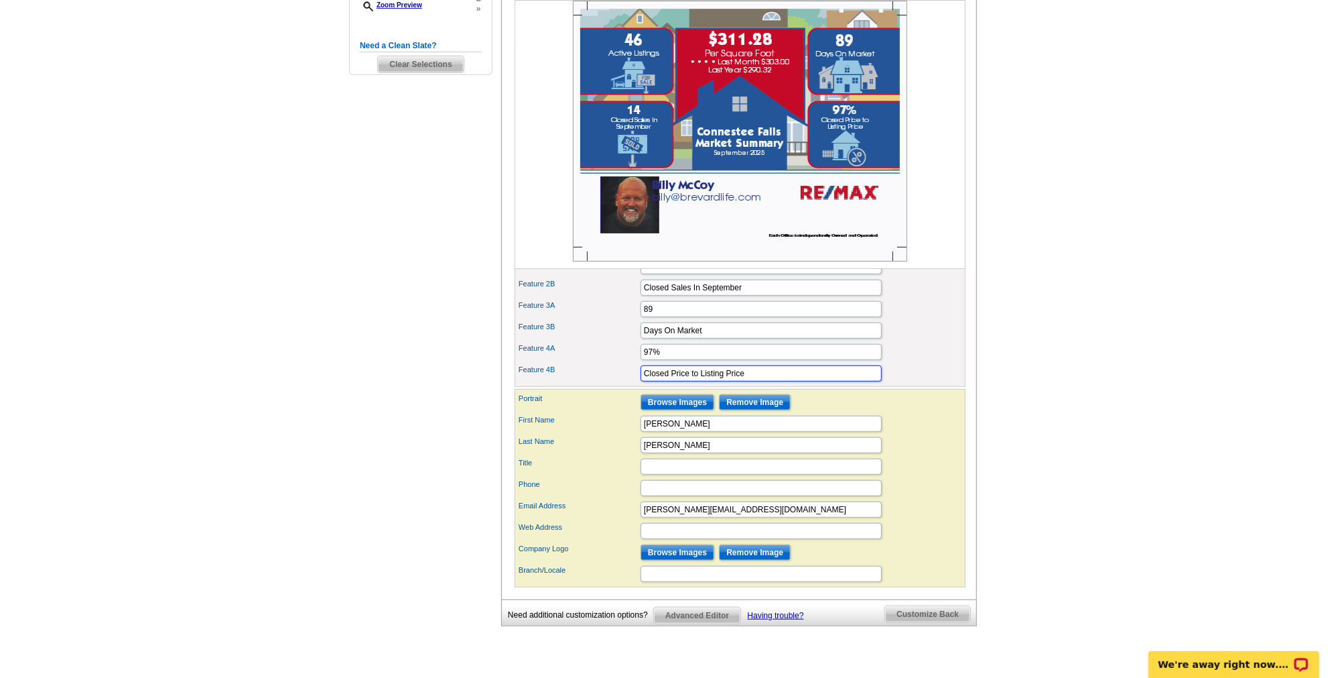
drag, startPoint x: 753, startPoint y: 381, endPoint x: 728, endPoint y: 385, distance: 25.0
click at [728, 381] on input "Closed Price to Listing Price" at bounding box center [761, 373] width 241 height 16
click at [761, 381] on input "Closed Price to Listing Price" at bounding box center [761, 373] width 241 height 16
type input "Closed Price to Listing Price Ratio"
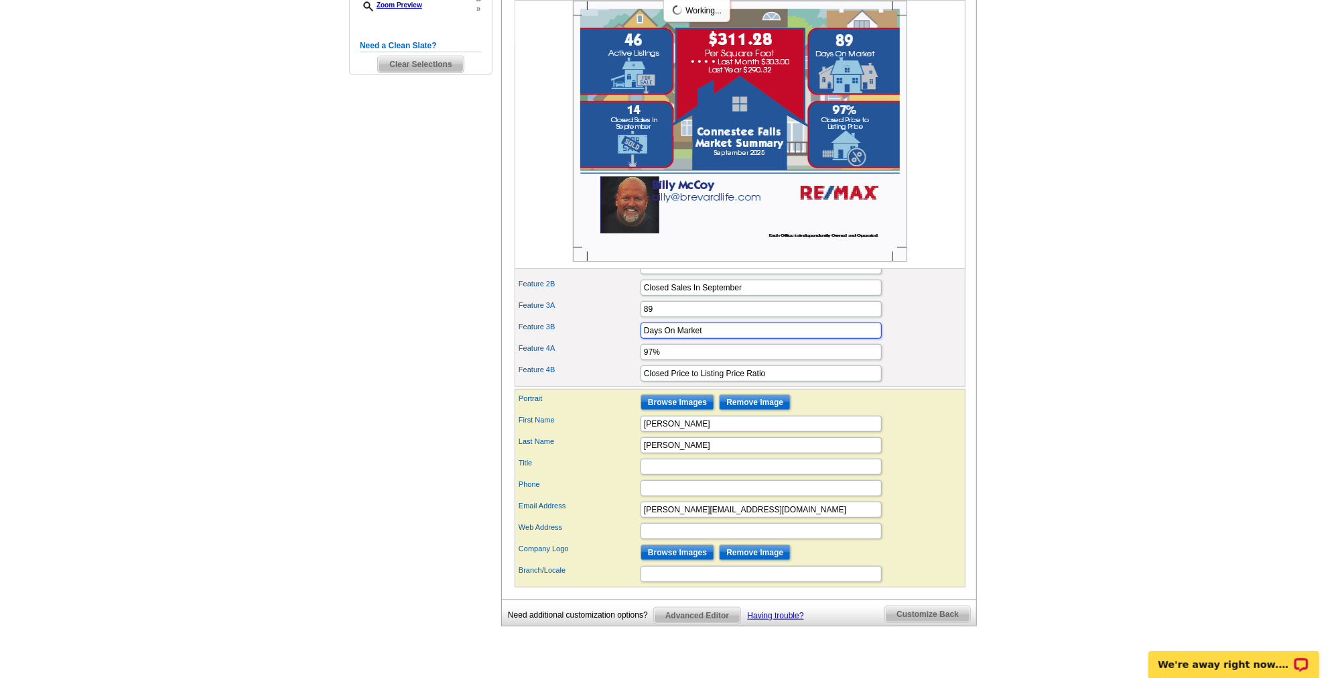
click at [642, 338] on input "Days On Market" at bounding box center [761, 330] width 241 height 16
type input "Average Days On Market"
click at [938, 320] on div "Feature 3A 89" at bounding box center [740, 308] width 446 height 21
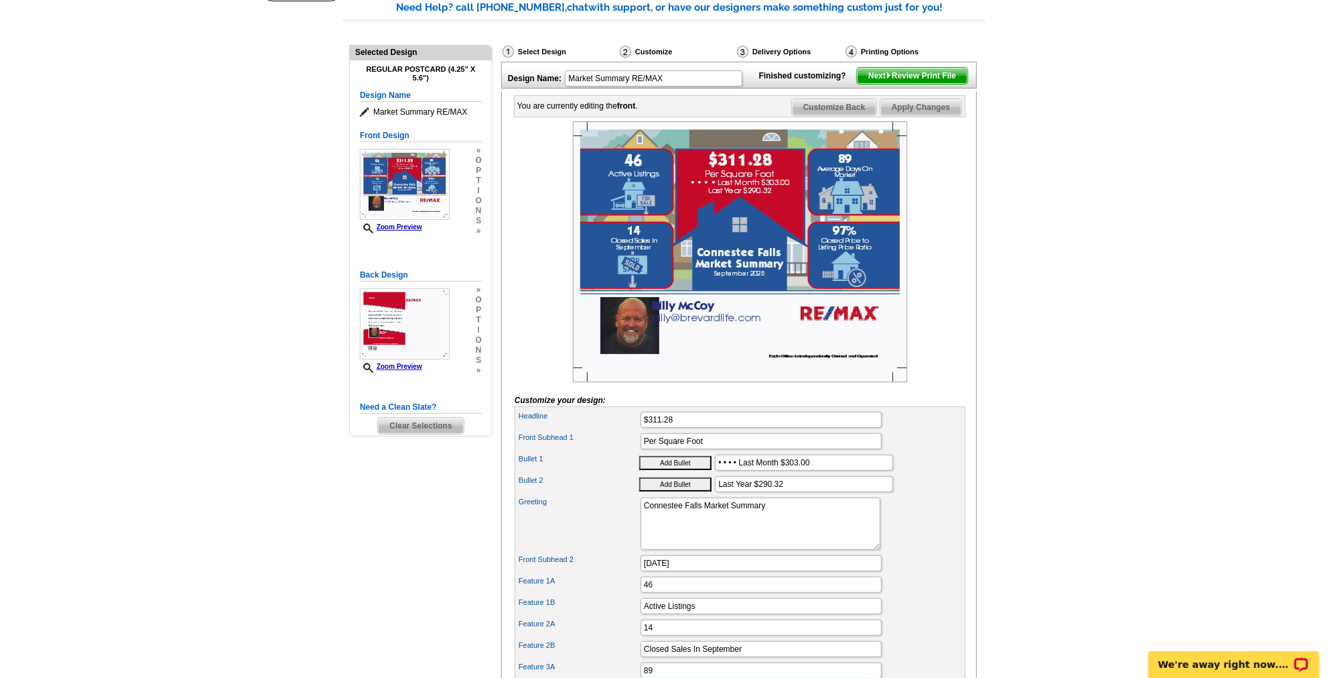
scroll to position [105, 0]
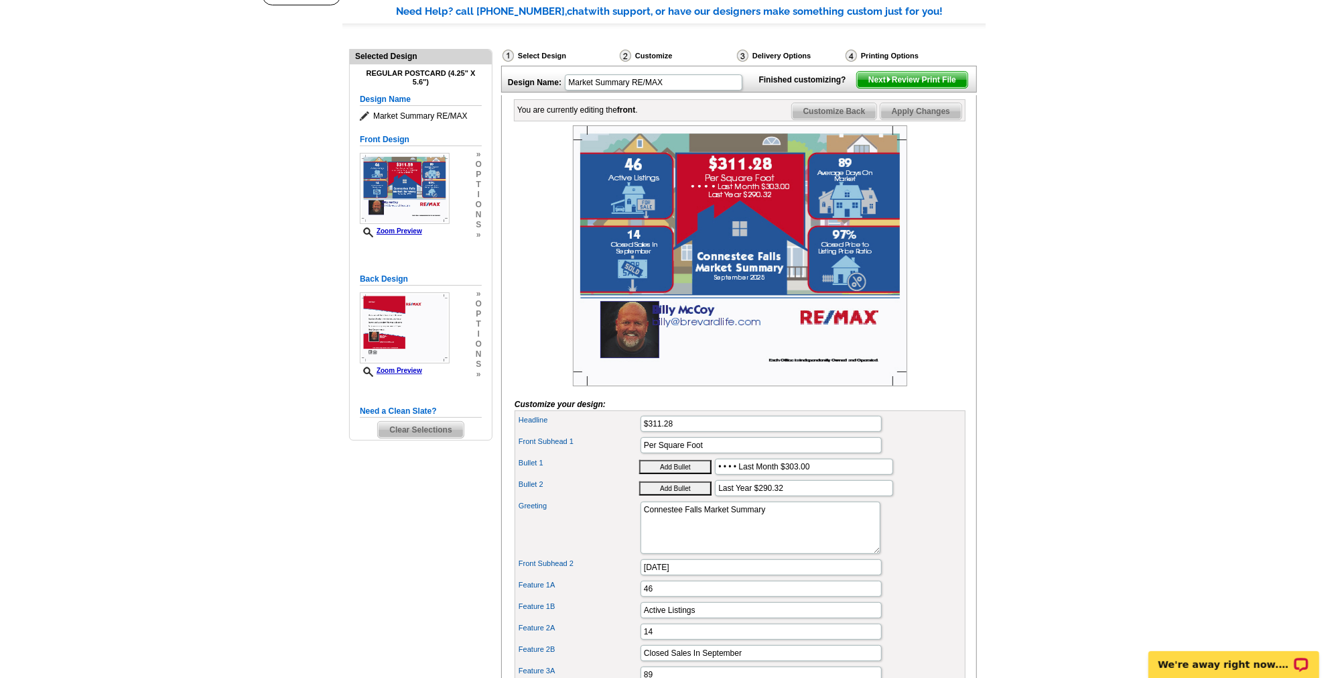
click at [839, 119] on span "Customize Back" at bounding box center [834, 111] width 85 height 16
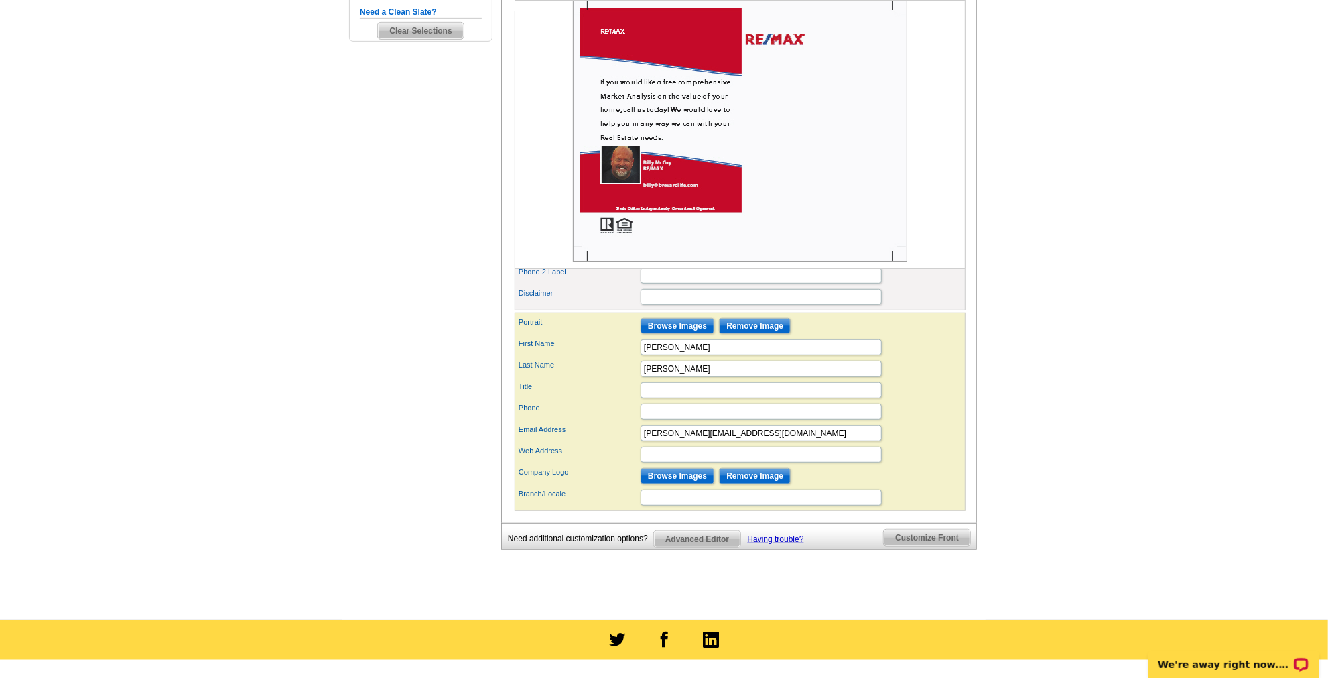
scroll to position [532, 0]
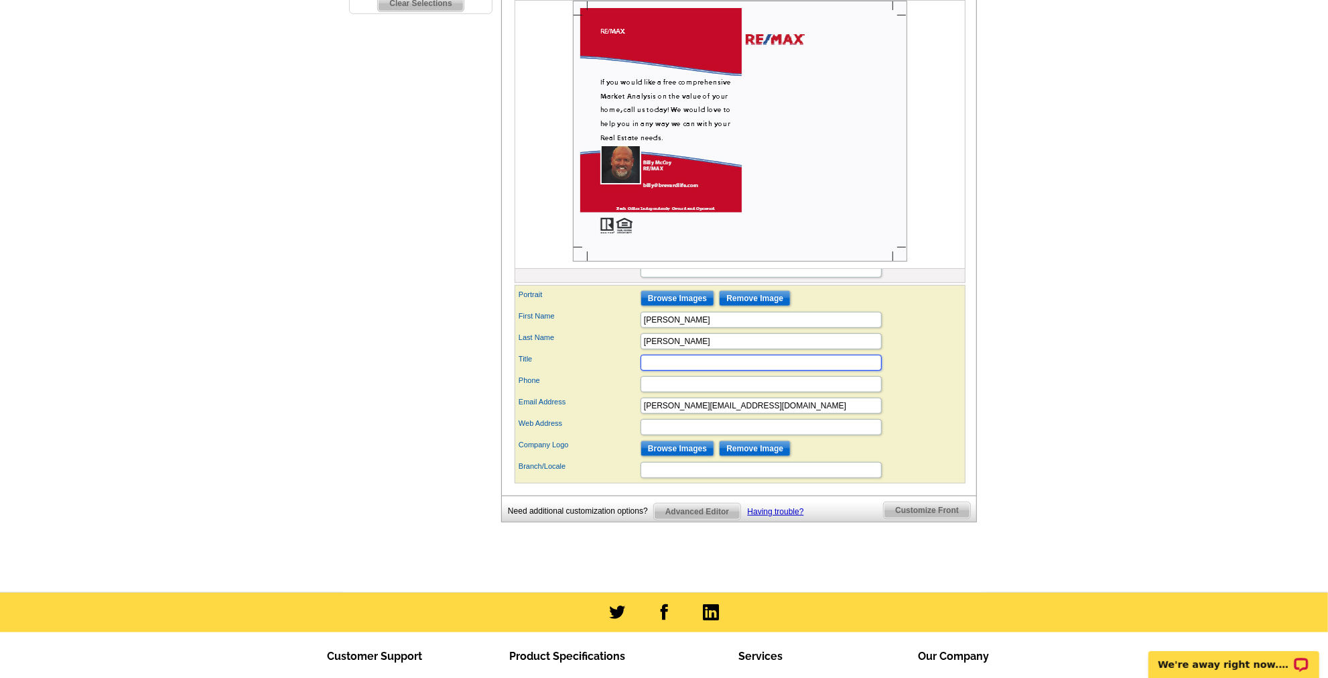
click at [697, 371] on input "Title" at bounding box center [761, 363] width 241 height 16
type input "Owner/Broker"
click at [699, 391] on input "Phone" at bounding box center [761, 384] width 241 height 16
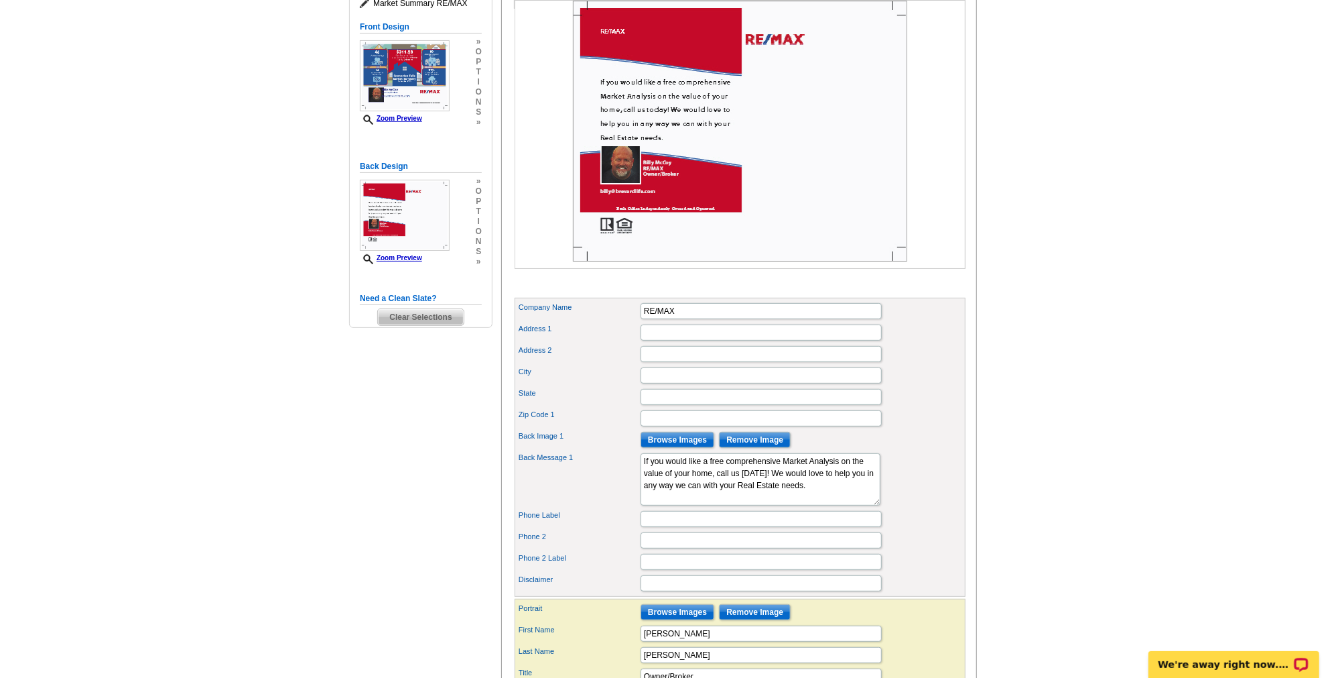
scroll to position [410, 0]
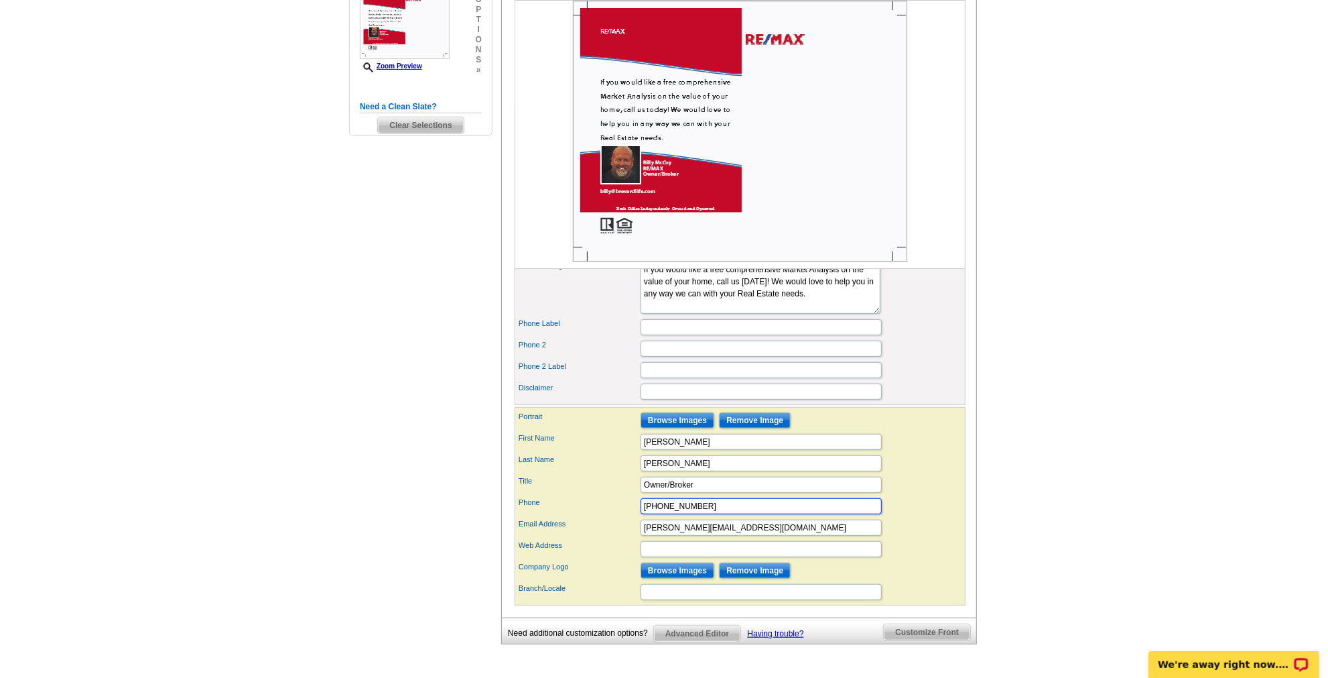
type input "828-553-2325"
click at [922, 485] on div "Title Owner/Broker" at bounding box center [740, 484] width 446 height 21
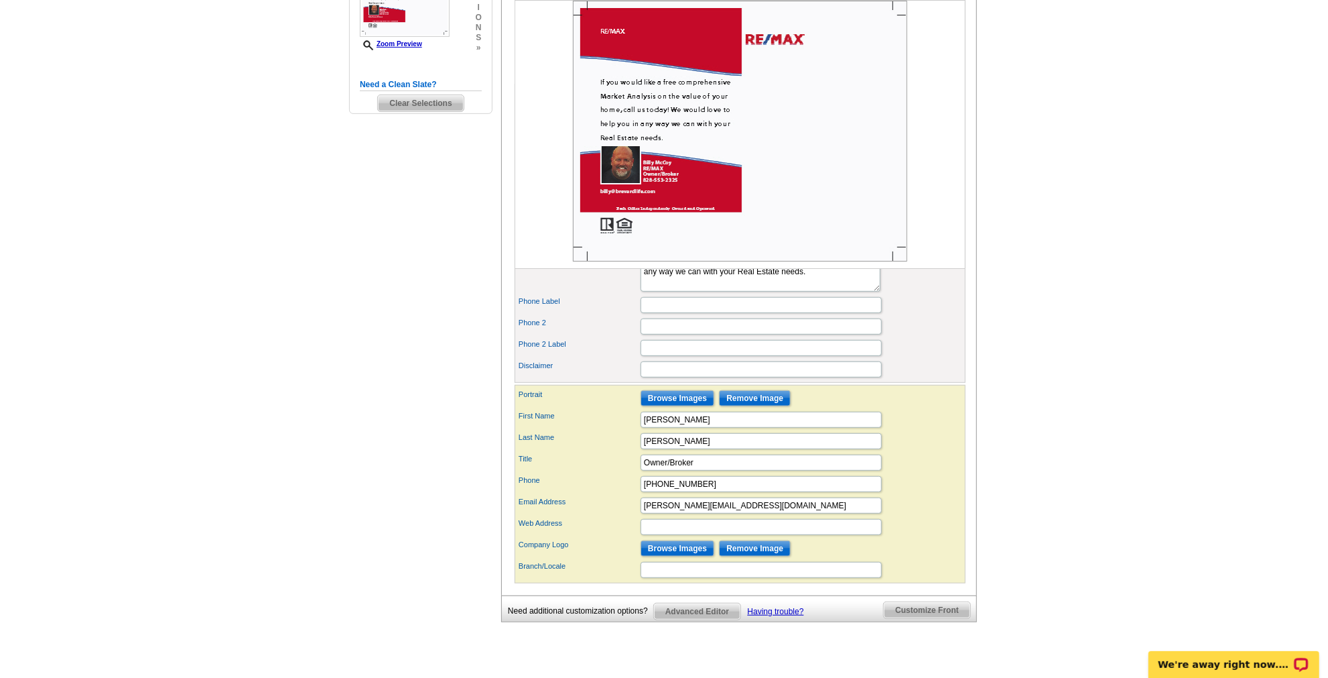
scroll to position [471, 0]
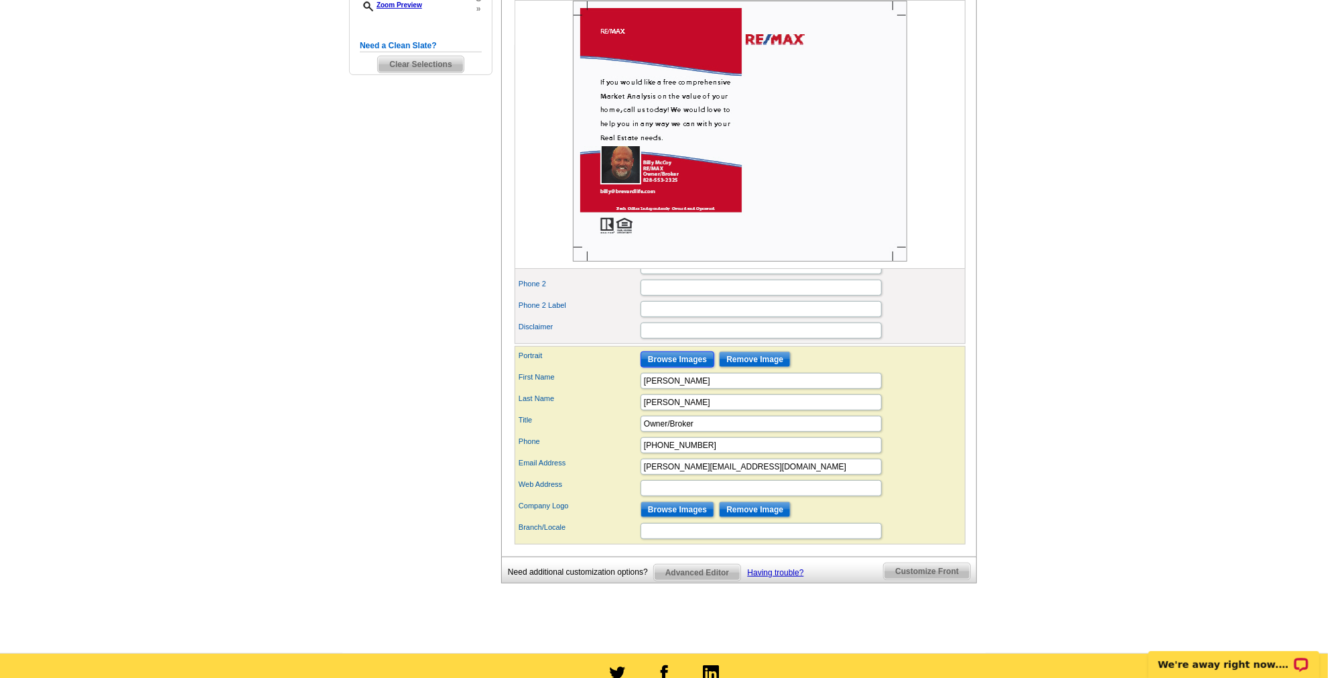
click at [701, 367] on input "Browse Images" at bounding box center [678, 359] width 74 height 16
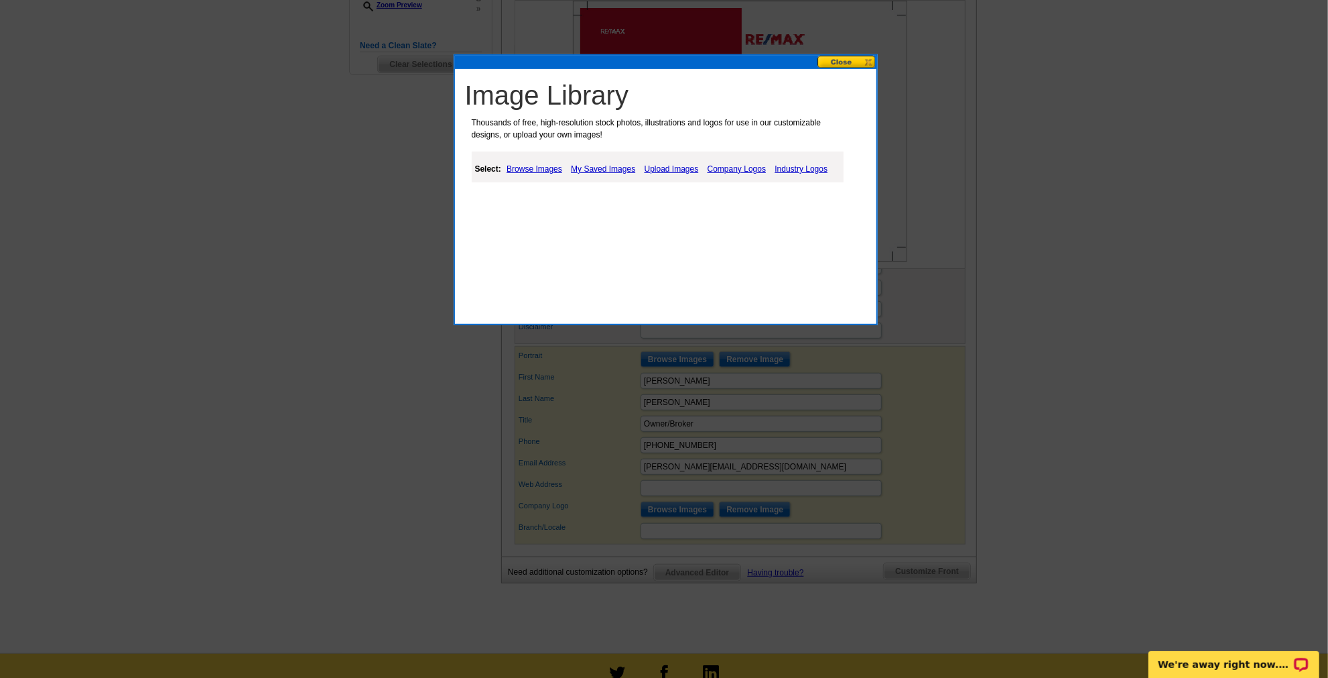
click at [686, 169] on link "Upload Images" at bounding box center [671, 169] width 61 height 16
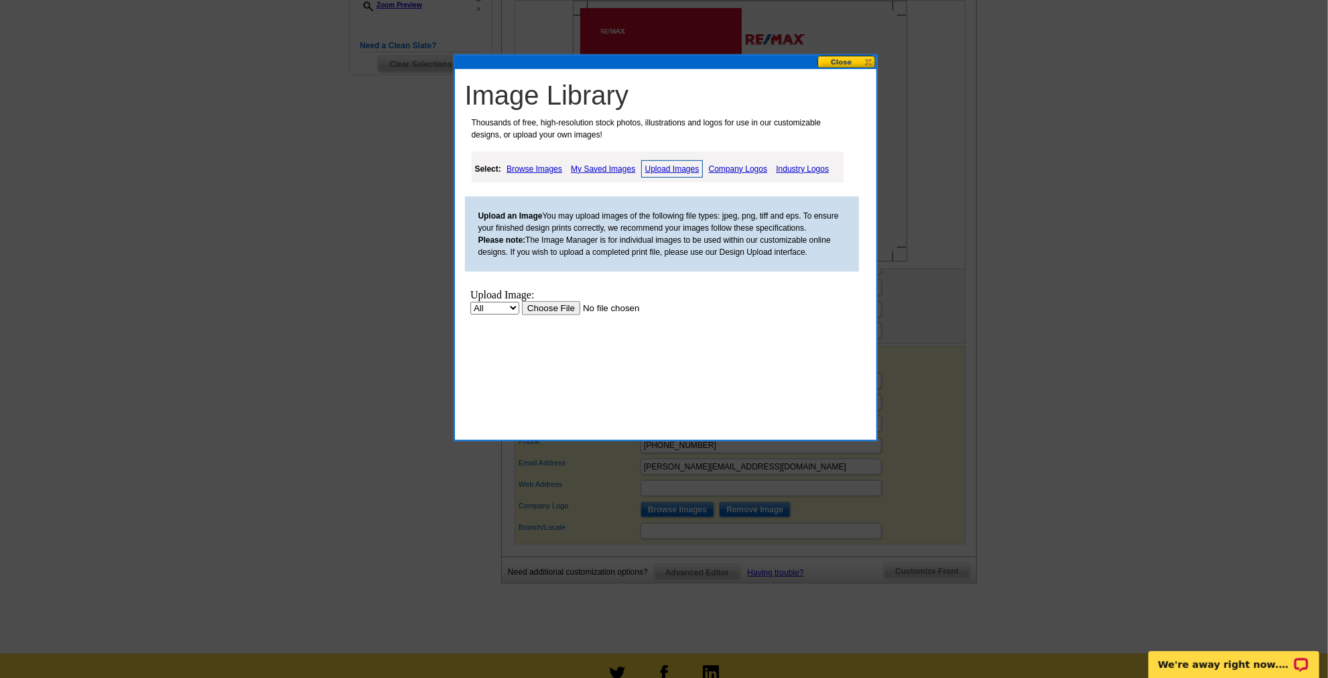
scroll to position [0, 0]
click at [521, 314] on input "file" at bounding box center [606, 307] width 170 height 14
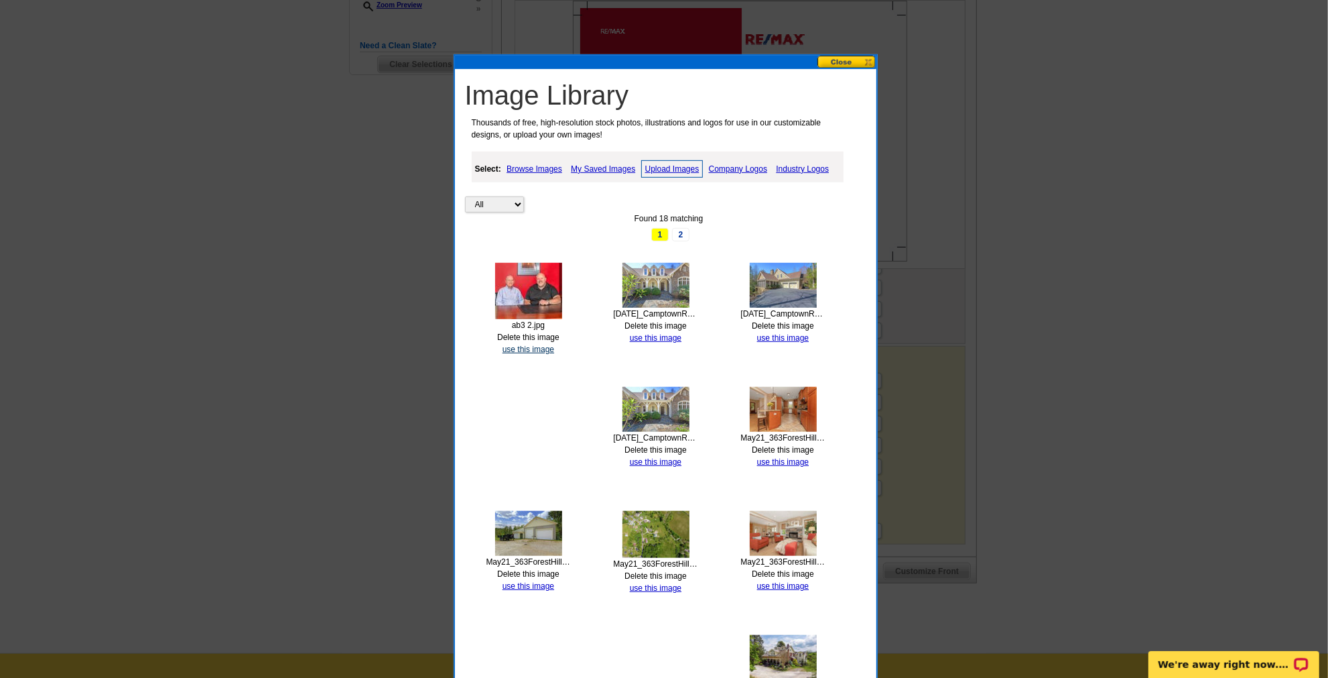
click at [515, 347] on link "use this image" at bounding box center [529, 349] width 52 height 9
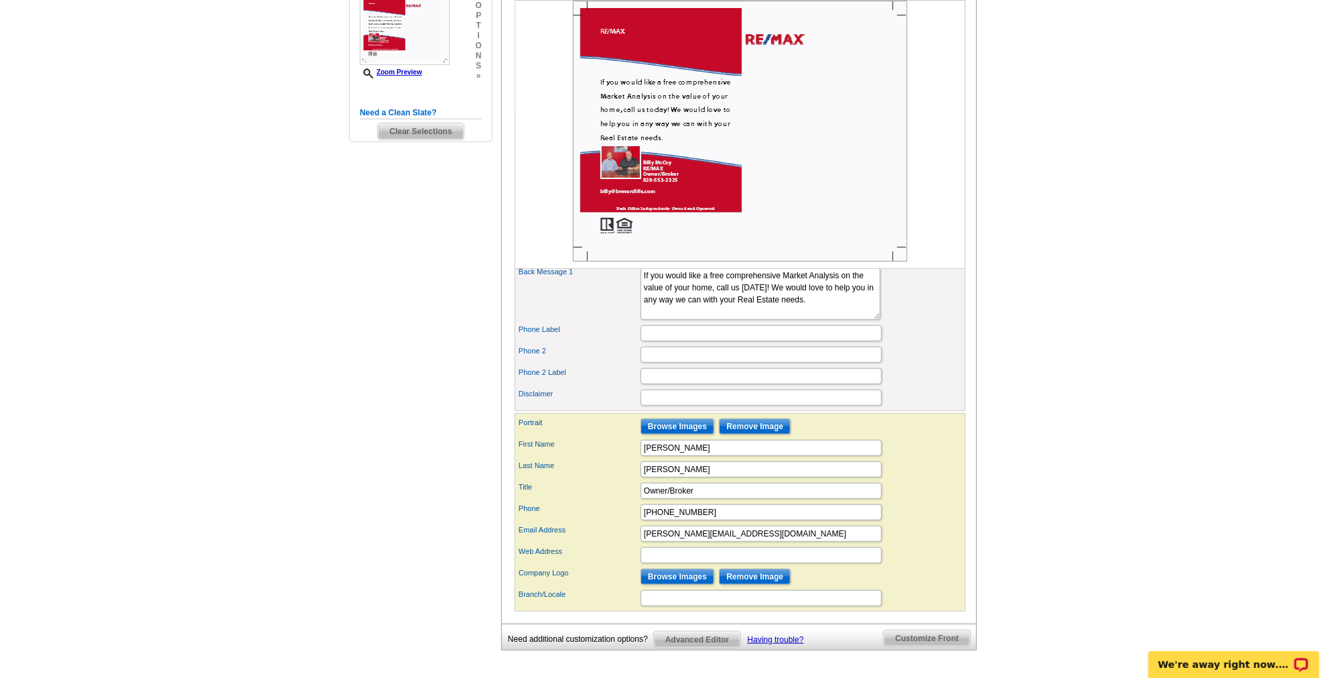
scroll to position [426, 0]
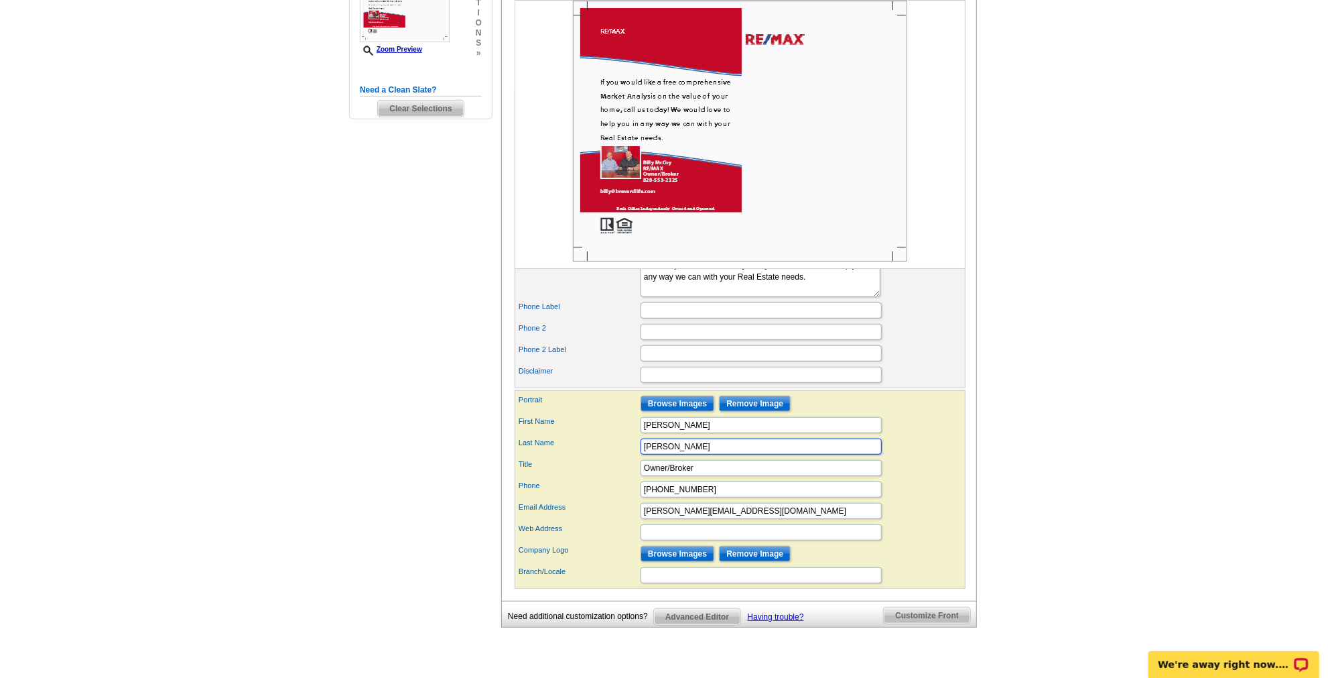
drag, startPoint x: 702, startPoint y: 458, endPoint x: 622, endPoint y: 453, distance: 80.6
click at [622, 453] on div "Last Name McCoy" at bounding box center [740, 446] width 446 height 21
type input "828-553-2325"
click at [702, 476] on input "Owner/Broker" at bounding box center [761, 468] width 241 height 16
drag, startPoint x: 702, startPoint y: 479, endPoint x: 604, endPoint y: 481, distance: 98.5
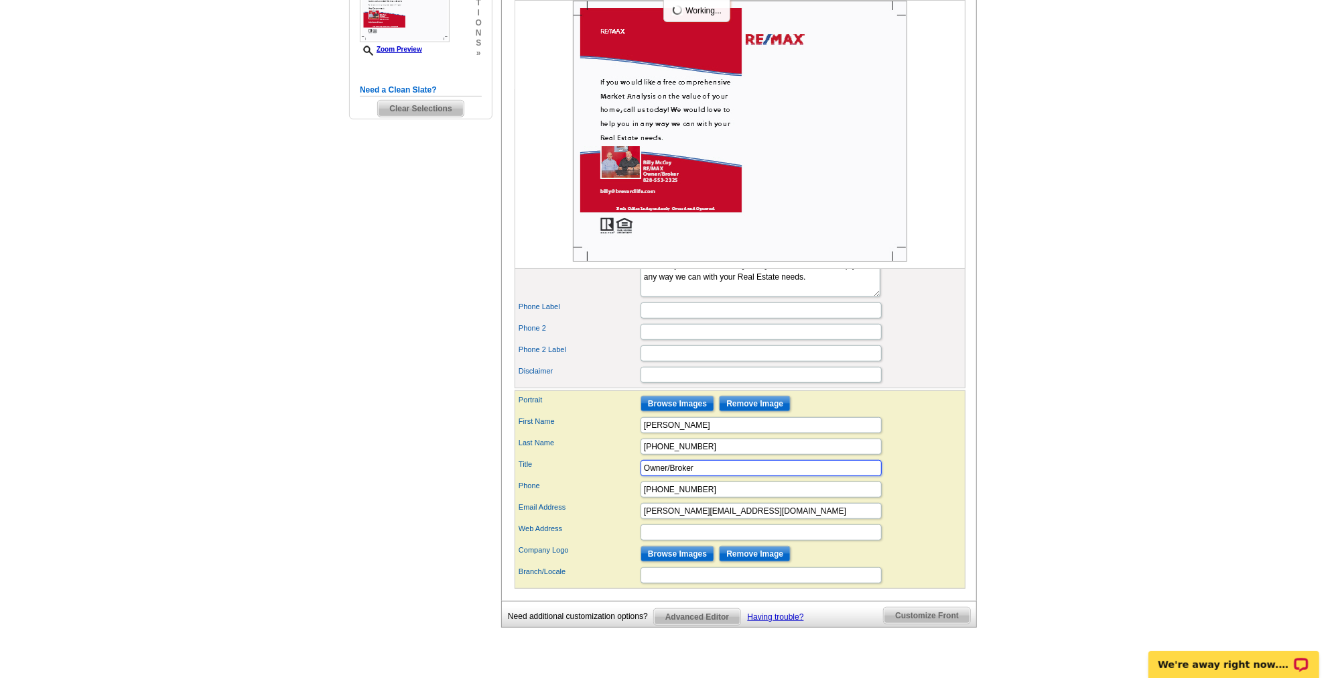
click at [604, 479] on div "Title Owner/Broker" at bounding box center [740, 467] width 446 height 21
type input "Al Strickland"
drag, startPoint x: 728, startPoint y: 493, endPoint x: 621, endPoint y: 499, distance: 107.4
click at [621, 499] on div "Phone 828-553-2325" at bounding box center [740, 489] width 446 height 21
type input "828-384-8300"
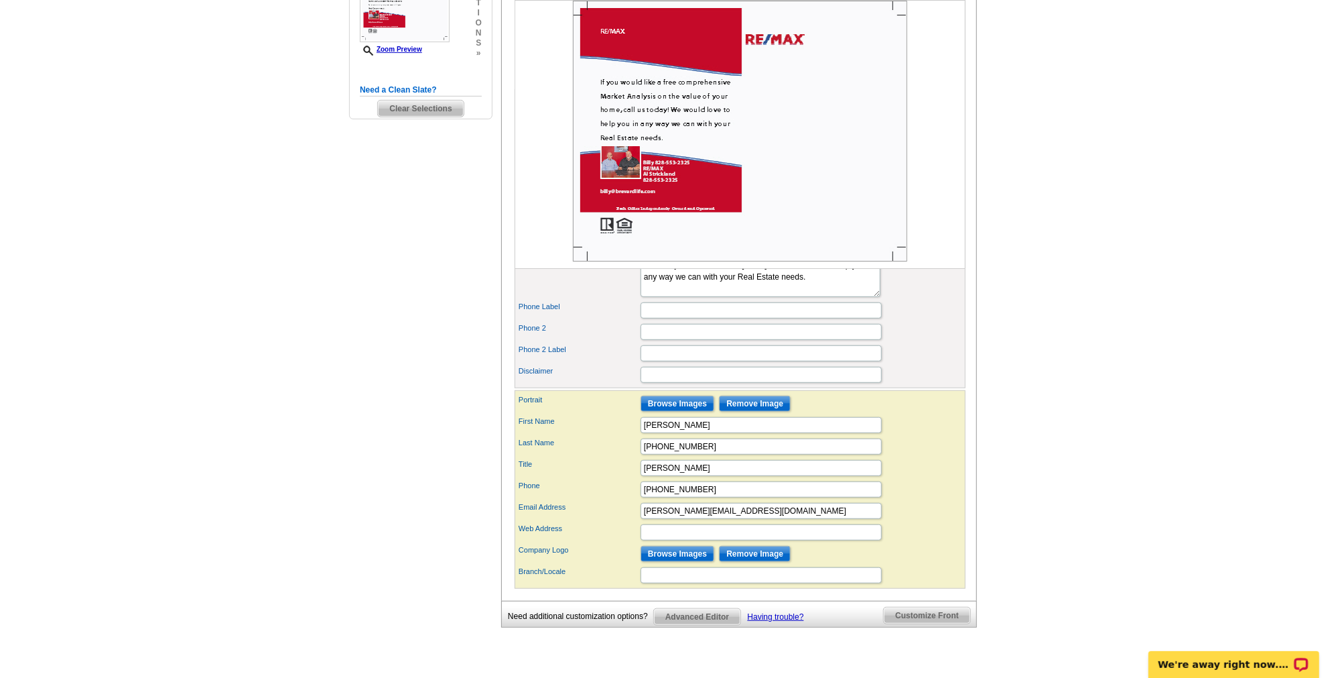
click at [933, 543] on div "Web Address" at bounding box center [740, 531] width 446 height 21
drag, startPoint x: 717, startPoint y: 456, endPoint x: 626, endPoint y: 458, distance: 91.2
click at [626, 457] on div "Last Name 828-553-2325" at bounding box center [740, 446] width 446 height 21
type input "McCoy"
click at [975, 432] on div "You are currently editing the back . Customize Front Customize Back Apply Chang…" at bounding box center [739, 187] width 476 height 826
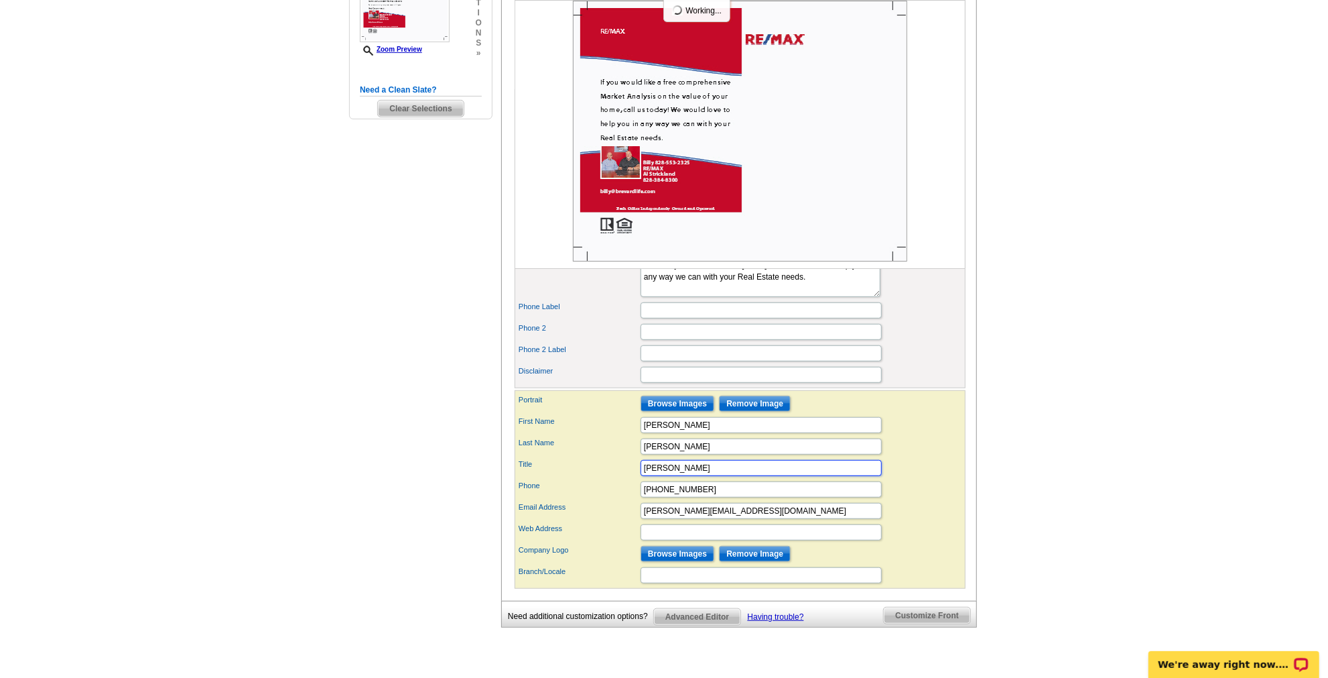
drag, startPoint x: 691, startPoint y: 476, endPoint x: 597, endPoint y: 477, distance: 93.8
click at [597, 477] on div "Title Al Strickland" at bounding box center [740, 467] width 446 height 21
type input "828-553-2325"
click at [918, 497] on div "Phone 828-384-8300" at bounding box center [740, 489] width 446 height 21
drag, startPoint x: 749, startPoint y: 517, endPoint x: 598, endPoint y: 517, distance: 150.8
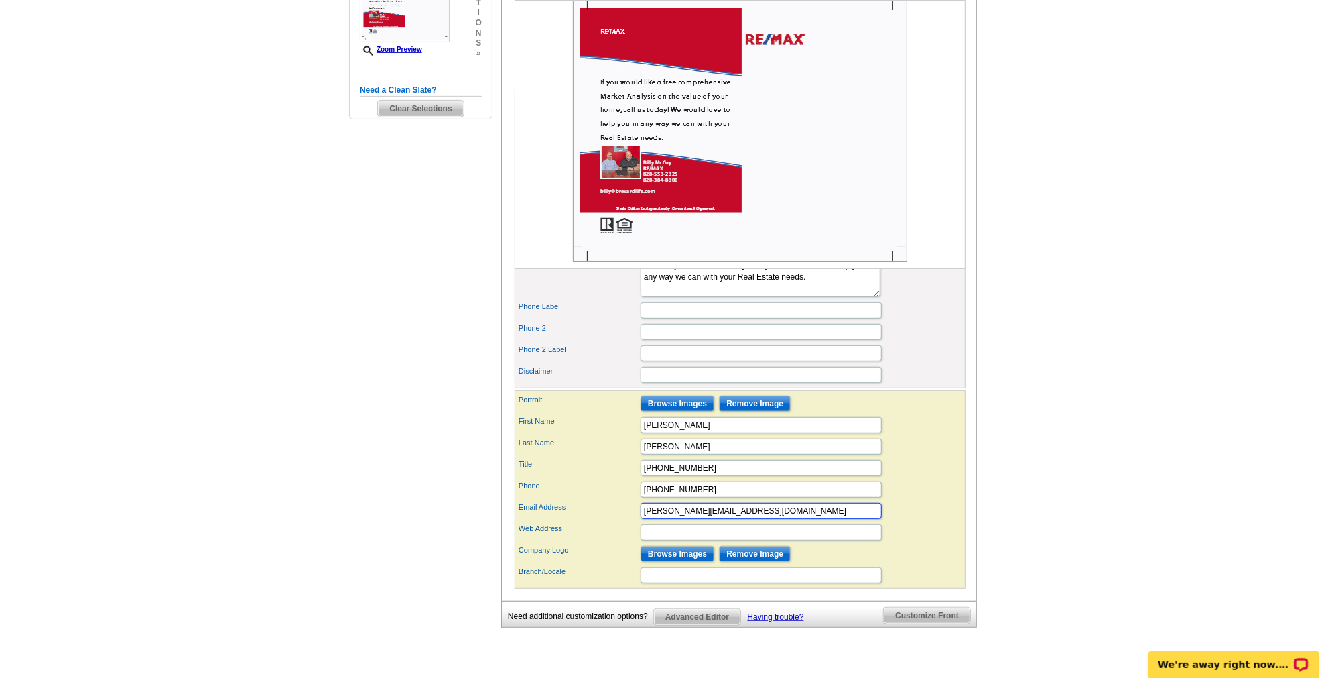
click at [598, 517] on div "Email Address billy@brevardlife.com" at bounding box center [740, 510] width 446 height 21
type input "Al Strickland"
click at [910, 468] on div "Title 828-553-2325" at bounding box center [740, 467] width 446 height 21
click at [632, 168] on img at bounding box center [740, 131] width 334 height 261
click at [678, 433] on input "[PERSON_NAME]" at bounding box center [761, 425] width 241 height 16
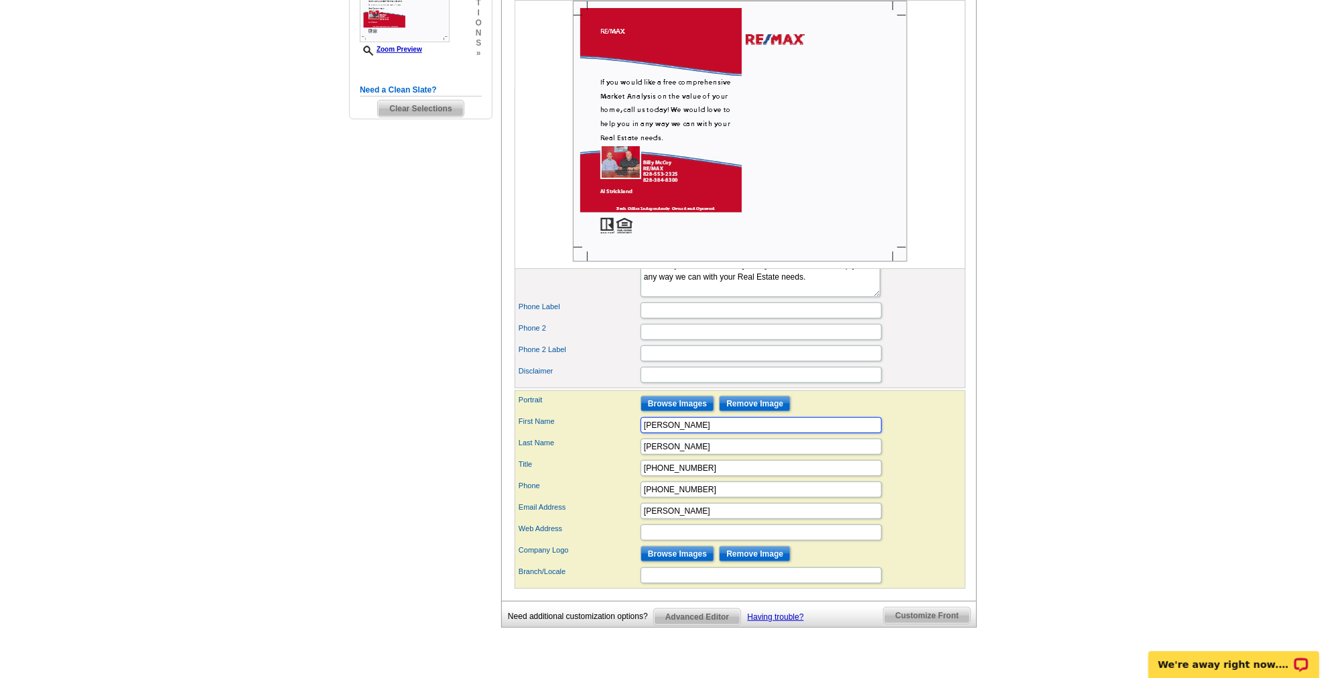
type input "Billy McCoy"
drag, startPoint x: 683, startPoint y: 456, endPoint x: 603, endPoint y: 458, distance: 79.8
click at [603, 457] on div "Last Name McCoy" at bounding box center [740, 446] width 446 height 21
click button "Add Bullet" at bounding box center [0, 0] width 0 height 0
click at [874, 517] on input "Al Strickland" at bounding box center [761, 511] width 241 height 16
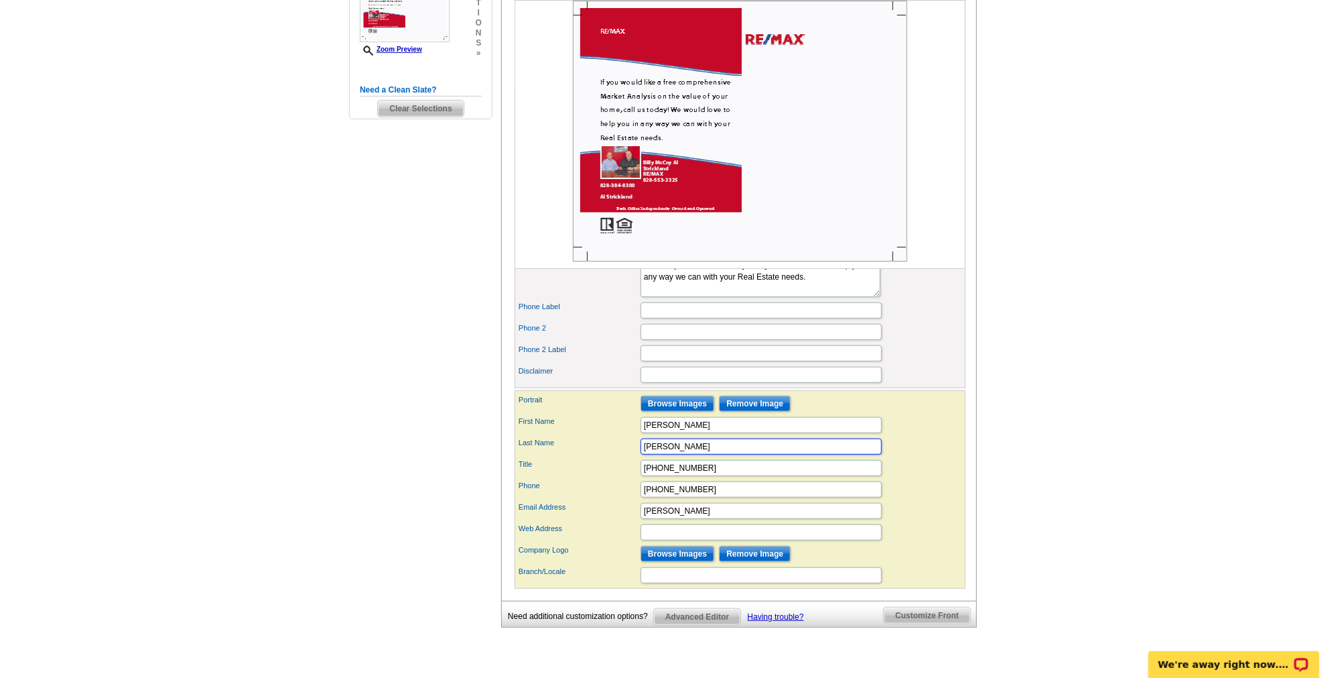
click at [642, 453] on input "Al Strickland" at bounding box center [761, 446] width 241 height 16
click button "Add Bullet" at bounding box center [0, 0] width 0 height 0
click at [645, 454] on input "Al Strickland" at bounding box center [761, 446] width 241 height 16
click at [735, 453] on input "Al Strickland" at bounding box center [761, 446] width 241 height 16
type input "Al Strickland"
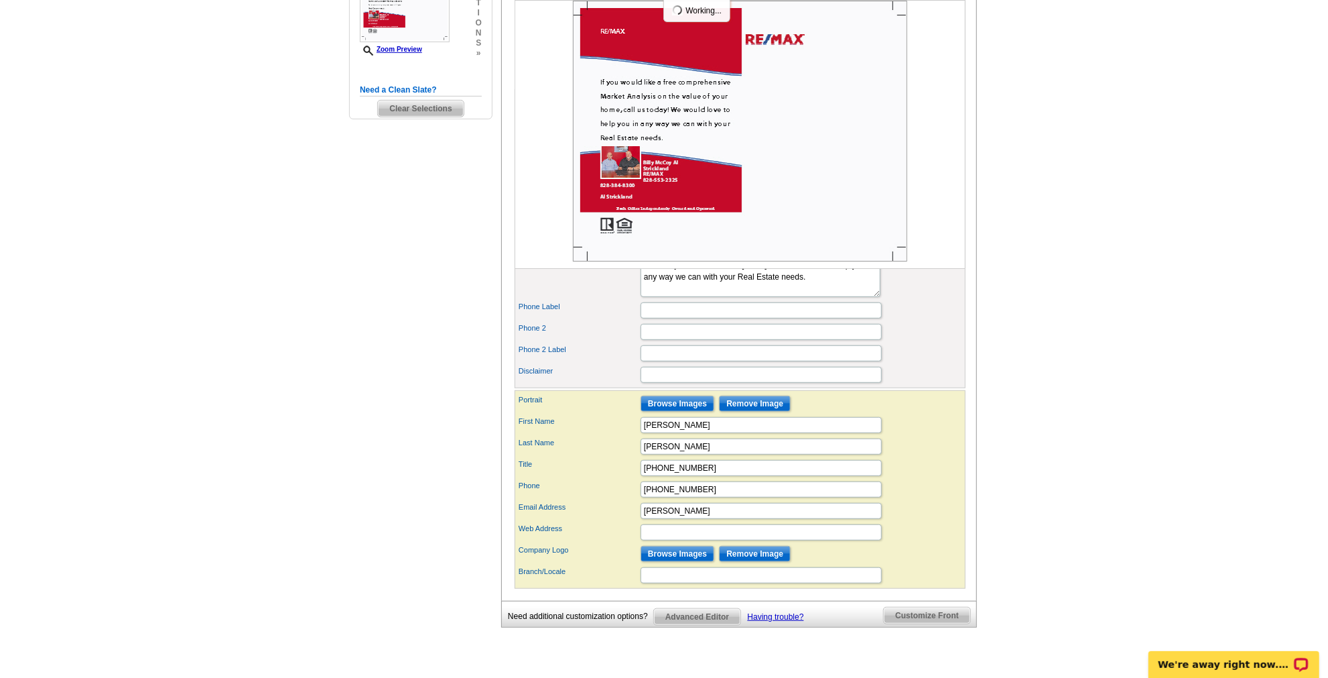
click at [928, 479] on div "Title 828-553-2325" at bounding box center [740, 467] width 446 height 21
drag, startPoint x: 708, startPoint y: 480, endPoint x: 621, endPoint y: 480, distance: 87.8
click at [621, 479] on div "Title 828-553-2325" at bounding box center [740, 467] width 446 height 21
type input "Al Strickland"
click at [924, 479] on div "Title Al Strickland" at bounding box center [740, 467] width 446 height 21
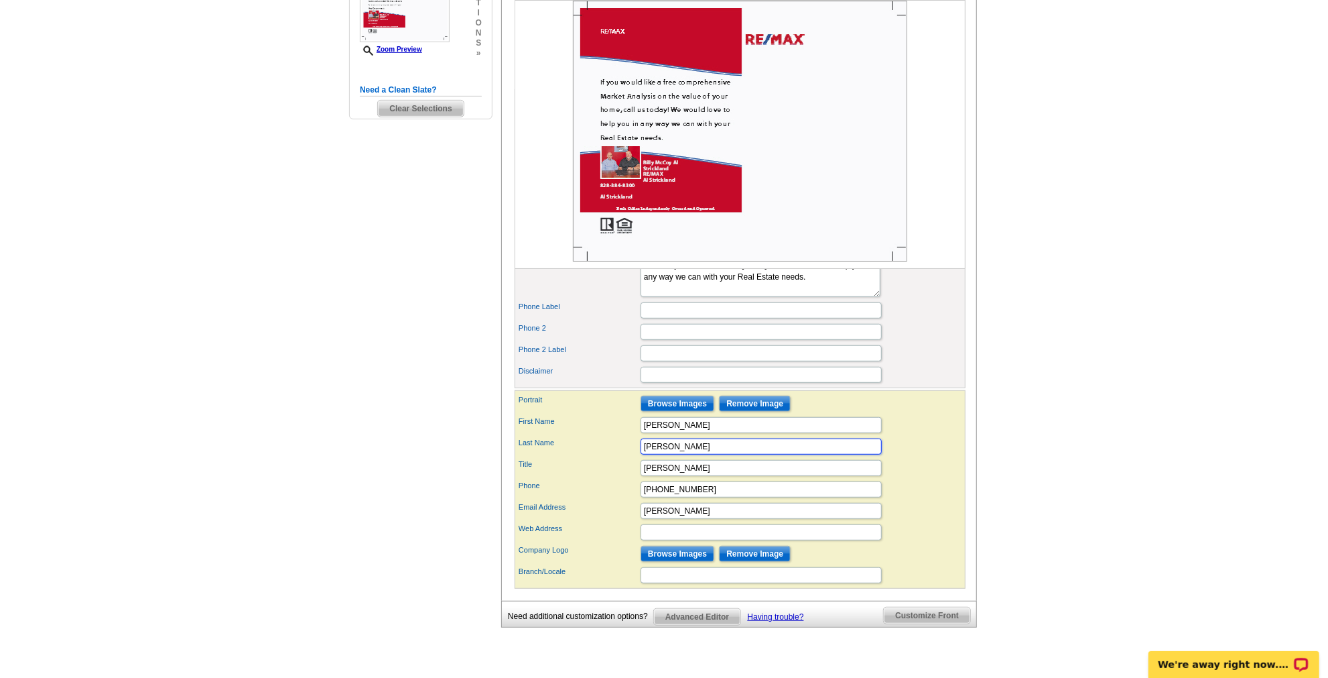
drag, startPoint x: 663, startPoint y: 451, endPoint x: 516, endPoint y: 427, distance: 148.8
click at [527, 442] on div "Portrait Browse Images Remove Image First Name Billy McCoy Last Name Al Strickl…" at bounding box center [740, 489] width 451 height 198
click at [909, 473] on div "Title Al Strickland" at bounding box center [740, 467] width 446 height 21
drag, startPoint x: 701, startPoint y: 474, endPoint x: 603, endPoint y: 481, distance: 98.1
click at [603, 479] on div "Title Al Strickland" at bounding box center [740, 467] width 446 height 21
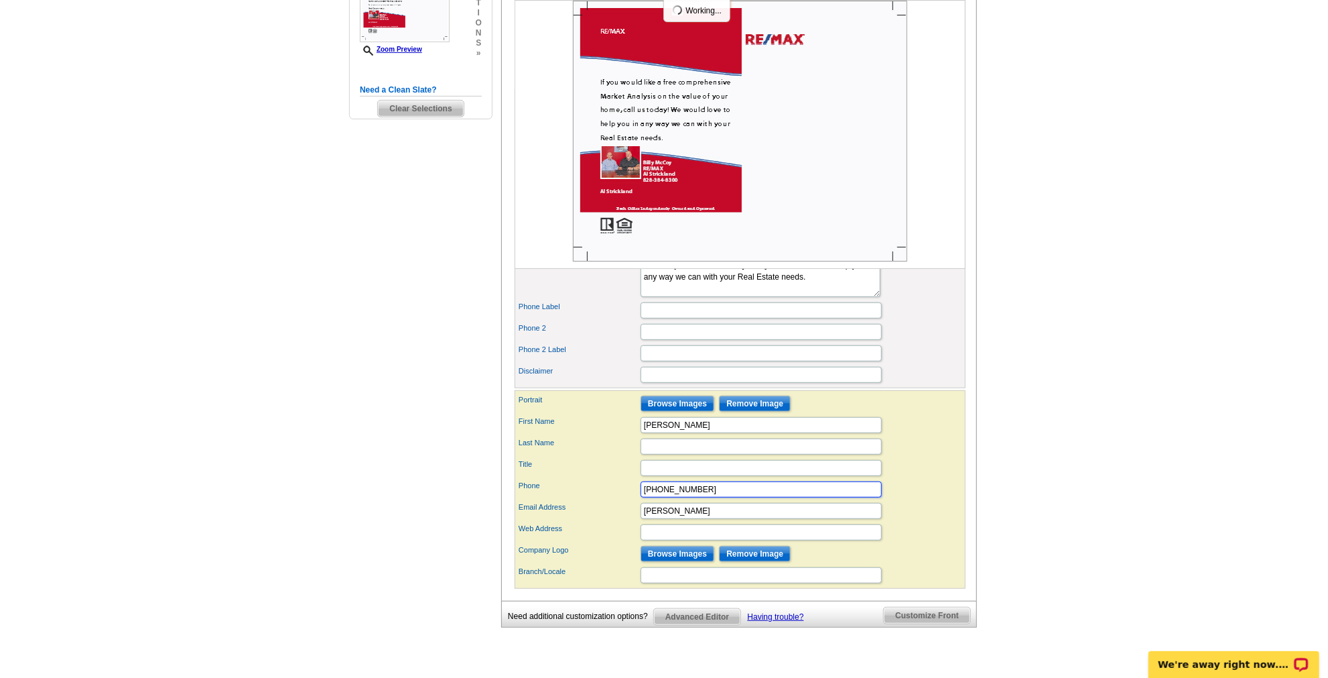
drag, startPoint x: 708, startPoint y: 495, endPoint x: 582, endPoint y: 495, distance: 126.0
click at [582, 495] on div "Phone 828-384-8300" at bounding box center [740, 489] width 446 height 21
drag, startPoint x: 712, startPoint y: 517, endPoint x: 571, endPoint y: 515, distance: 140.8
click at [571, 515] on div "Email Address Al Strickland" at bounding box center [740, 510] width 446 height 21
click at [670, 476] on input "Title" at bounding box center [761, 468] width 241 height 16
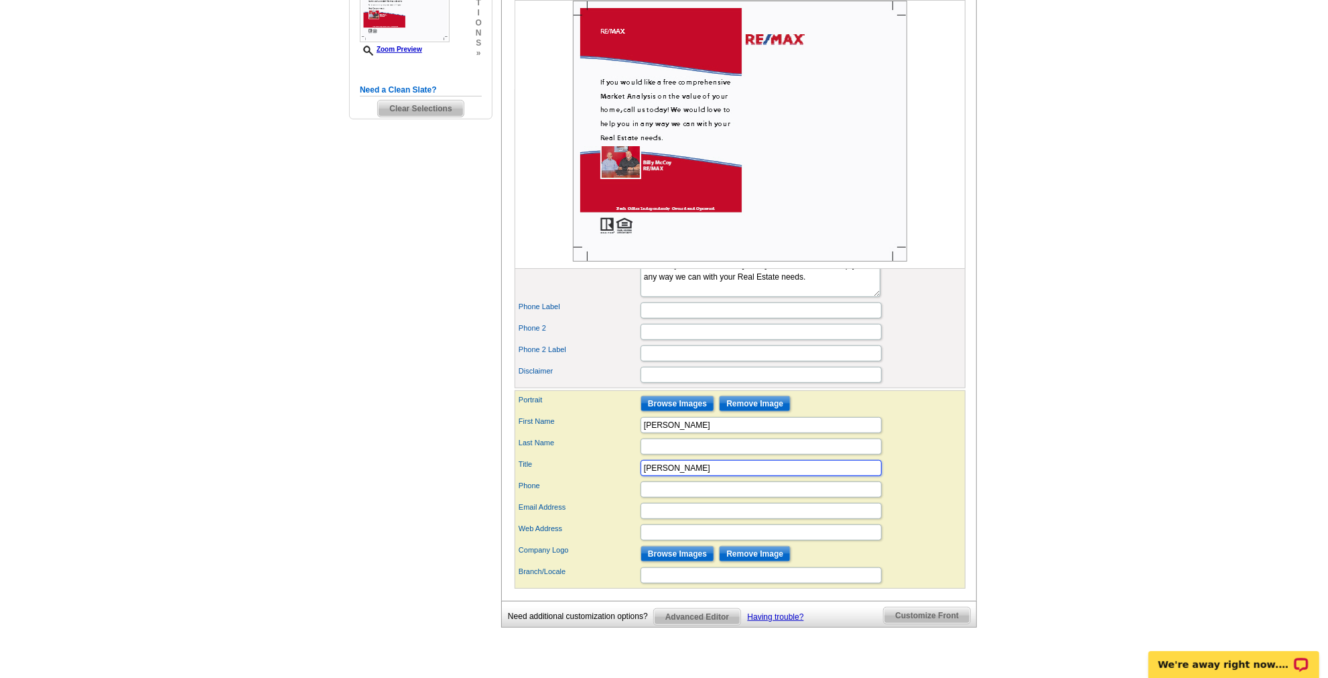
type input "Al Strickland"
click at [924, 514] on div "Email Address" at bounding box center [740, 510] width 446 height 21
click at [669, 518] on input "Email Address" at bounding box center [761, 511] width 241 height 16
type input "828-553-2325"
click at [690, 536] on input "Web Address" at bounding box center [761, 532] width 241 height 16
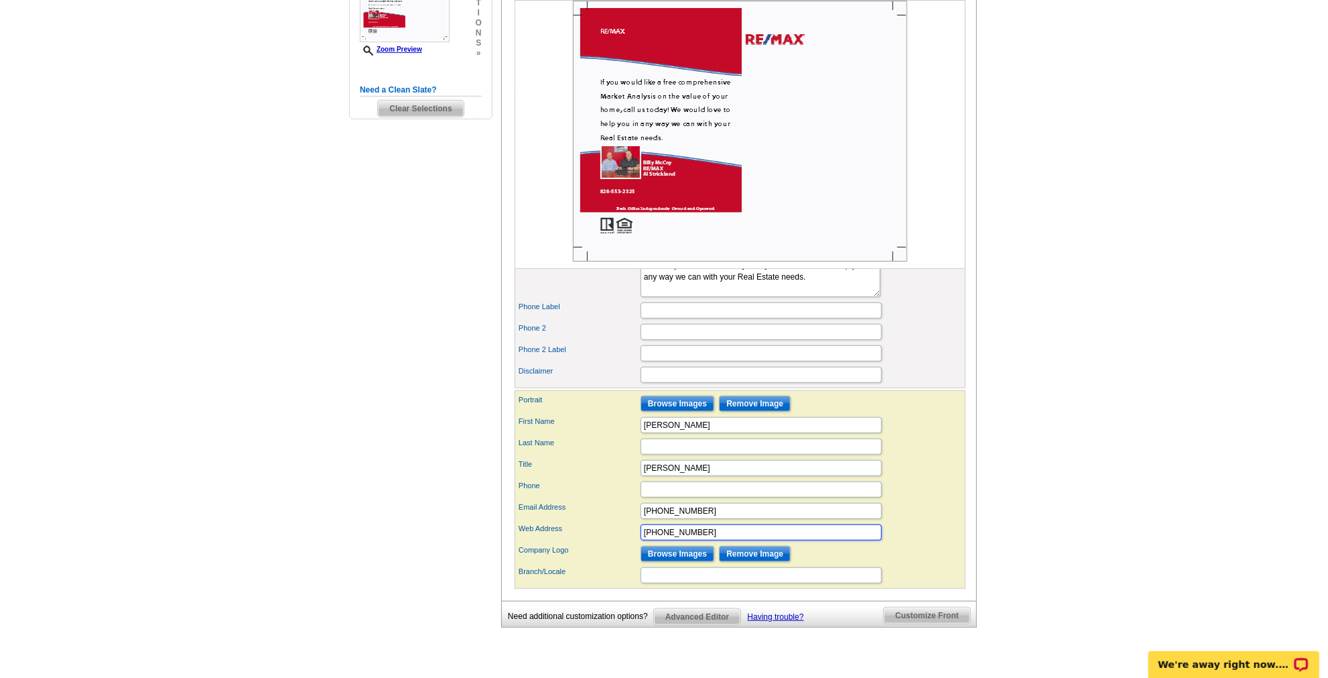
type input "828-384-8300"
click at [924, 555] on div "Company Logo Browse Images Remove Image" at bounding box center [740, 553] width 446 height 21
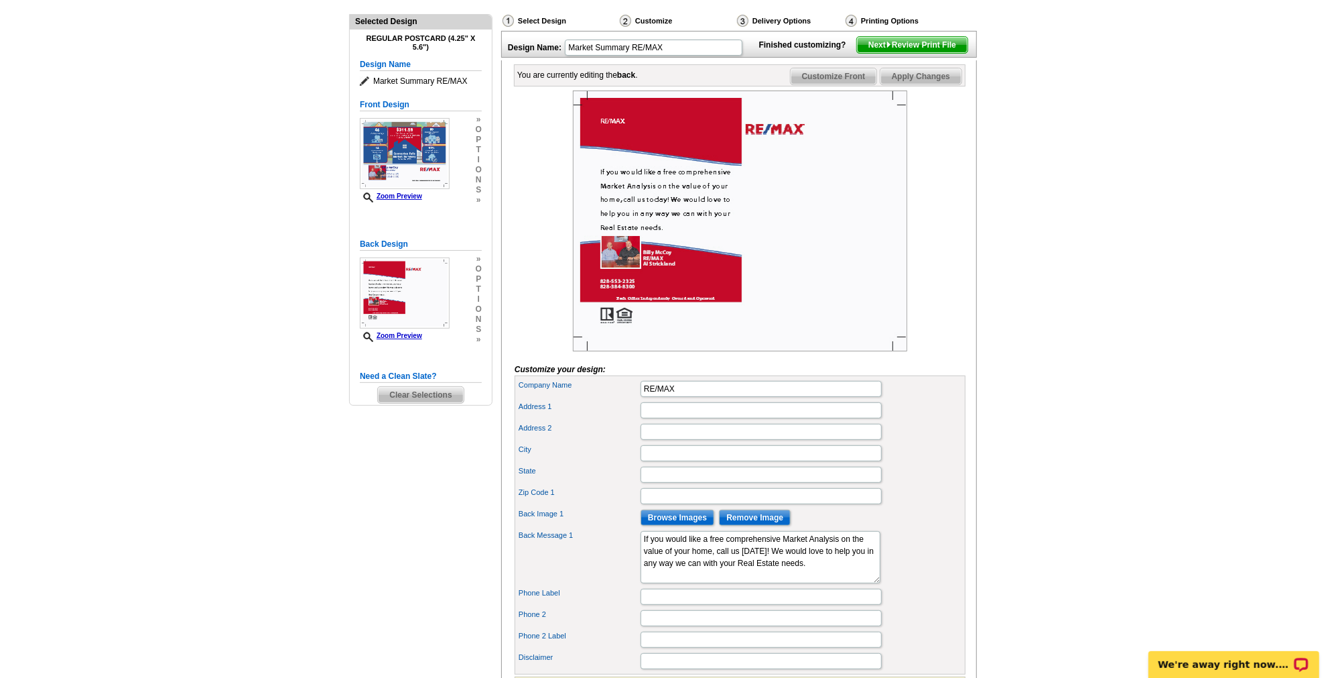
scroll to position [121, 0]
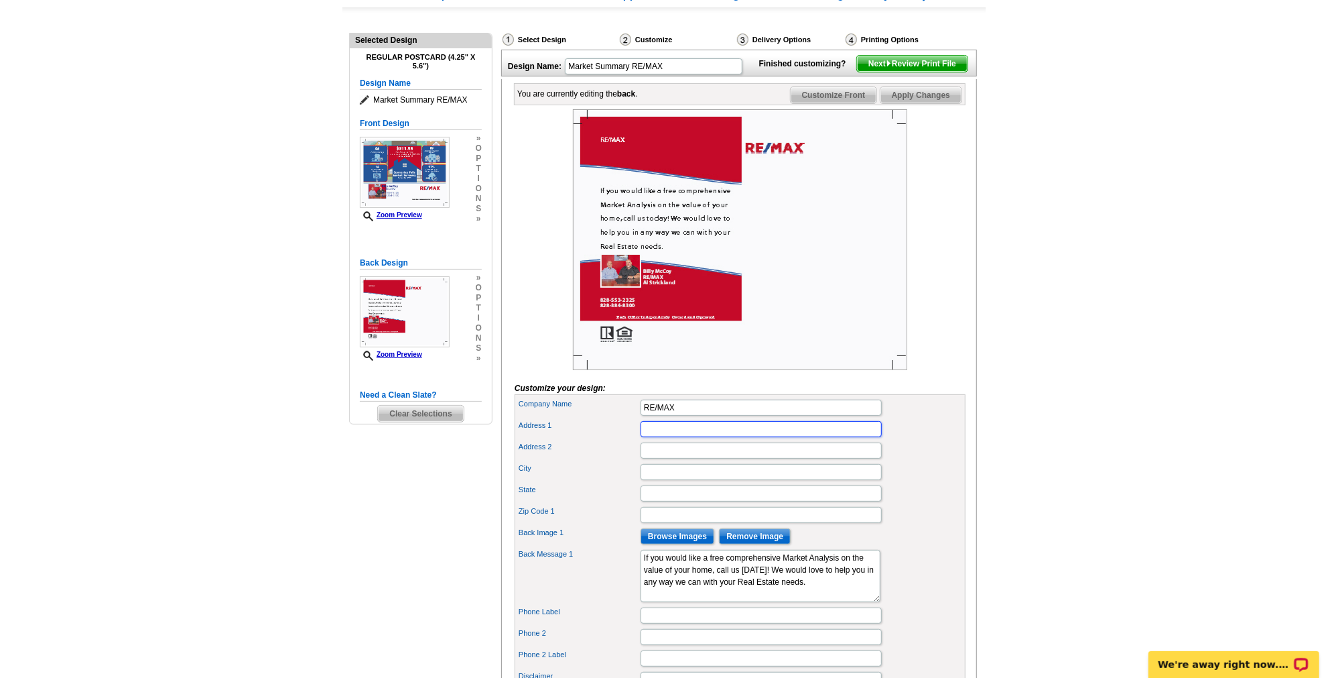
click at [662, 437] on input "Address 1" at bounding box center [761, 429] width 241 height 16
type input "77 E."
type input "Main Street"
type input "BREVARD, [GEOGRAPHIC_DATA]"
type input "NC"
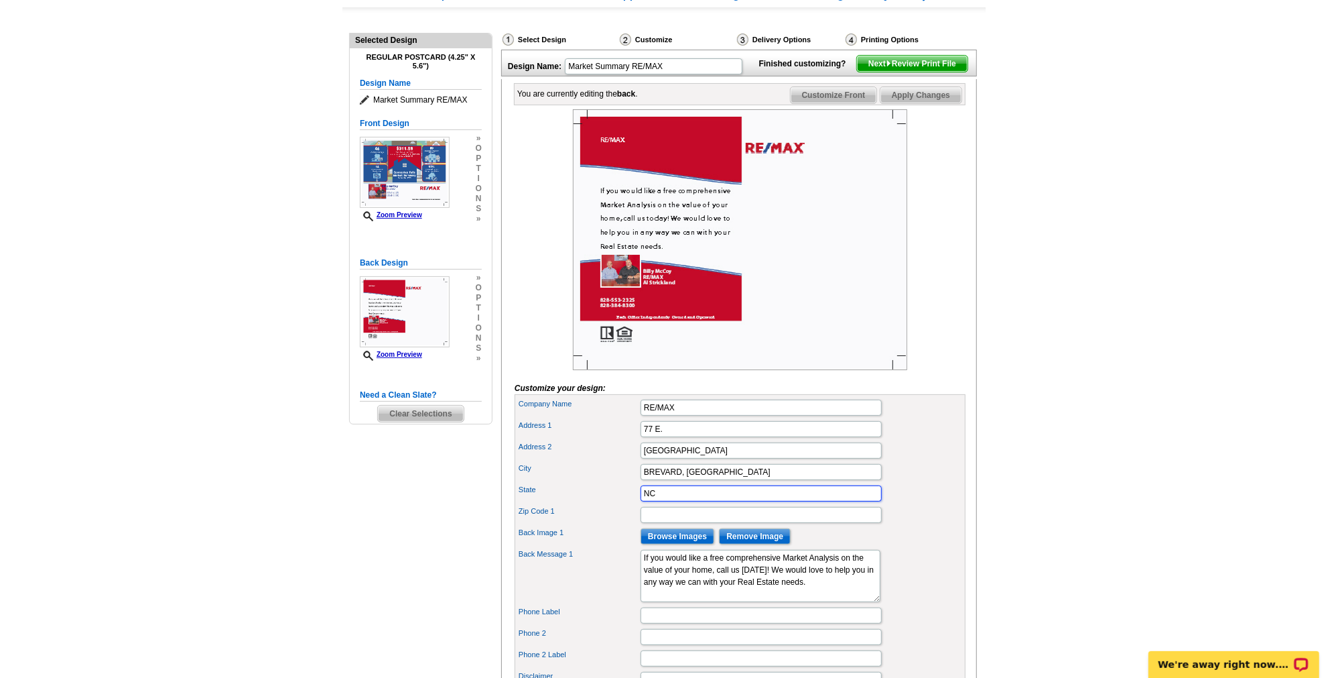
type input "28712"
type input "8285532325"
drag, startPoint x: 692, startPoint y: 627, endPoint x: 590, endPoint y: 627, distance: 102.6
click at [590, 626] on div "Phone Label 8285532325" at bounding box center [740, 615] width 446 height 21
click at [919, 582] on div "Back Message 1 If you would like a free comprehensive Market Analysis on the va…" at bounding box center [740, 576] width 446 height 58
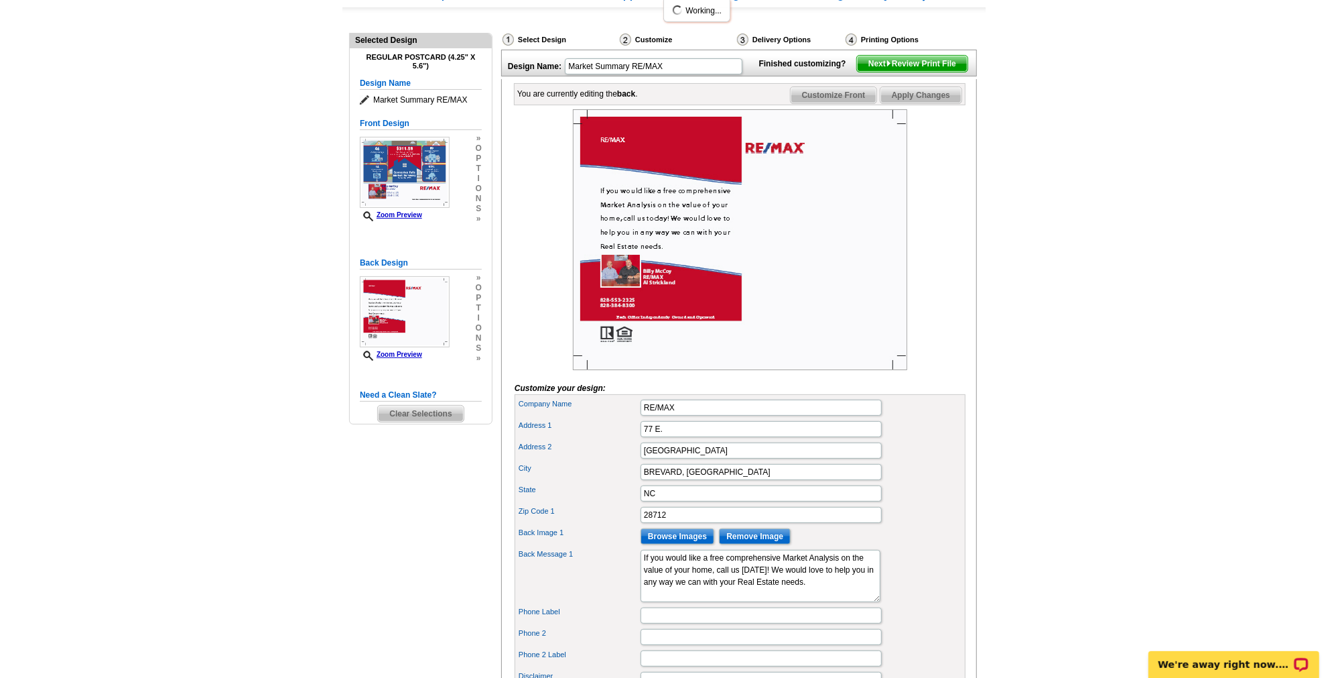
drag, startPoint x: 912, startPoint y: 507, endPoint x: 881, endPoint y: 552, distance: 53.9
click at [906, 504] on div "State NC" at bounding box center [740, 493] width 446 height 21
click at [892, 542] on div "Back Image 1 Browse Images Remove Image" at bounding box center [740, 535] width 446 height 21
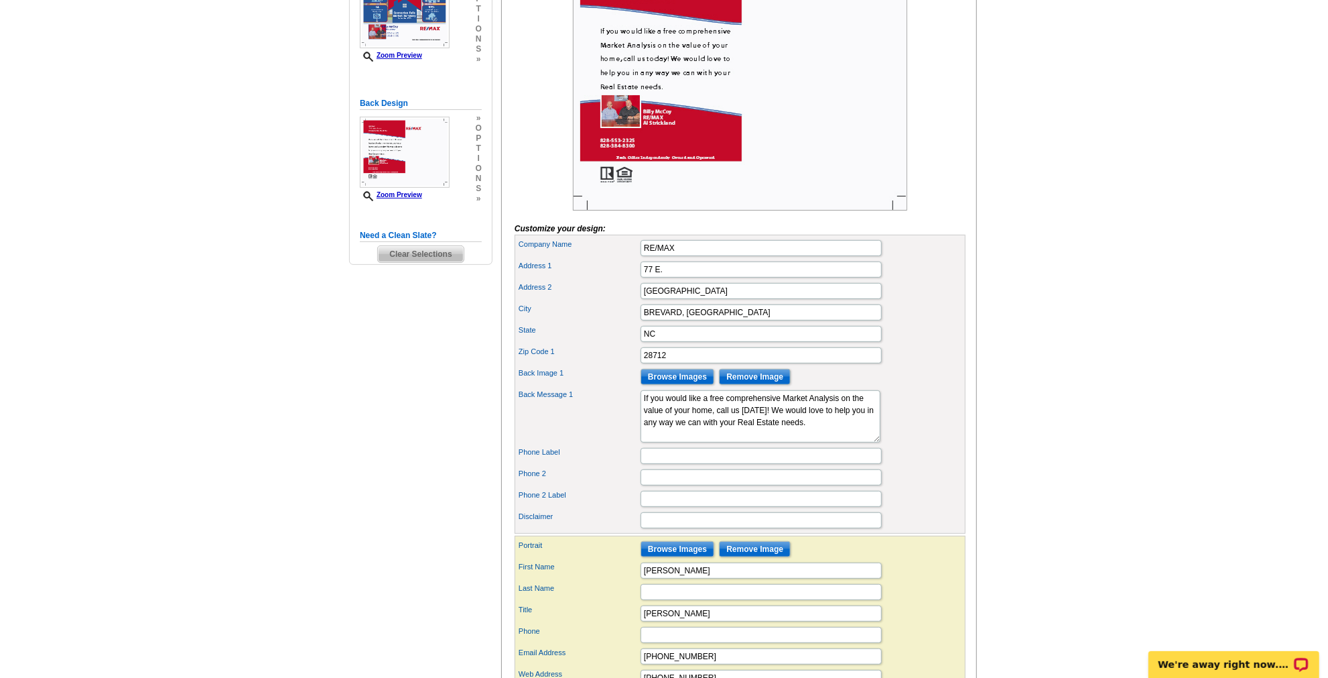
scroll to position [304, 0]
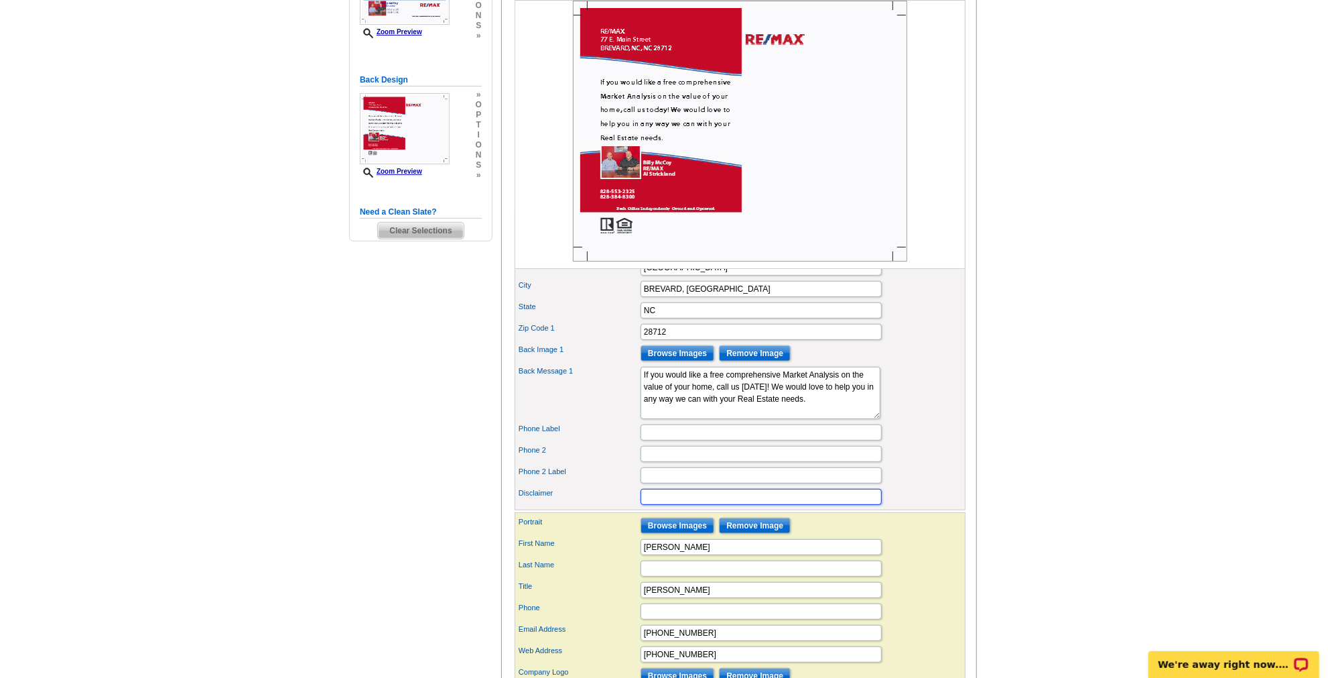
click at [672, 505] on input "Disclaimer" at bounding box center [761, 497] width 241 height 16
type input "Each office is individaully owned and operated. If you are currentlky working w…"
click button "Add Bullet" at bounding box center [0, 0] width 0 height 0
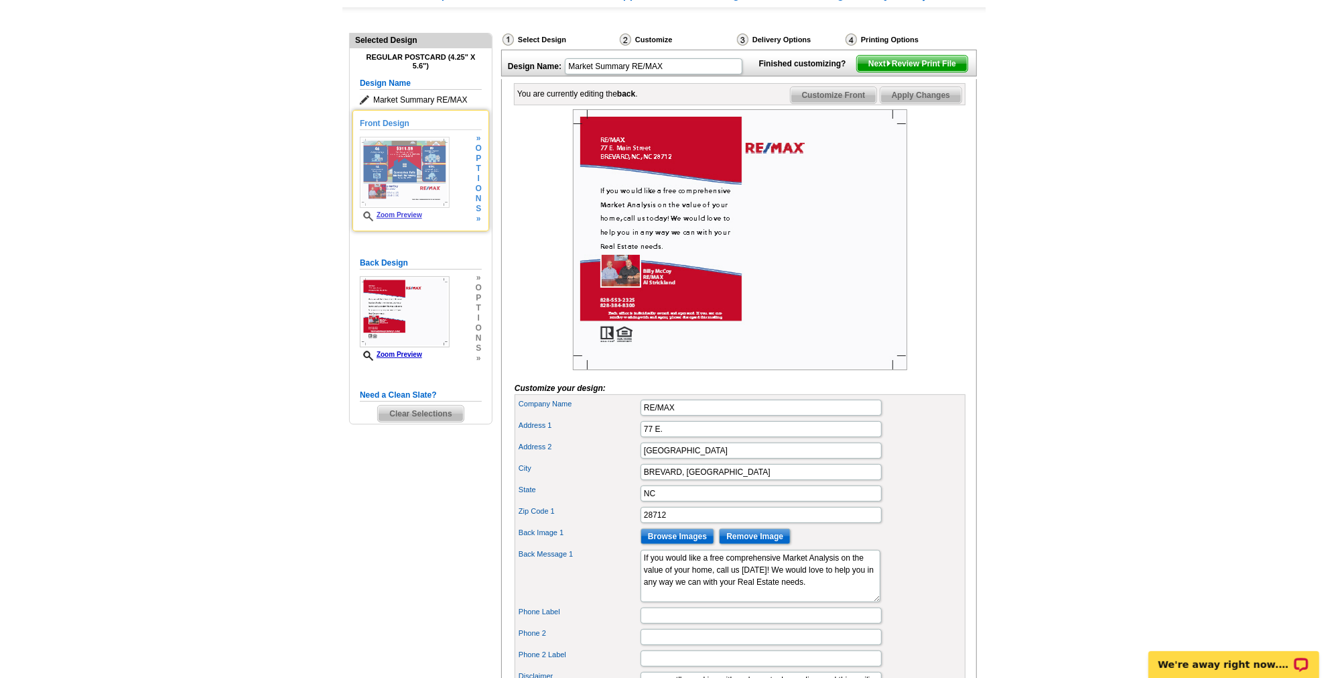
scroll to position [0, 0]
click at [397, 201] on img at bounding box center [405, 172] width 90 height 71
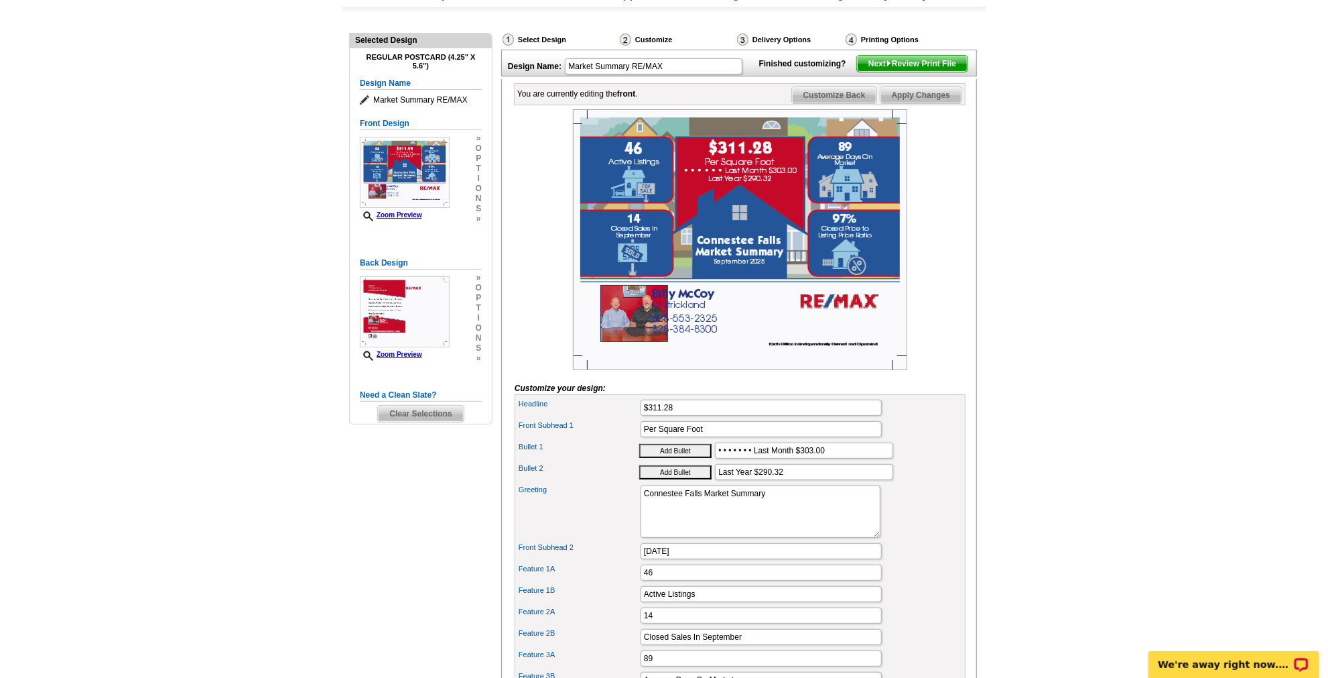
click at [919, 72] on span "Next Review Print File" at bounding box center [912, 64] width 111 height 16
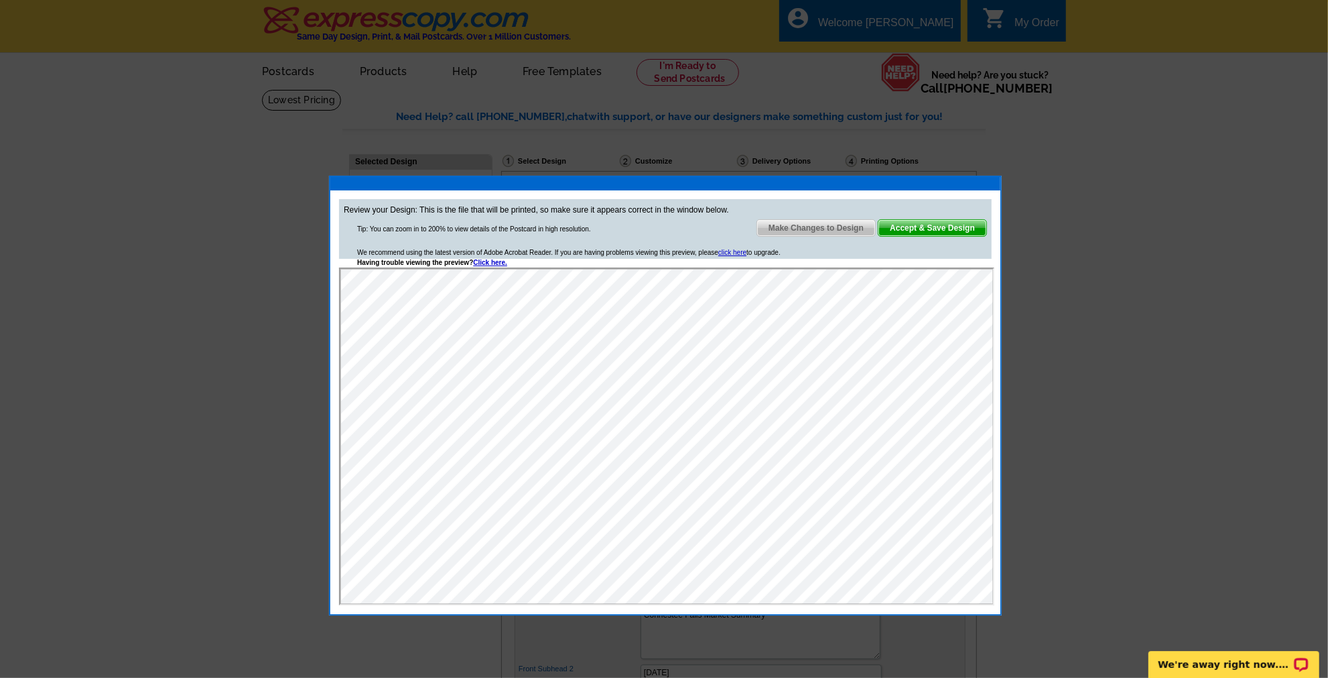
click at [847, 226] on span "Make Changes to Design" at bounding box center [816, 228] width 118 height 16
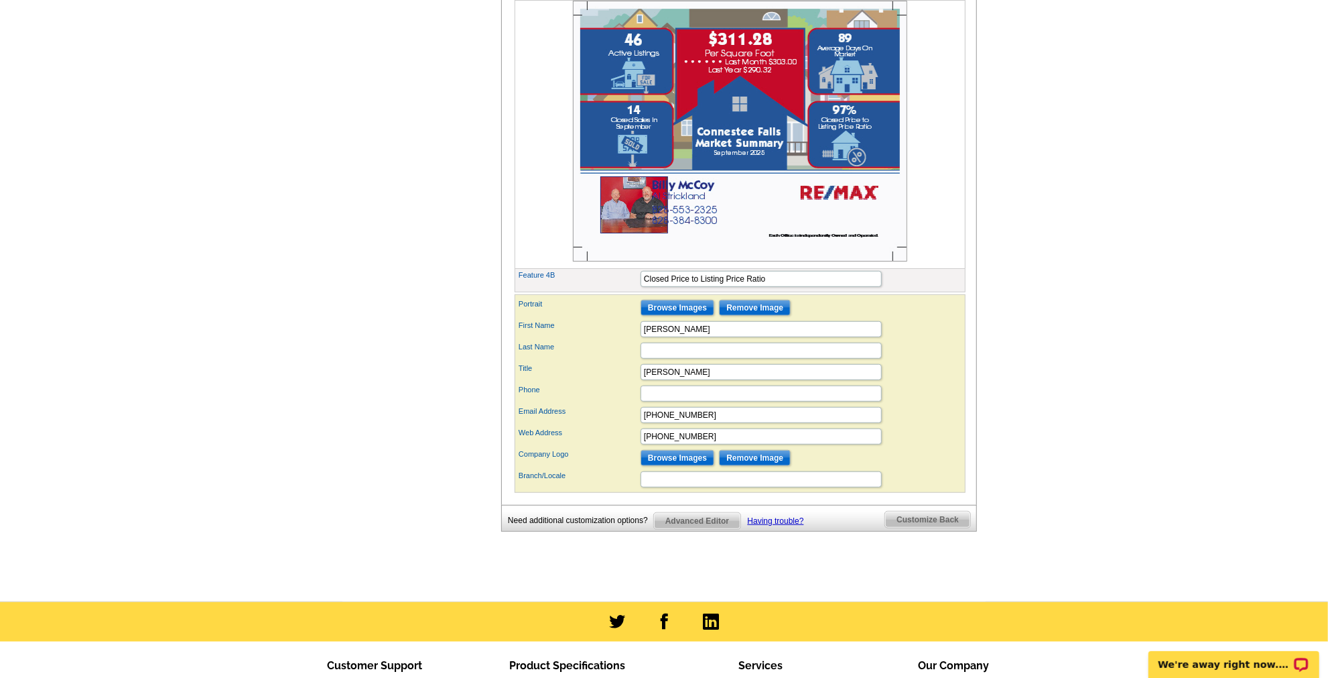
scroll to position [426, 0]
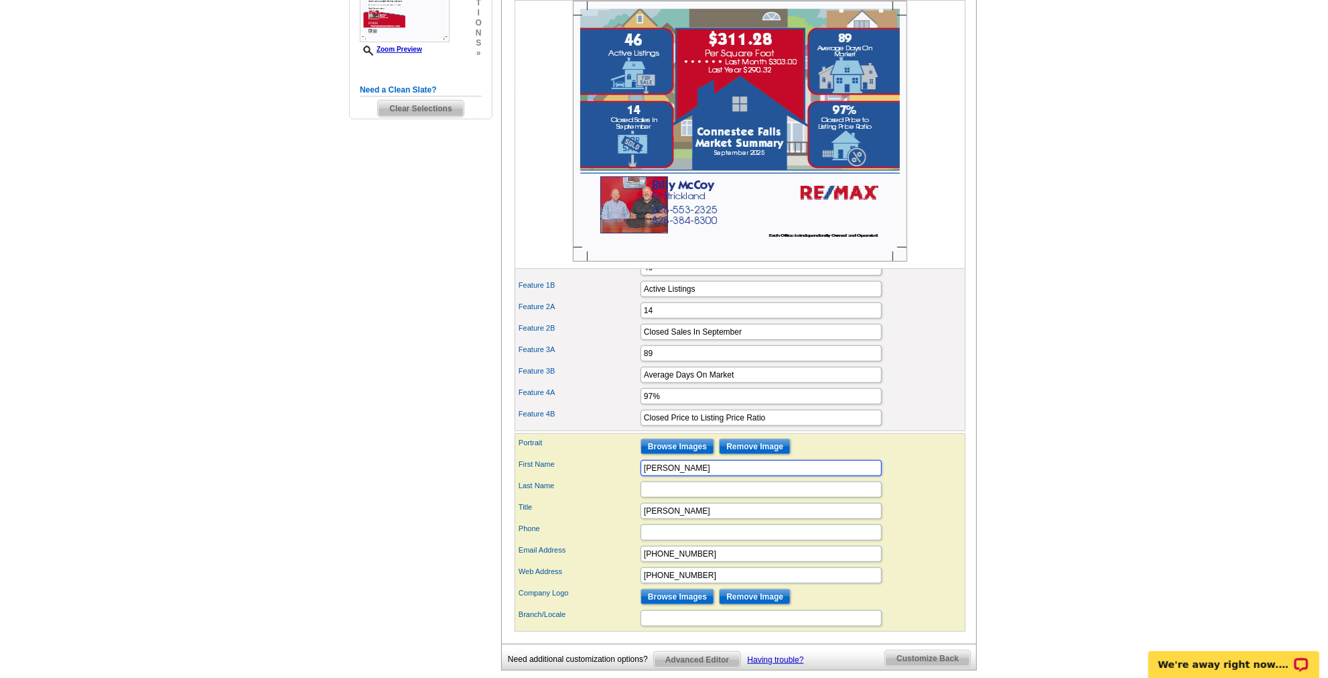
click at [641, 474] on input "Billy McCoy" at bounding box center [761, 468] width 241 height 16
click at [908, 457] on div "Portrait Browse Images Remove Image" at bounding box center [740, 446] width 446 height 21
click at [668, 475] on input "Billy McCoy" at bounding box center [761, 468] width 241 height 16
click at [645, 476] on input "Billy McCoy" at bounding box center [761, 468] width 241 height 16
click at [648, 473] on input "Billy McCoy" at bounding box center [761, 468] width 241 height 16
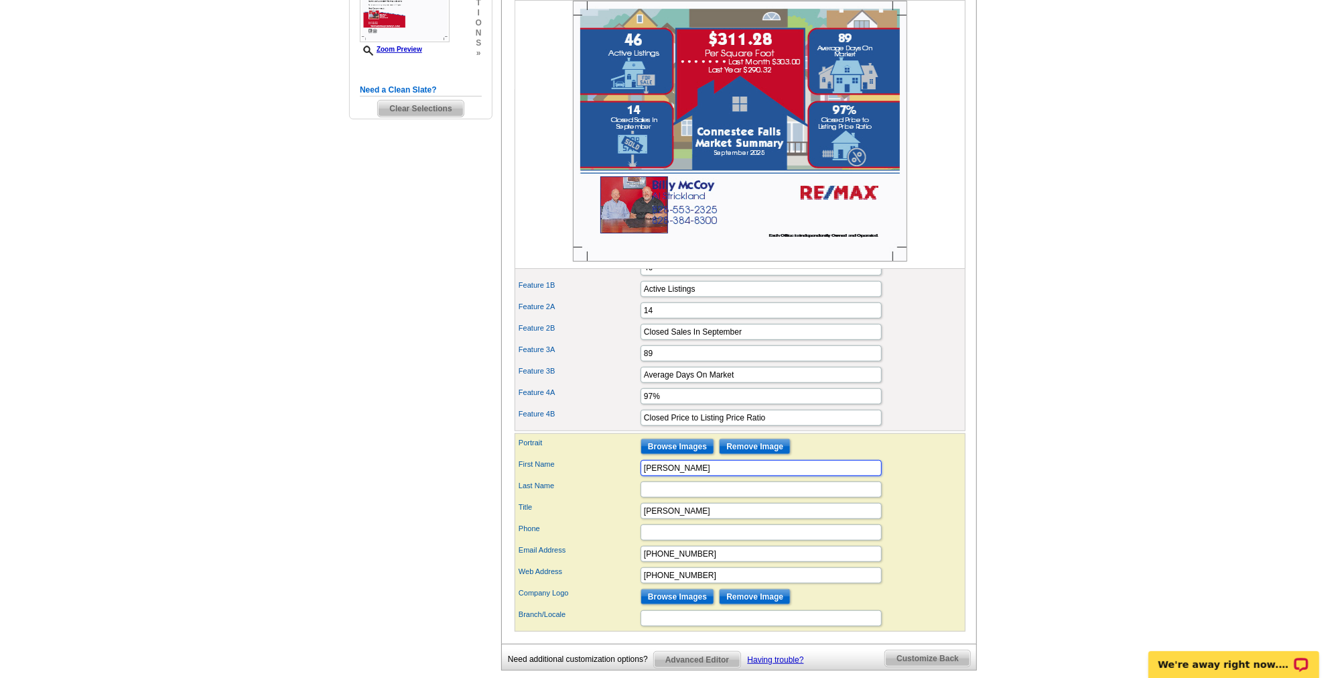
click at [646, 475] on input "Billy McCoy" at bounding box center [761, 468] width 241 height 16
type input "Billy McCoy"
click at [913, 530] on div "Phone" at bounding box center [740, 531] width 446 height 21
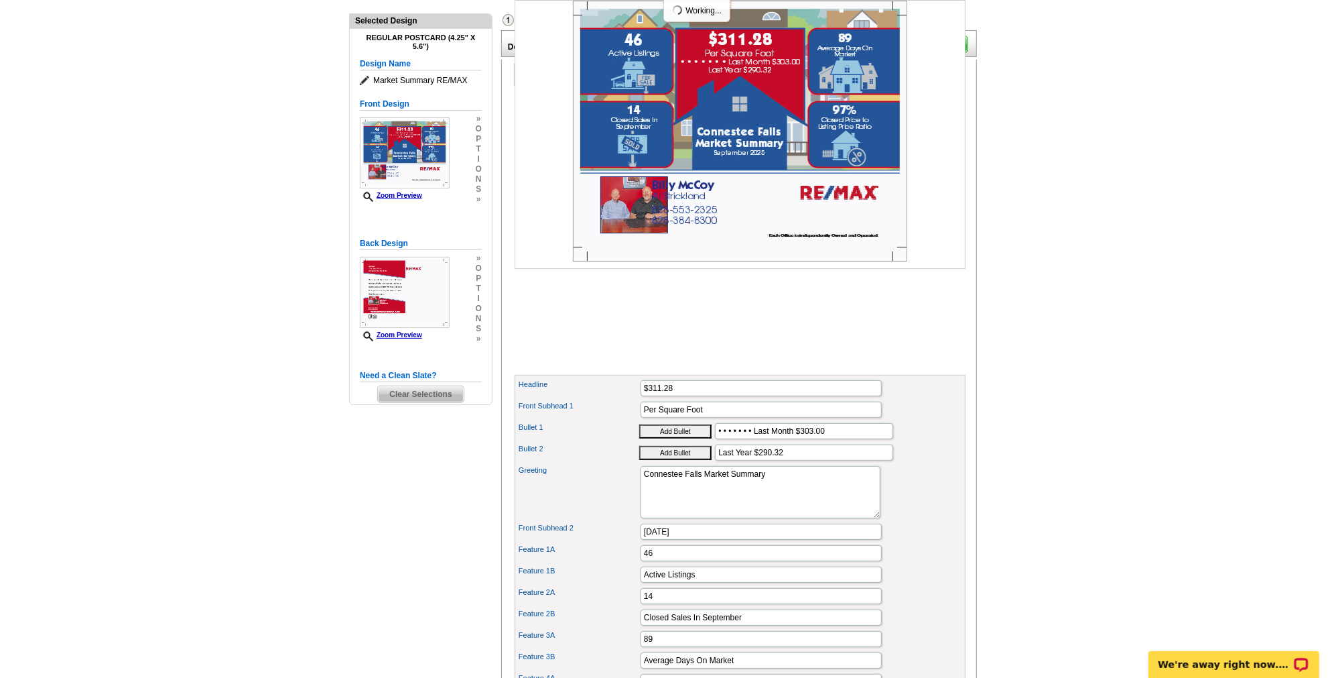
scroll to position [0, 0]
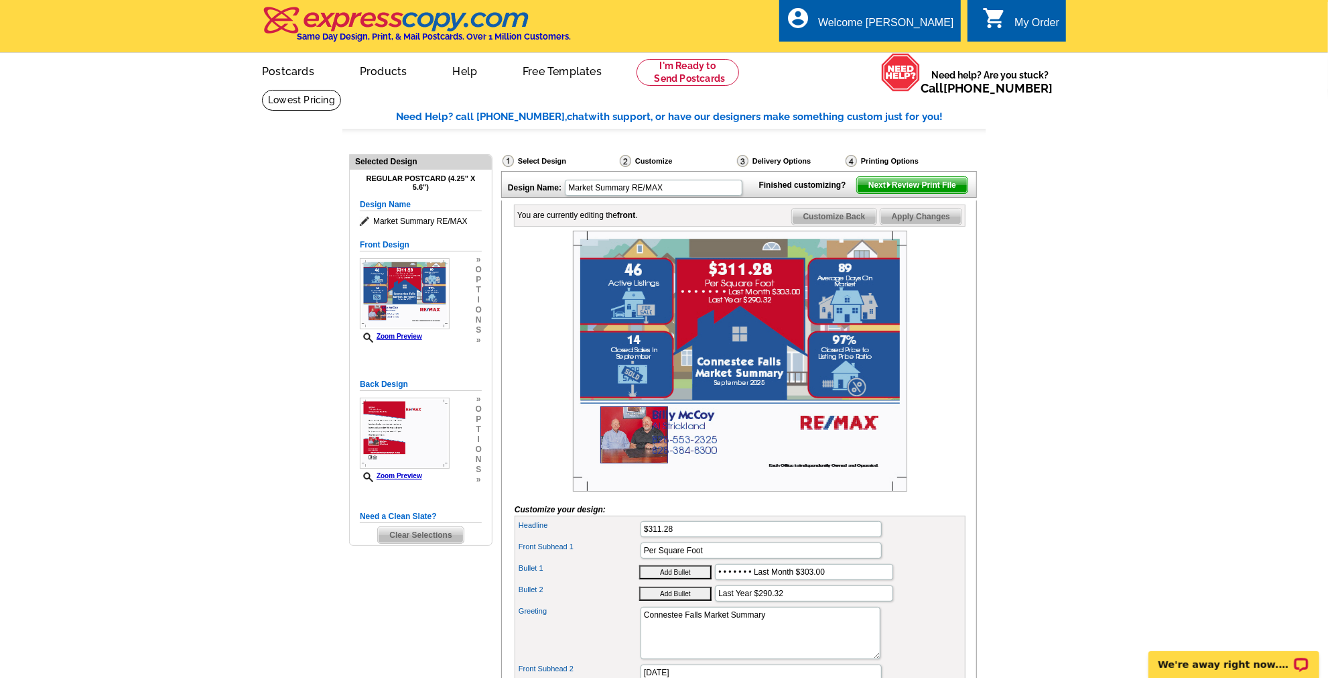
click at [932, 193] on span "Next Review Print File" at bounding box center [912, 185] width 111 height 16
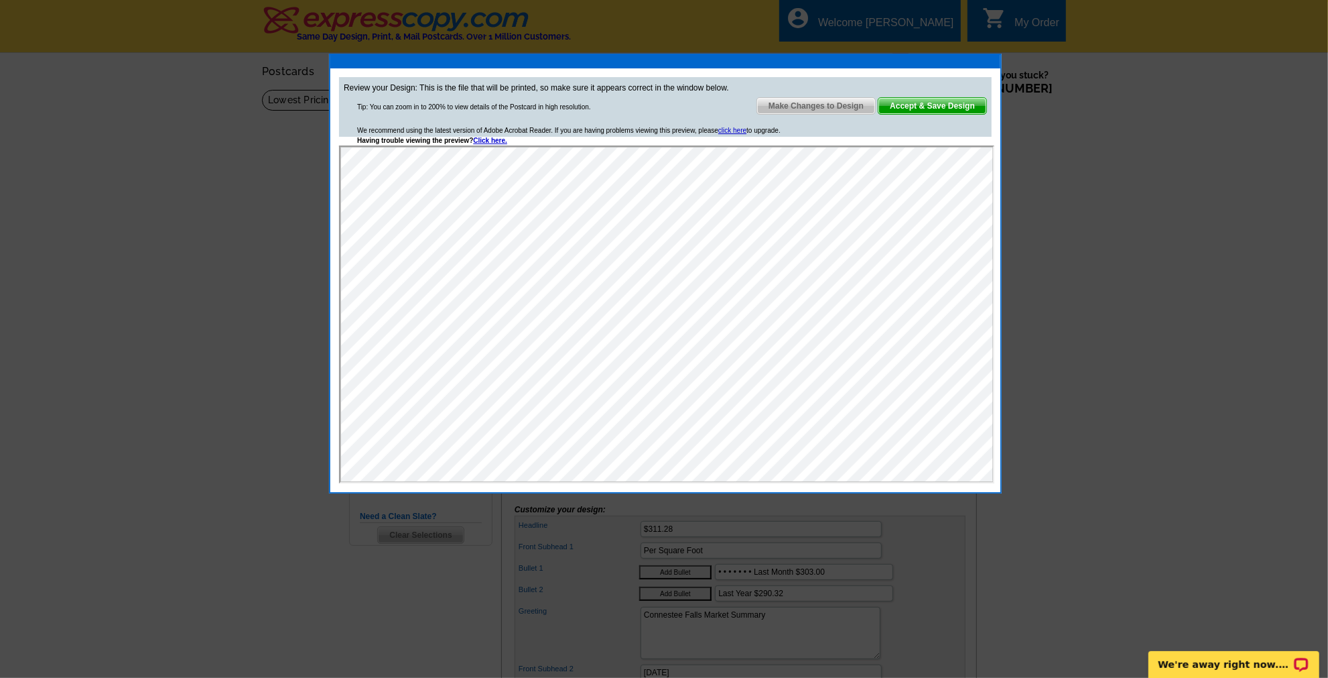
click at [912, 115] on div "Make Changes to Design Accept & Save Design" at bounding box center [872, 107] width 231 height 20
click at [915, 103] on span "Accept & Save Design" at bounding box center [933, 106] width 108 height 16
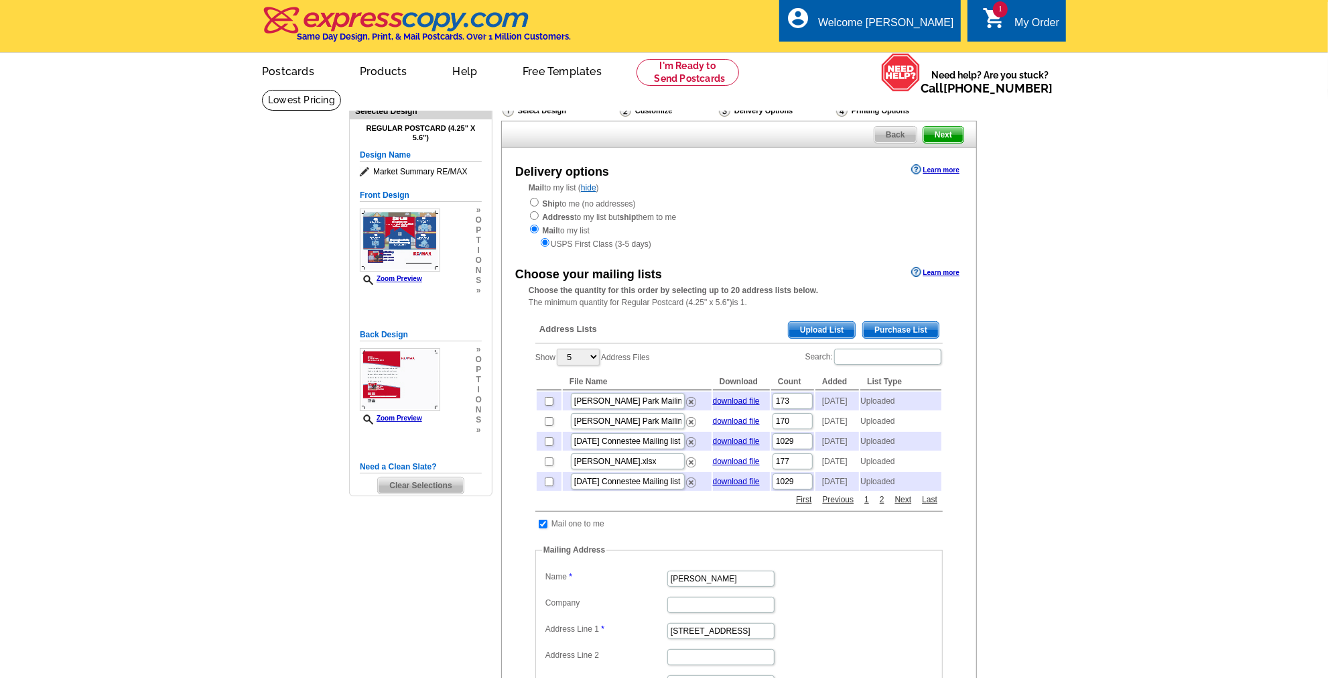
click at [1036, 23] on div "My Order" at bounding box center [1037, 26] width 45 height 19
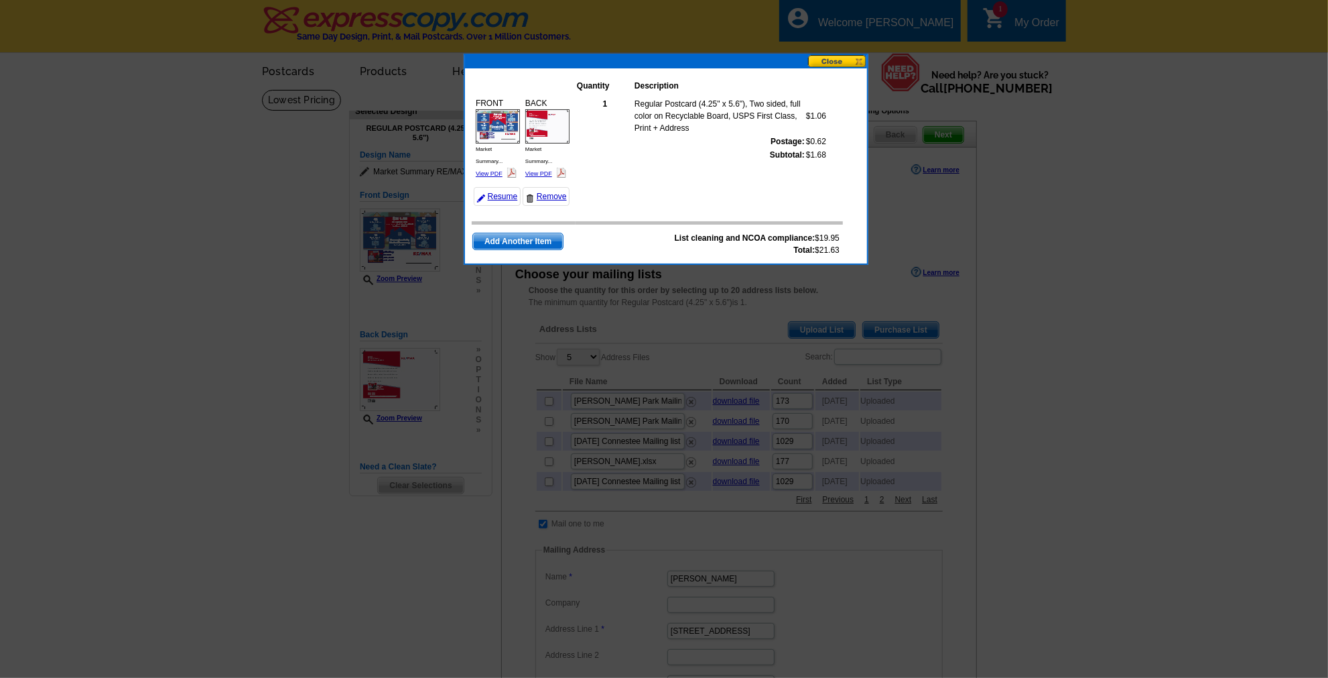
click at [838, 58] on button at bounding box center [837, 61] width 59 height 13
